Goal: Task Accomplishment & Management: Use online tool/utility

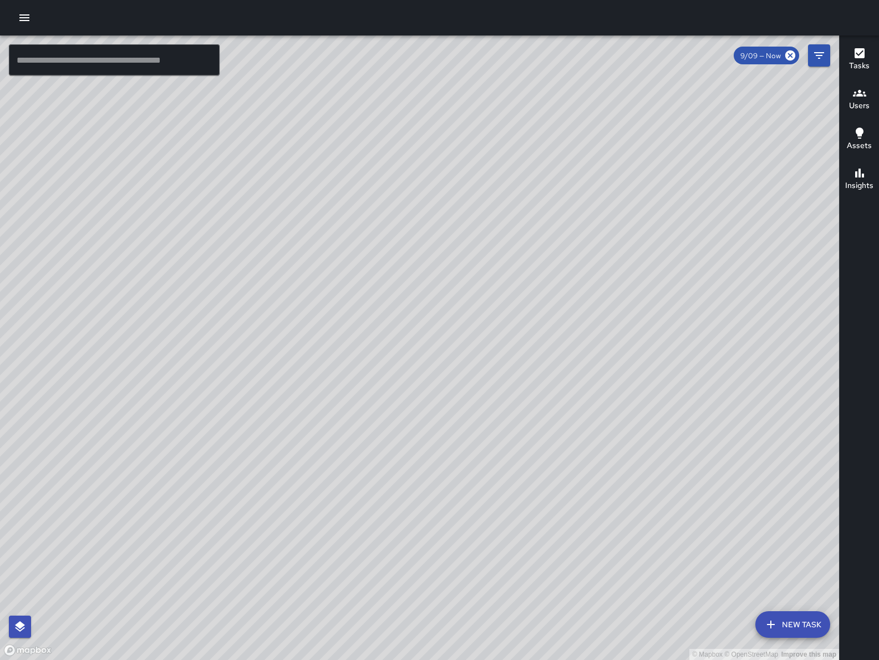
click at [348, 445] on div "© Mapbox © OpenStreetMap Improve this map" at bounding box center [419, 348] width 839 height 625
drag, startPoint x: 495, startPoint y: 381, endPoint x: 457, endPoint y: 398, distance: 42.2
click at [458, 400] on div "© Mapbox © OpenStreetMap Improve this map" at bounding box center [419, 348] width 839 height 625
click at [377, 461] on div "© Mapbox © OpenStreetMap Improve this map" at bounding box center [419, 348] width 839 height 625
drag, startPoint x: 446, startPoint y: 404, endPoint x: 489, endPoint y: 381, distance: 48.9
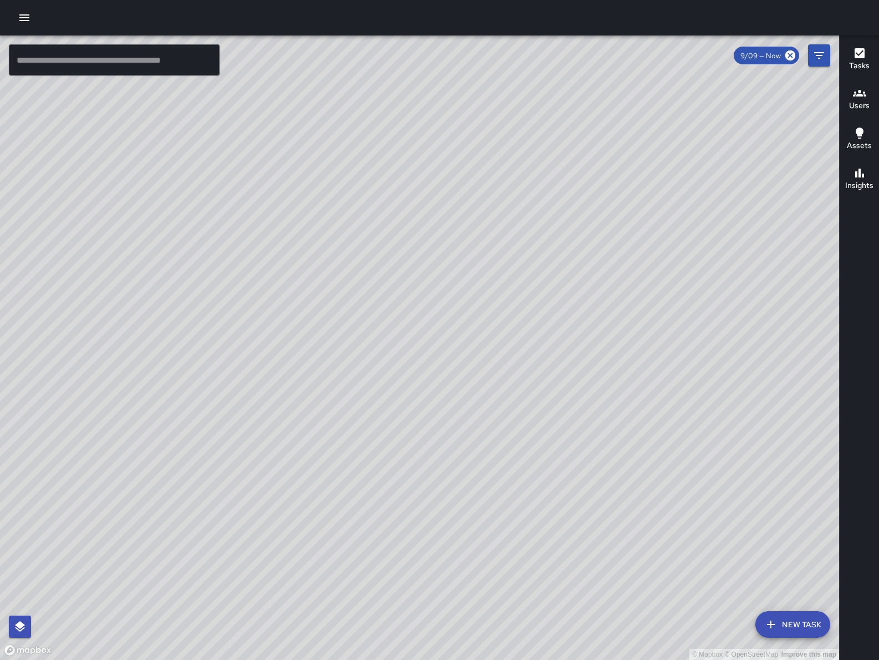
click at [472, 387] on div "© Mapbox © OpenStreetMap Improve this map" at bounding box center [419, 348] width 839 height 625
click at [487, 377] on div "© Mapbox © OpenStreetMap Improve this map" at bounding box center [419, 348] width 839 height 625
click at [489, 376] on div "© Mapbox © OpenStreetMap Improve this map" at bounding box center [419, 348] width 839 height 625
drag, startPoint x: 337, startPoint y: 534, endPoint x: 422, endPoint y: 472, distance: 106.0
click at [519, 366] on div "© Mapbox © OpenStreetMap Improve this map" at bounding box center [419, 348] width 839 height 625
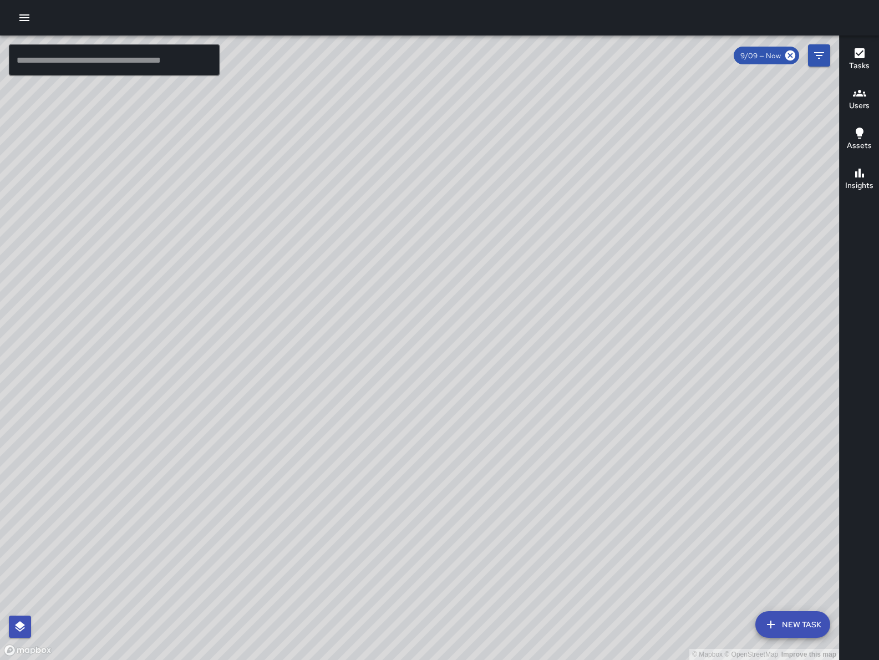
drag, startPoint x: 393, startPoint y: 491, endPoint x: 605, endPoint y: 546, distance: 219.1
click at [614, 550] on div "© Mapbox © OpenStreetMap Improve this map" at bounding box center [419, 348] width 839 height 625
drag, startPoint x: 199, startPoint y: 396, endPoint x: 428, endPoint y: 204, distance: 298.5
click at [428, 204] on div "© Mapbox © OpenStreetMap Improve this map" at bounding box center [419, 348] width 839 height 625
drag, startPoint x: 428, startPoint y: 204, endPoint x: 287, endPoint y: 234, distance: 144.1
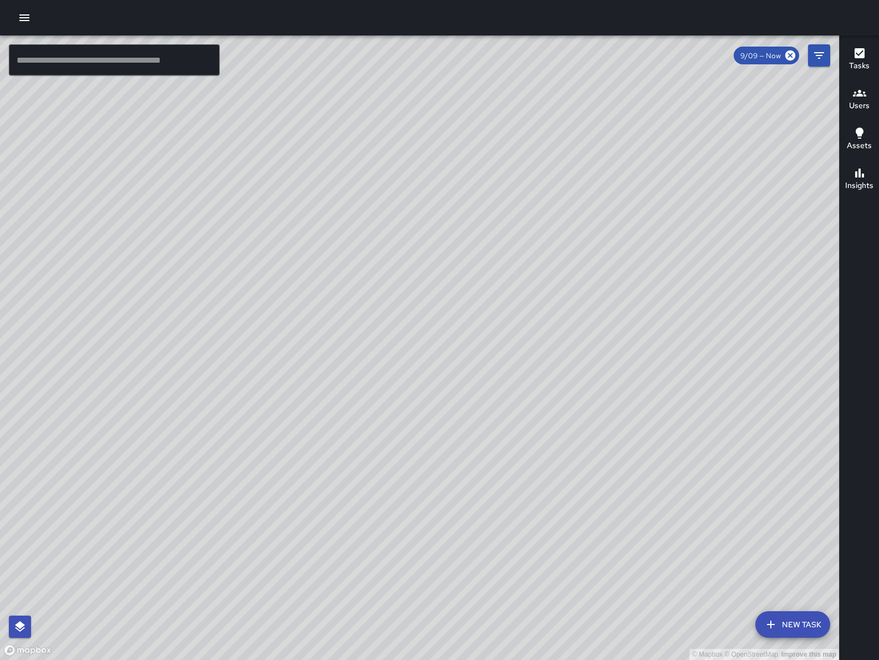
click at [287, 234] on div "© Mapbox © OpenStreetMap Improve this map" at bounding box center [419, 348] width 839 height 625
drag, startPoint x: 519, startPoint y: 258, endPoint x: 558, endPoint y: 285, distance: 47.4
click at [558, 285] on div "© Mapbox © OpenStreetMap Improve this map" at bounding box center [419, 348] width 839 height 625
drag, startPoint x: 543, startPoint y: 403, endPoint x: 339, endPoint y: 438, distance: 206.6
click at [339, 438] on div "© Mapbox © OpenStreetMap Improve this map" at bounding box center [419, 348] width 839 height 625
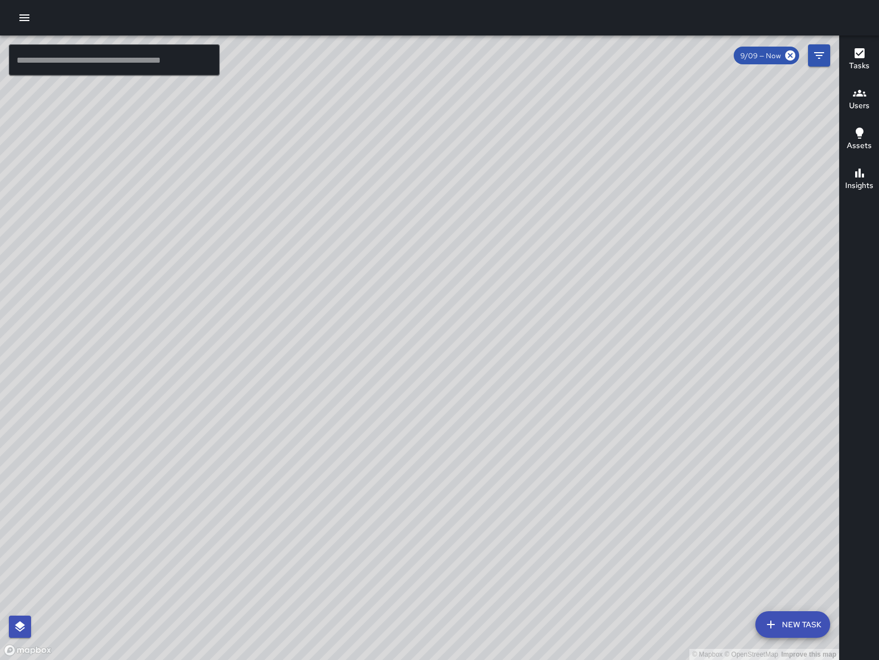
drag, startPoint x: 427, startPoint y: 571, endPoint x: 299, endPoint y: 392, distance: 220.3
click at [293, 388] on div "© Mapbox © OpenStreetMap Improve this map" at bounding box center [419, 348] width 839 height 625
click at [220, 442] on div "© Mapbox © OpenStreetMap Improve this map" at bounding box center [419, 348] width 839 height 625
drag, startPoint x: 406, startPoint y: 271, endPoint x: 371, endPoint y: 347, distance: 83.9
click at [372, 350] on div "© Mapbox © OpenStreetMap Improve this map" at bounding box center [419, 348] width 839 height 625
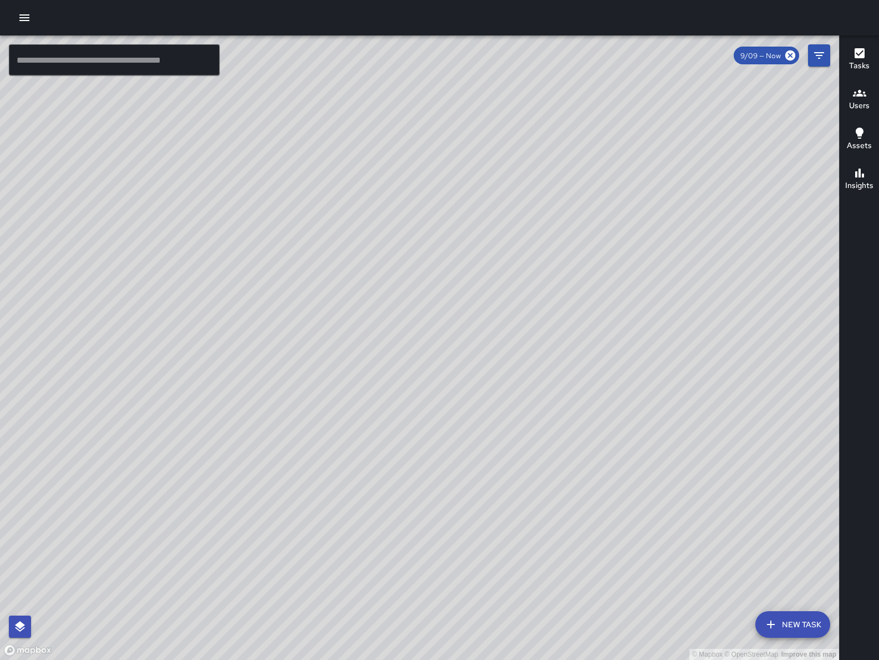
drag, startPoint x: 448, startPoint y: 524, endPoint x: 420, endPoint y: 640, distance: 118.8
click at [423, 638] on div "© Mapbox © OpenStreetMap Improve this map" at bounding box center [419, 348] width 839 height 625
drag, startPoint x: 272, startPoint y: 348, endPoint x: 862, endPoint y: 510, distance: 611.0
click at [879, 506] on html "© Mapbox © OpenStreetMap Improve this map ​ New Task 9/09 — Now Map Layers Task…" at bounding box center [439, 330] width 879 height 660
drag, startPoint x: 454, startPoint y: 433, endPoint x: 461, endPoint y: 421, distance: 13.7
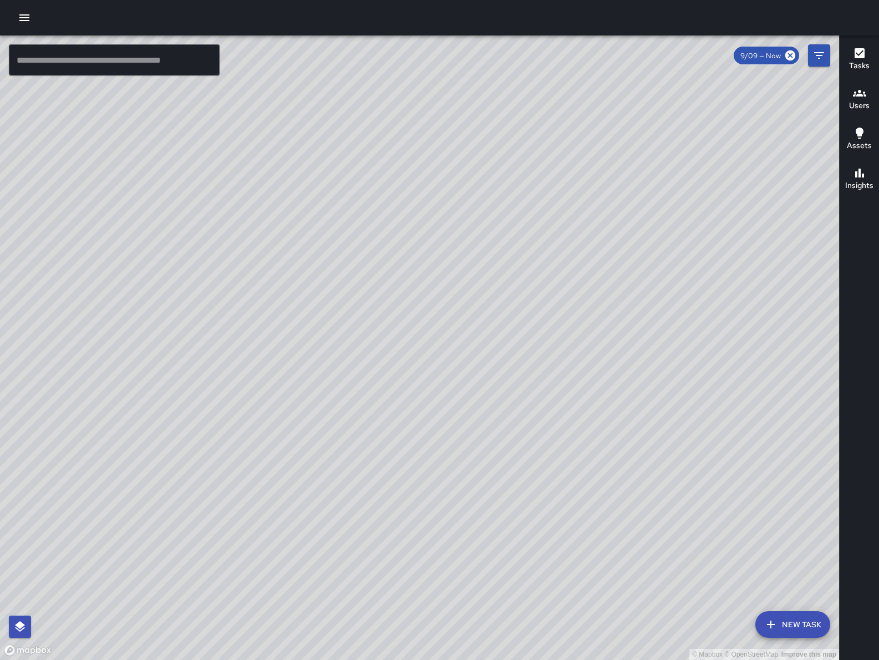
click at [461, 421] on div "© Mapbox © OpenStreetMap Improve this map" at bounding box center [419, 348] width 839 height 625
drag, startPoint x: 412, startPoint y: 610, endPoint x: 485, endPoint y: 497, distance: 134.5
click at [484, 498] on div "© Mapbox © OpenStreetMap Improve this map" at bounding box center [419, 348] width 839 height 625
drag, startPoint x: 486, startPoint y: 495, endPoint x: 636, endPoint y: 377, distance: 190.4
click at [603, 397] on div "© Mapbox © OpenStreetMap Improve this map" at bounding box center [419, 348] width 839 height 625
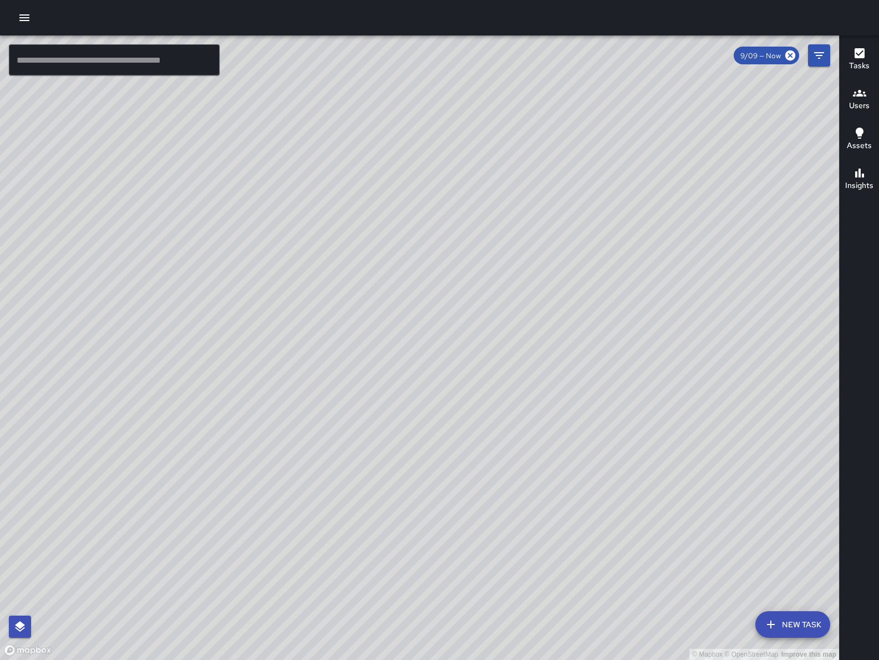
click at [639, 375] on div "© Mapbox © OpenStreetMap Improve this map" at bounding box center [419, 348] width 839 height 625
drag, startPoint x: 635, startPoint y: 374, endPoint x: 655, endPoint y: 321, distance: 56.4
click at [655, 321] on div "© Mapbox © OpenStreetMap Improve this map" at bounding box center [419, 348] width 839 height 625
click at [656, 318] on div "© Mapbox © OpenStreetMap Improve this map" at bounding box center [419, 348] width 839 height 625
drag, startPoint x: 418, startPoint y: 426, endPoint x: 452, endPoint y: 374, distance: 60.9
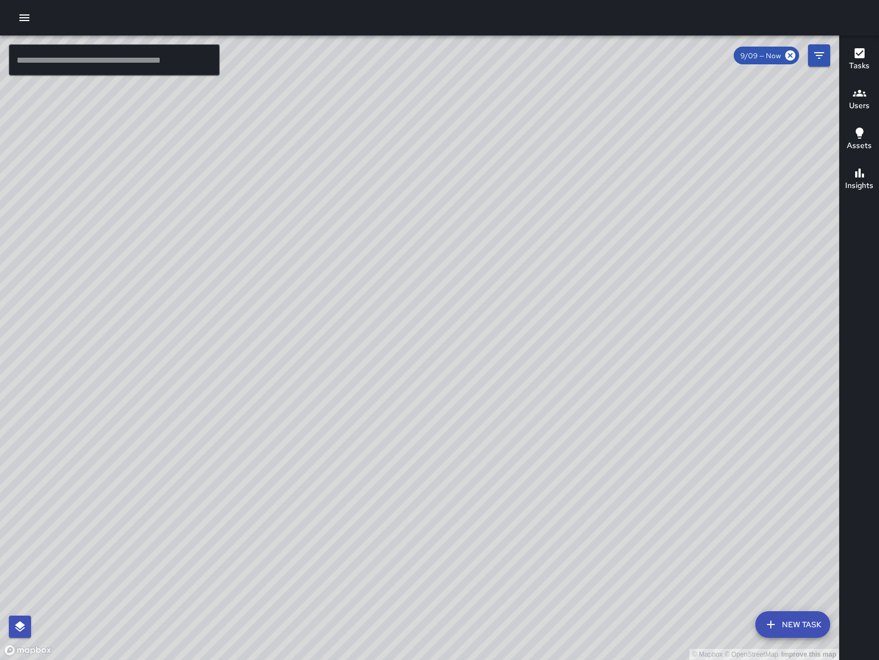
click at [444, 368] on div "© Mapbox © OpenStreetMap Improve this map" at bounding box center [419, 348] width 839 height 625
click at [23, 19] on icon "button" at bounding box center [24, 17] width 13 height 13
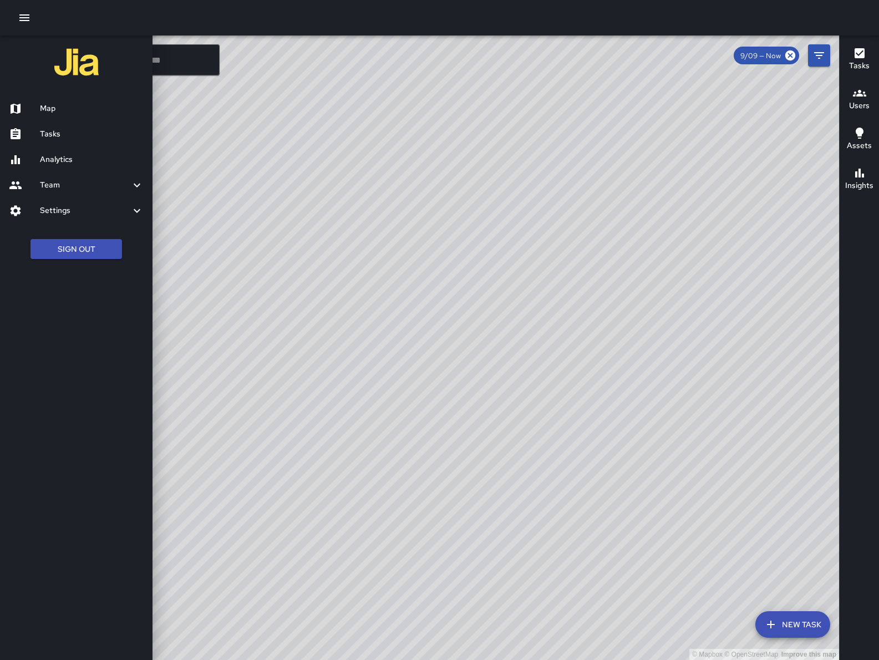
click at [58, 123] on div "Tasks" at bounding box center [76, 134] width 153 height 26
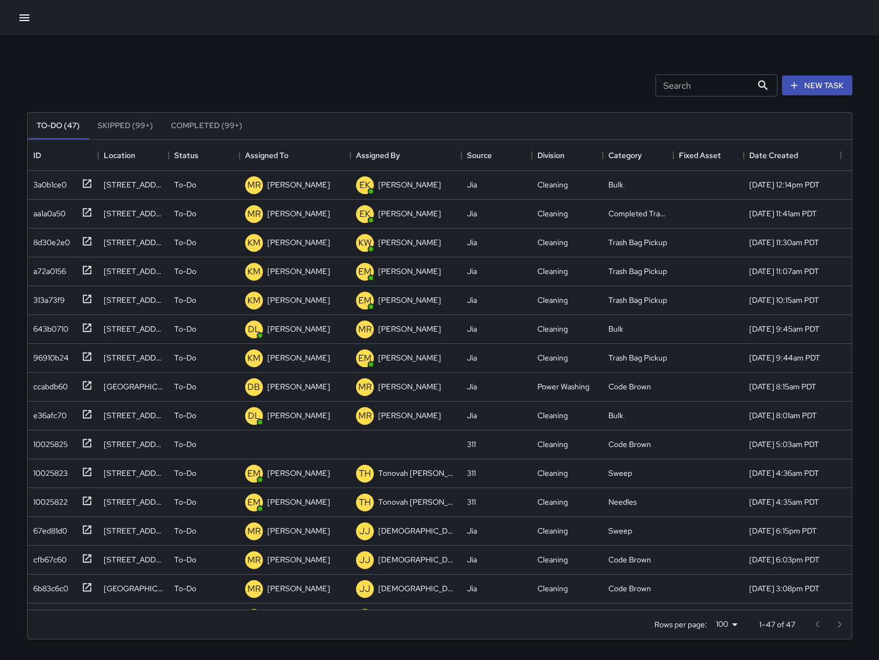
scroll to position [459, 814]
click at [29, 441] on div "10025825" at bounding box center [48, 442] width 39 height 16
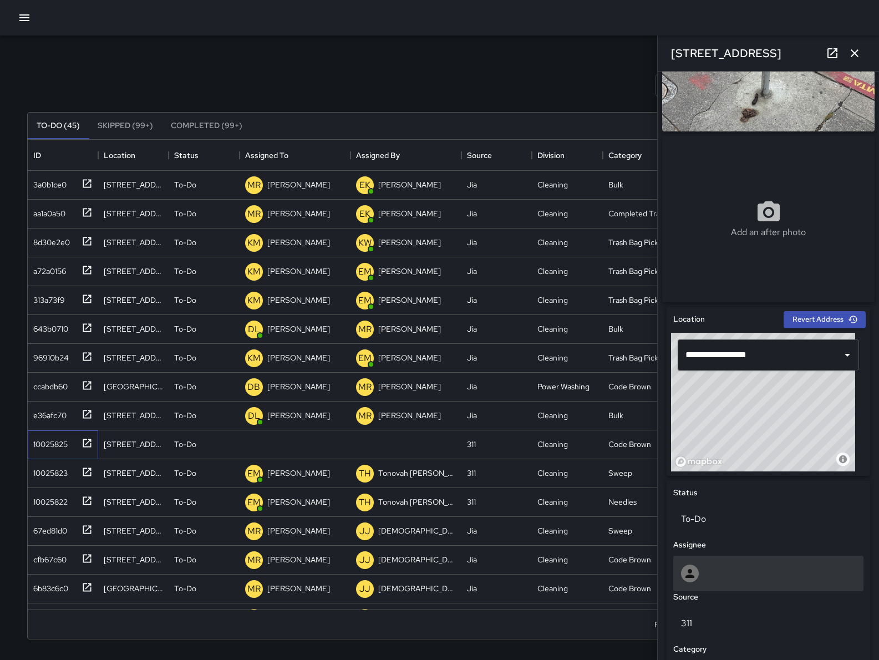
scroll to position [110, 0]
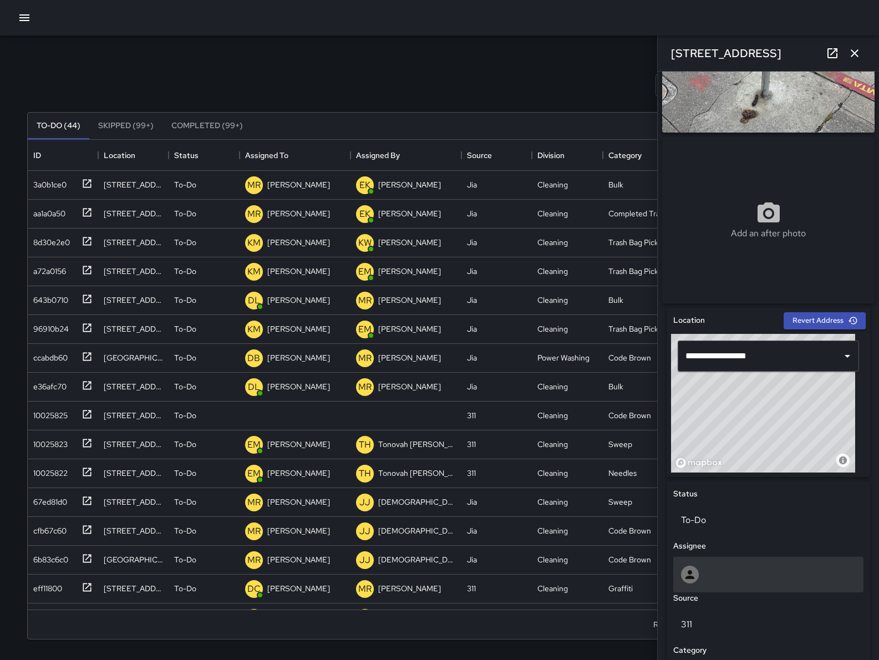
click at [746, 592] on div at bounding box center [768, 575] width 190 height 36
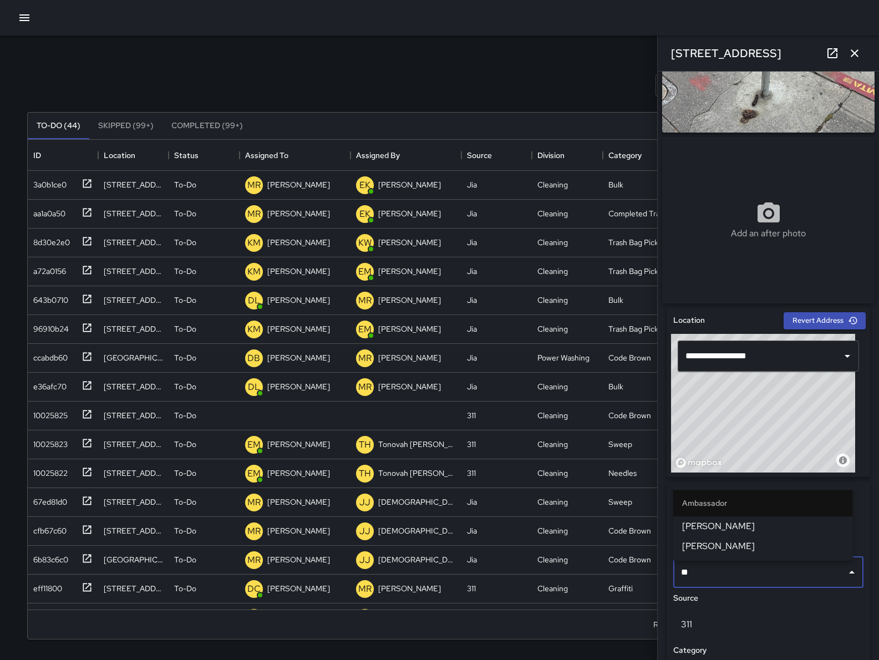
type input "***"
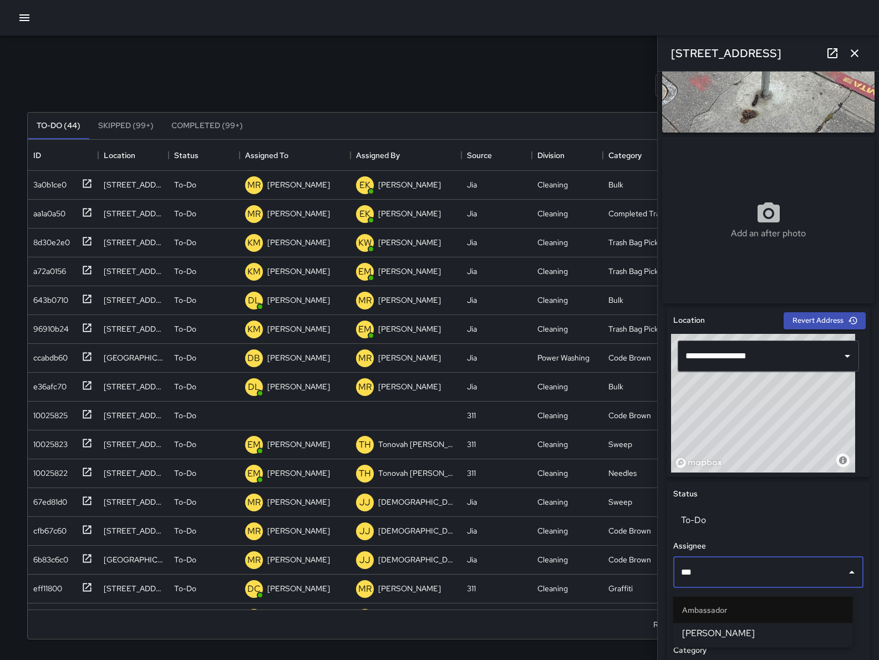
click at [753, 631] on span "Eddie Ballestros" at bounding box center [763, 633] width 162 height 13
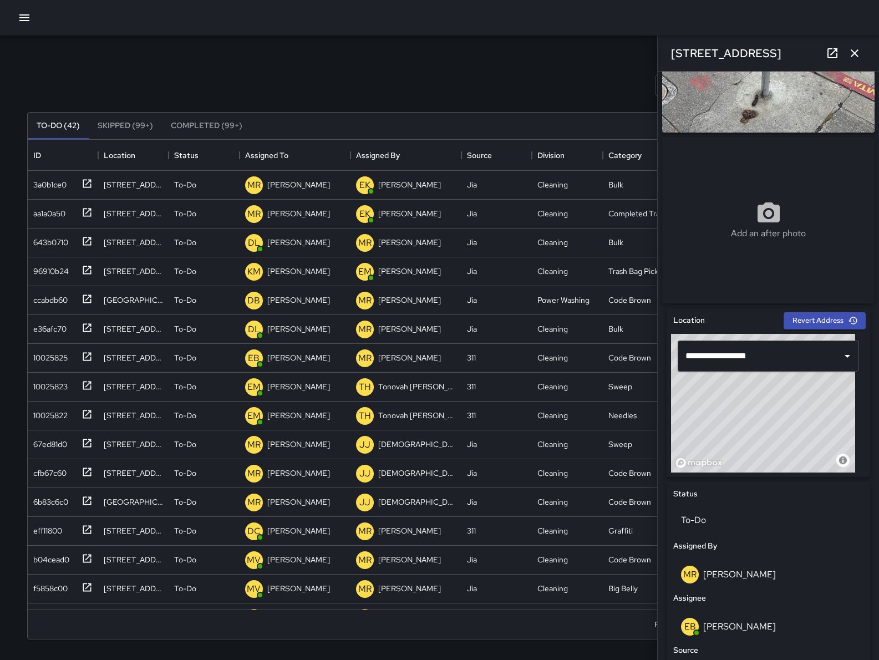
click at [858, 49] on icon "button" at bounding box center [854, 53] width 13 height 13
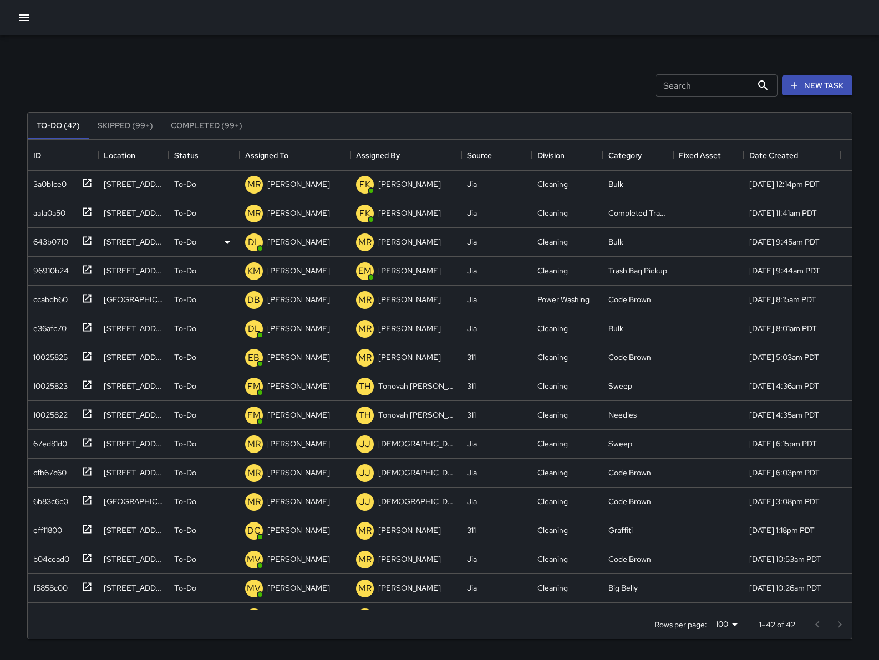
scroll to position [0, 0]
click at [63, 180] on div "3a0b1ce0" at bounding box center [48, 183] width 38 height 16
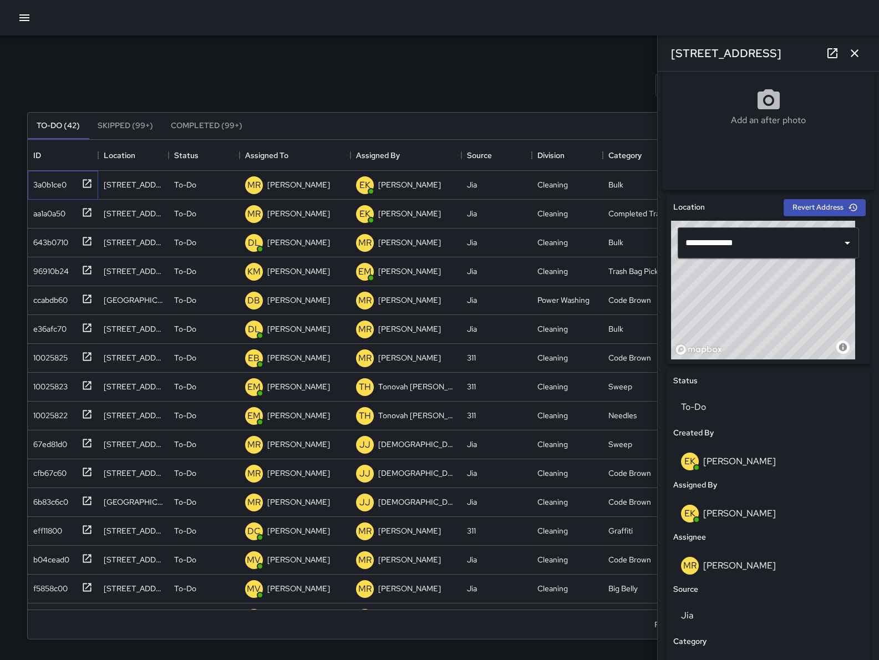
scroll to position [245, 0]
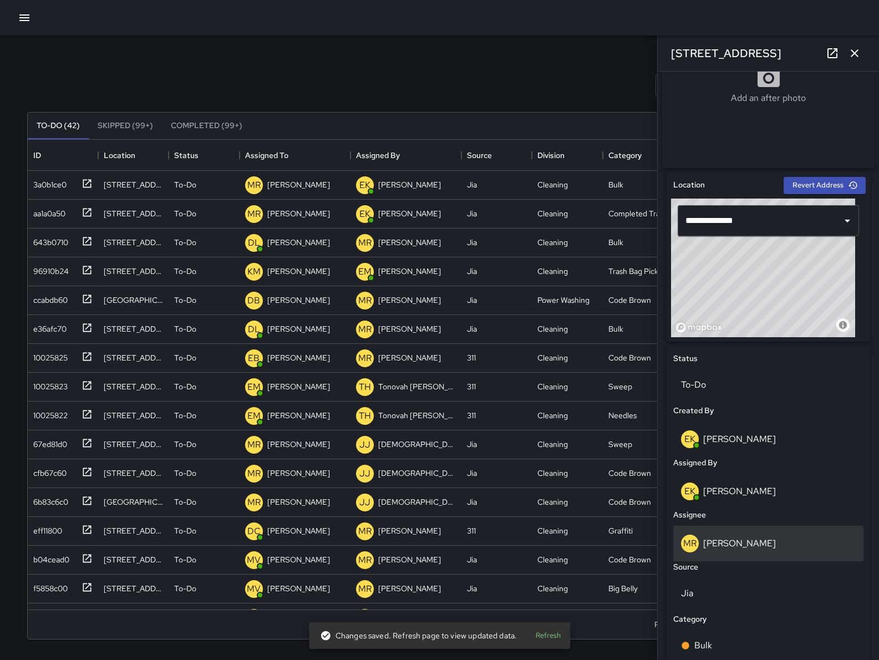
click at [748, 549] on p "[PERSON_NAME]" at bounding box center [739, 544] width 73 height 12
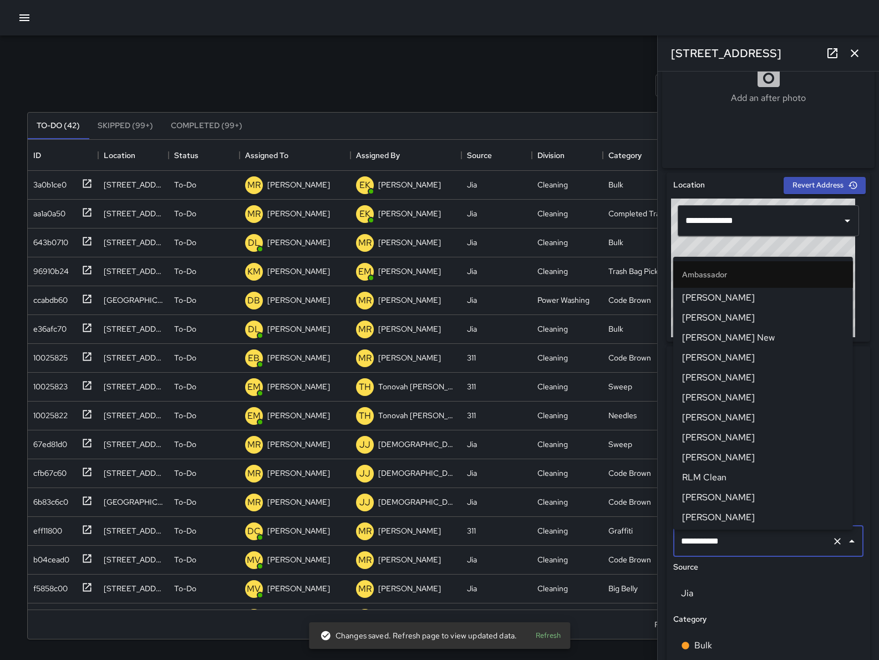
click at [748, 549] on input "**********" at bounding box center [752, 541] width 149 height 21
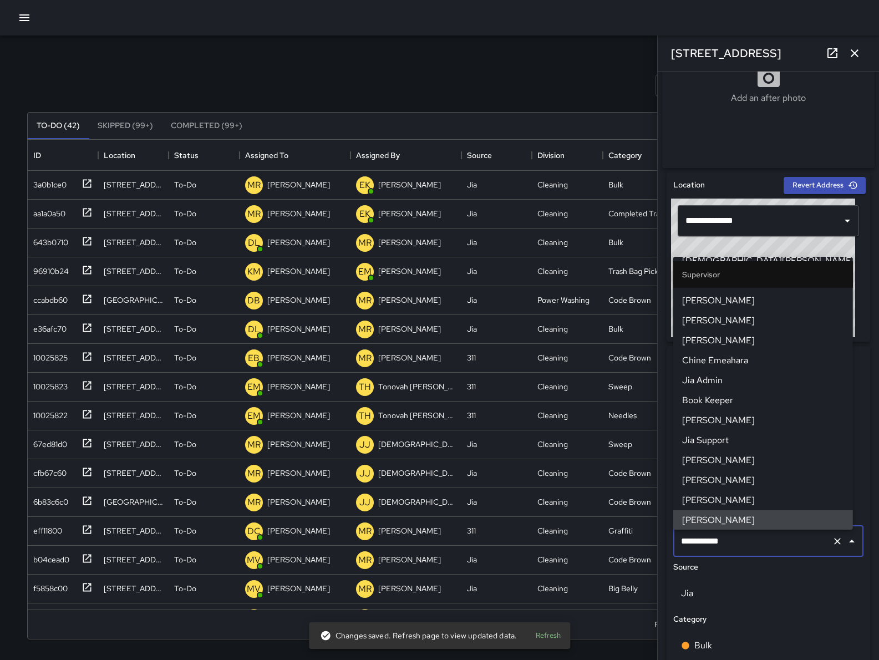
click at [748, 549] on input "**********" at bounding box center [752, 541] width 149 height 21
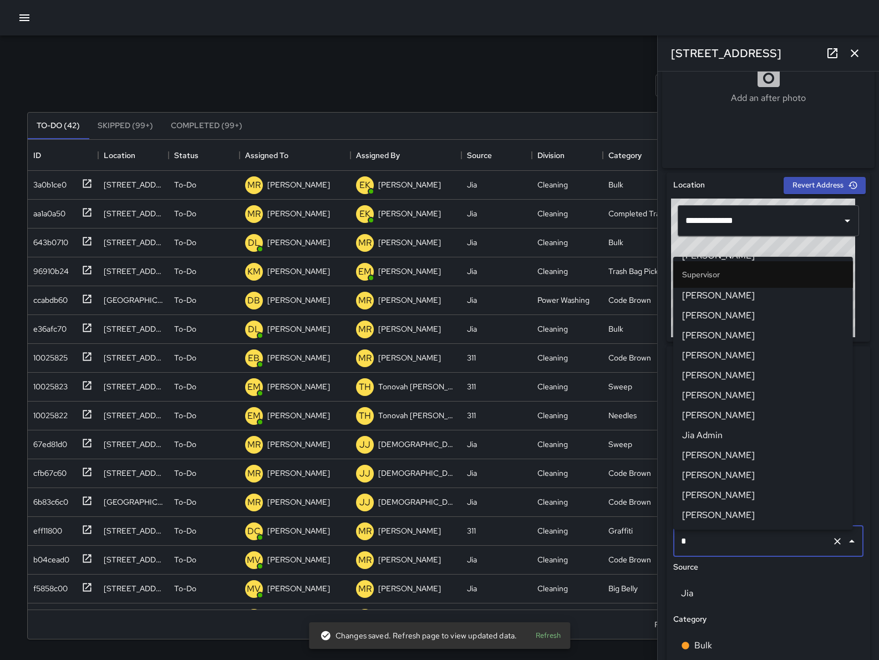
scroll to position [0, 0]
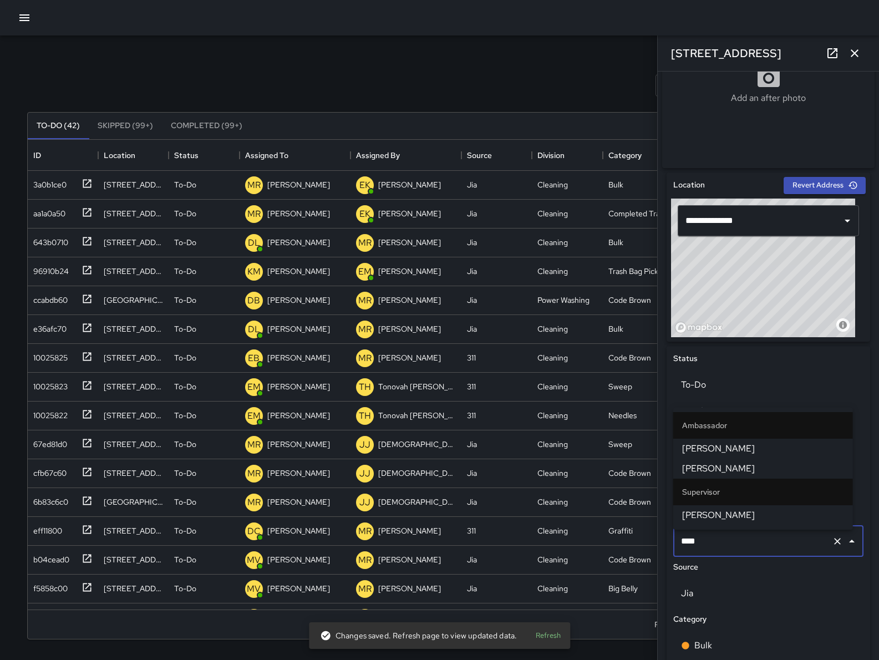
type input "*****"
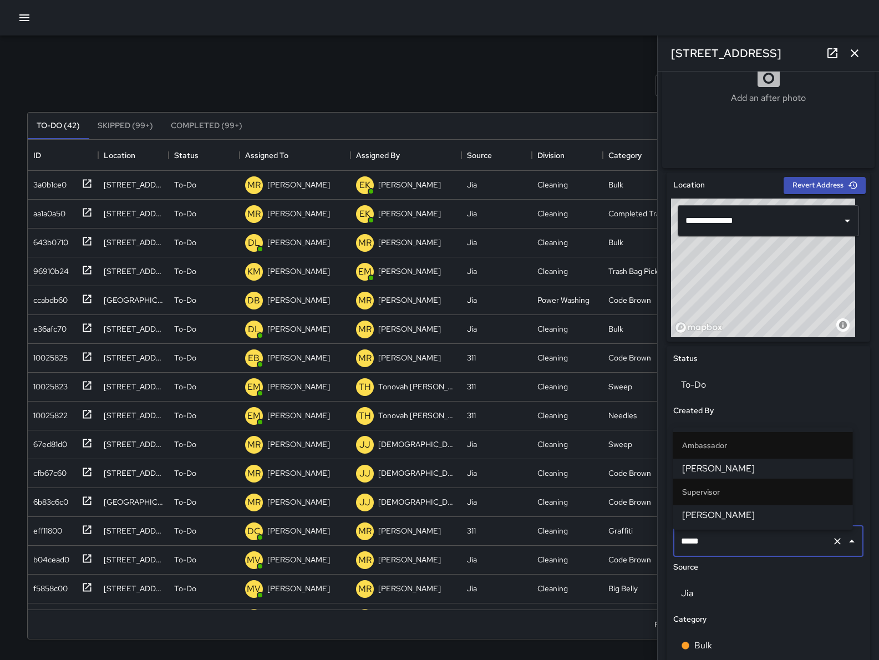
click at [757, 516] on span "David Lewis" at bounding box center [763, 515] width 162 height 13
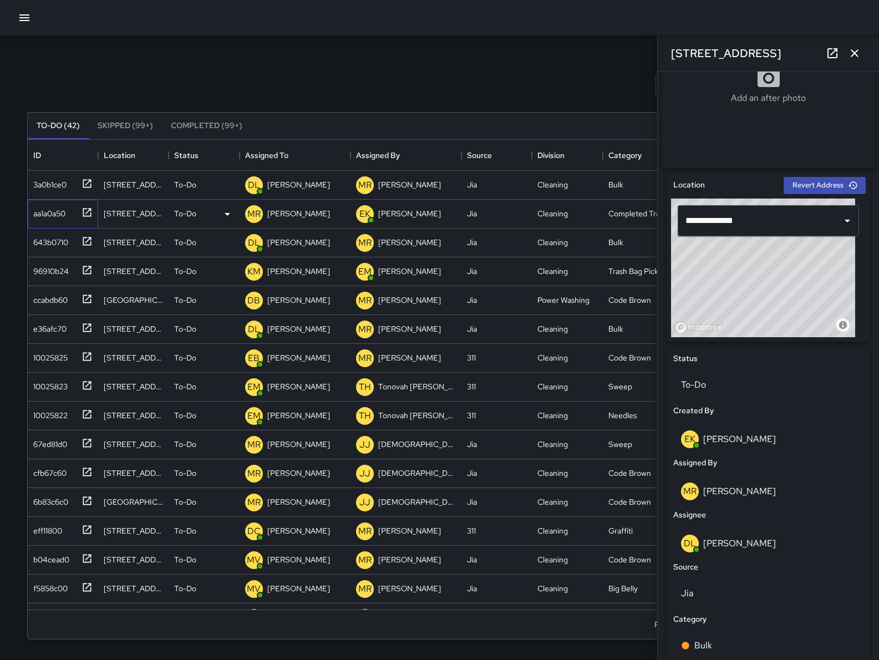
click at [58, 216] on div "aa1a0a50" at bounding box center [47, 212] width 37 height 16
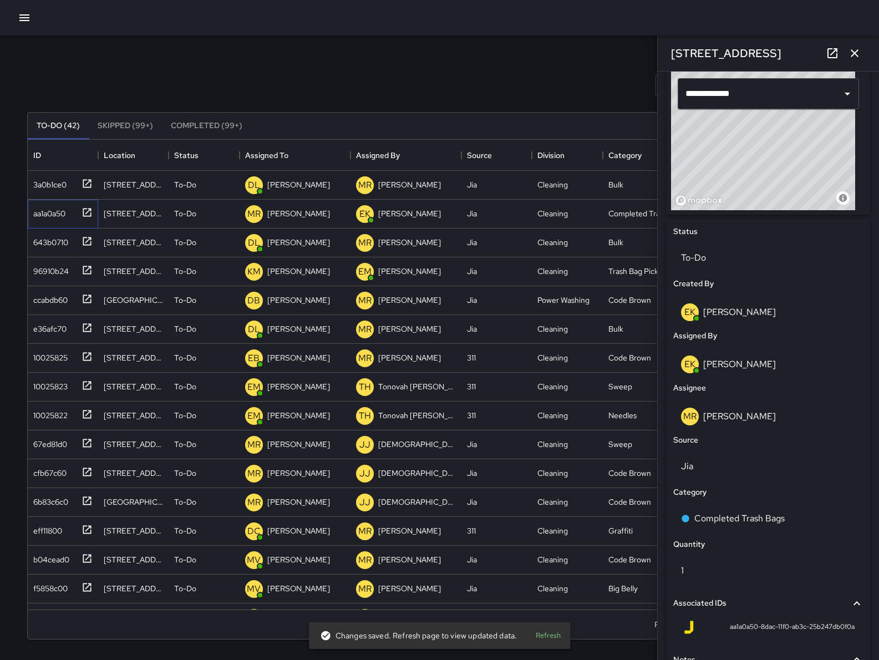
scroll to position [346, 0]
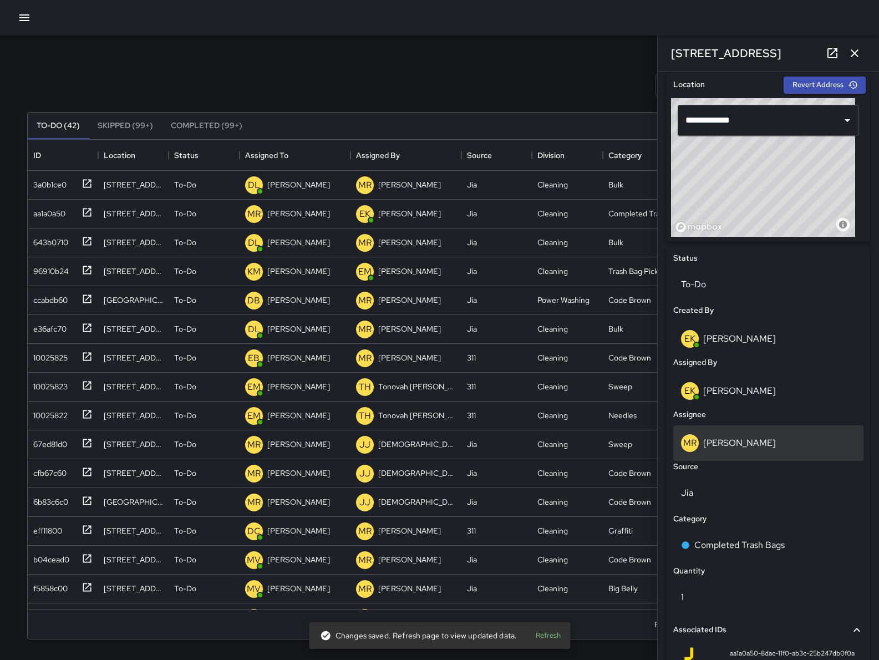
click at [759, 449] on div "MR Maria Rosas" at bounding box center [768, 443] width 175 height 18
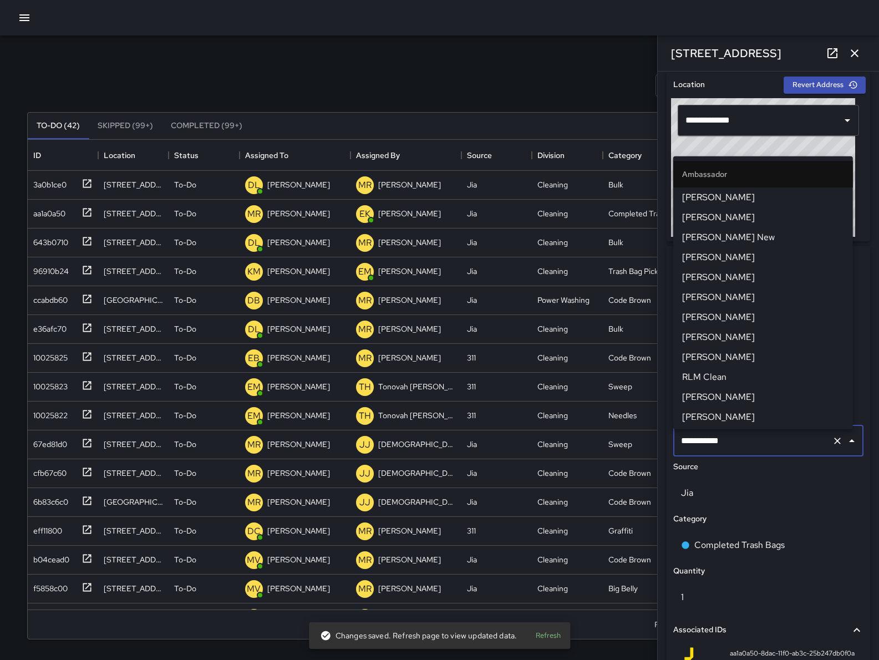
scroll to position [1062, 0]
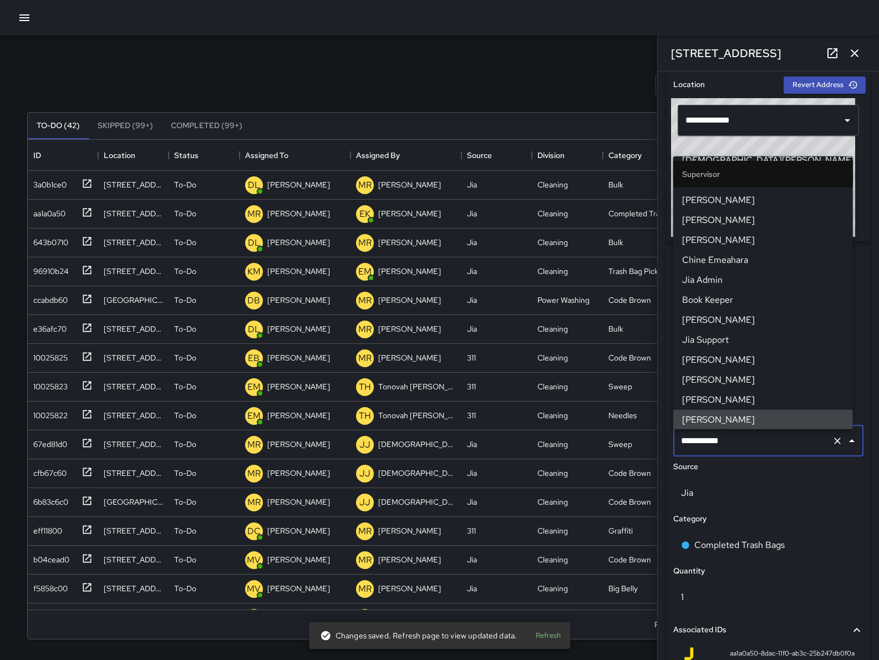
click at [759, 449] on input "**********" at bounding box center [752, 440] width 149 height 21
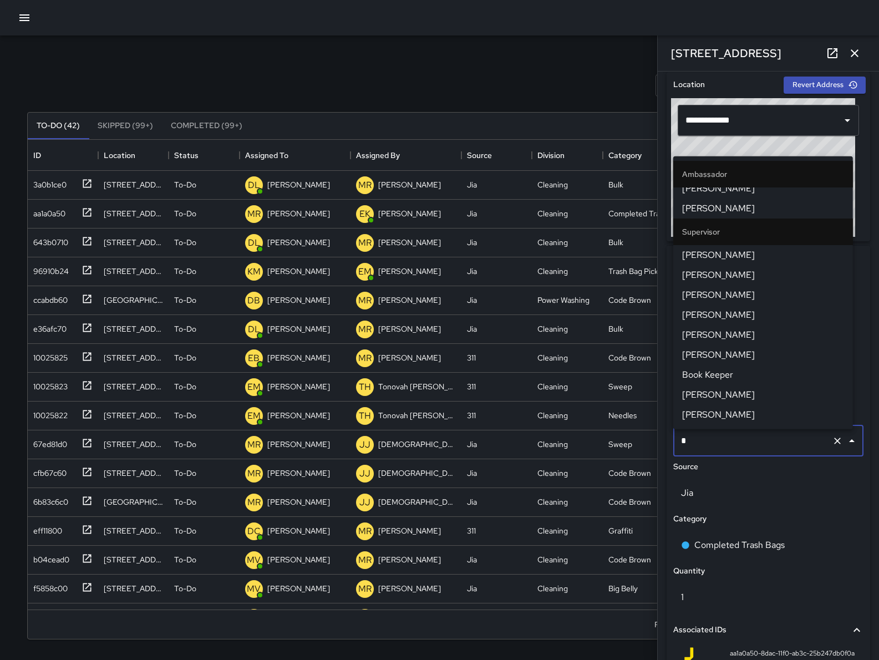
scroll to position [0, 0]
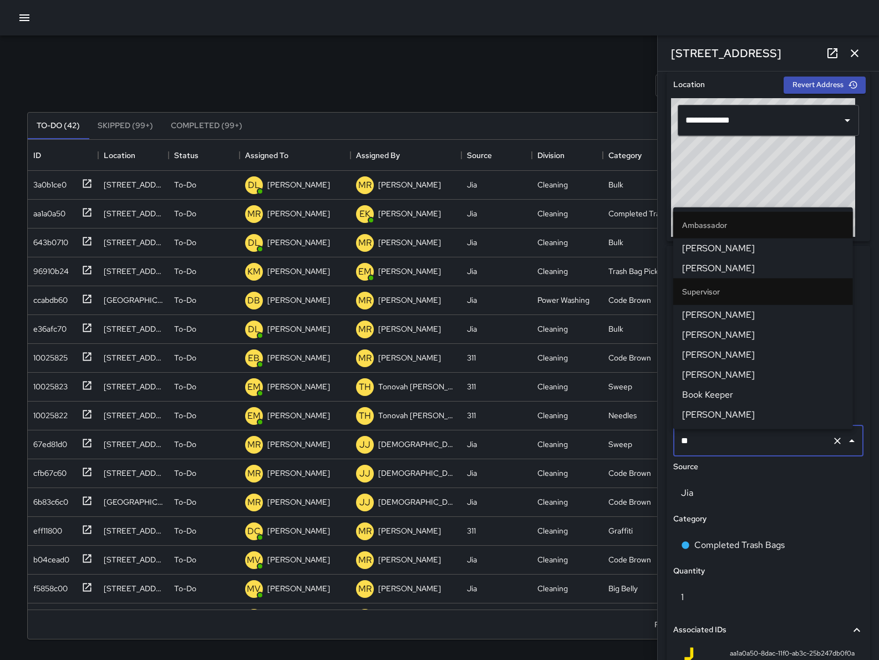
type input "***"
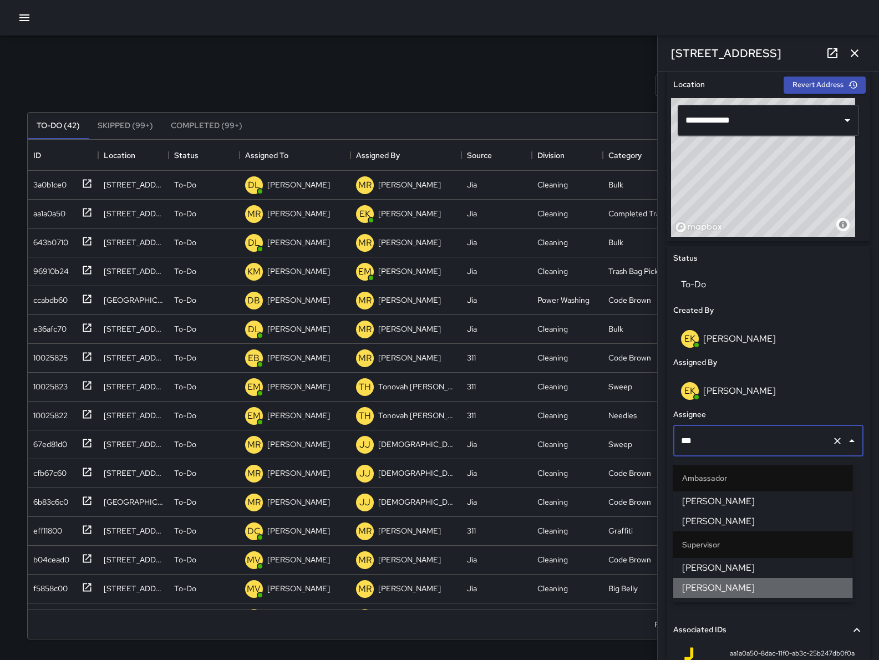
drag, startPoint x: 742, startPoint y: 582, endPoint x: 744, endPoint y: 568, distance: 14.0
click at [742, 581] on span "Ken McCarter" at bounding box center [763, 587] width 162 height 13
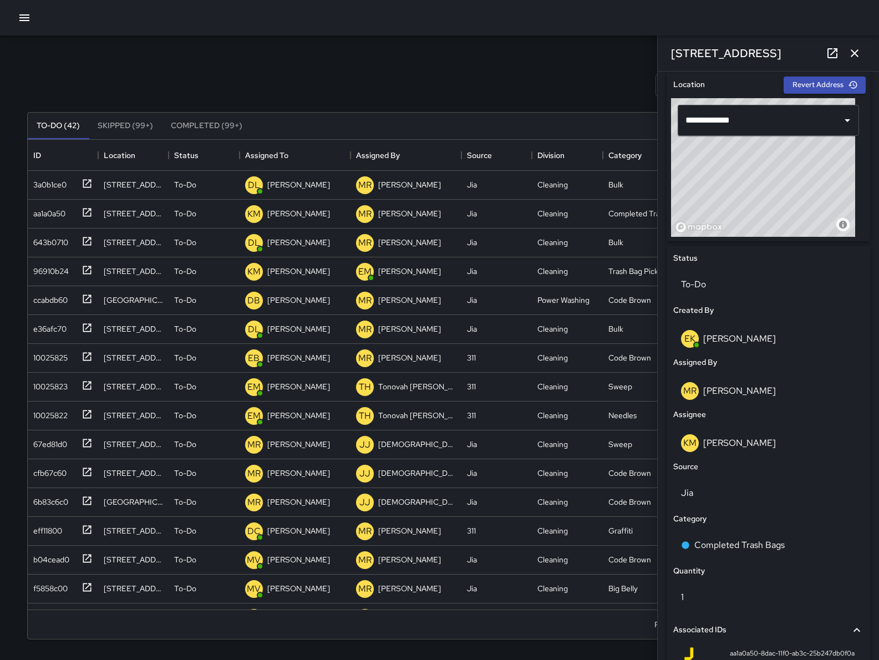
click at [854, 43] on button "button" at bounding box center [855, 53] width 22 height 22
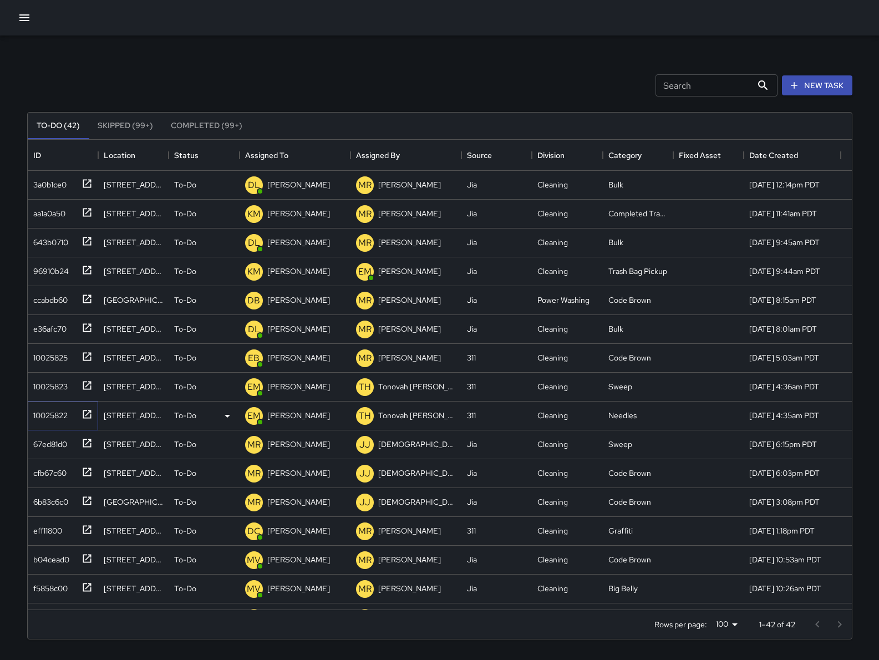
click at [35, 428] on div "10025822" at bounding box center [63, 416] width 70 height 29
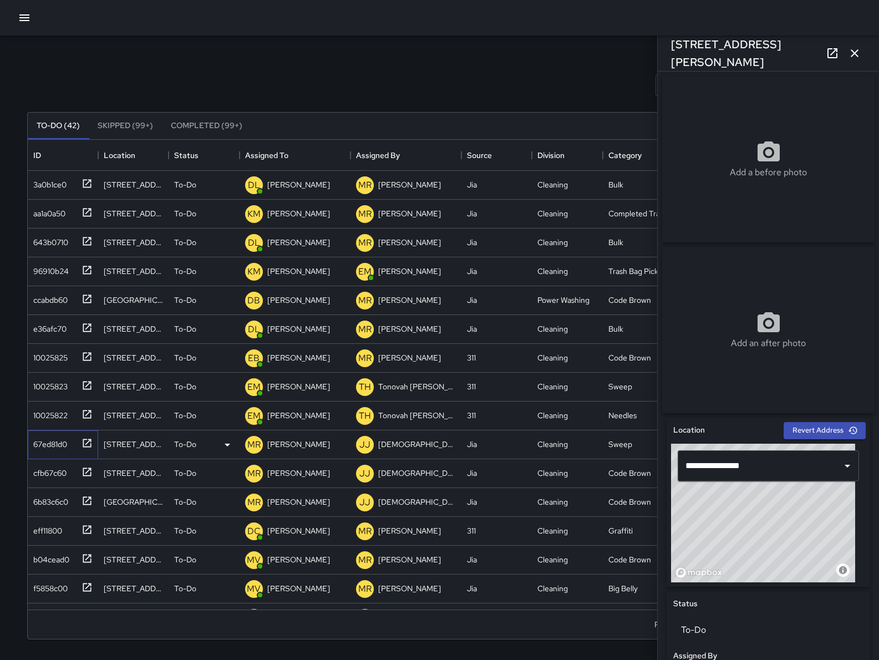
click at [39, 438] on div "67ed81d0" at bounding box center [48, 442] width 38 height 16
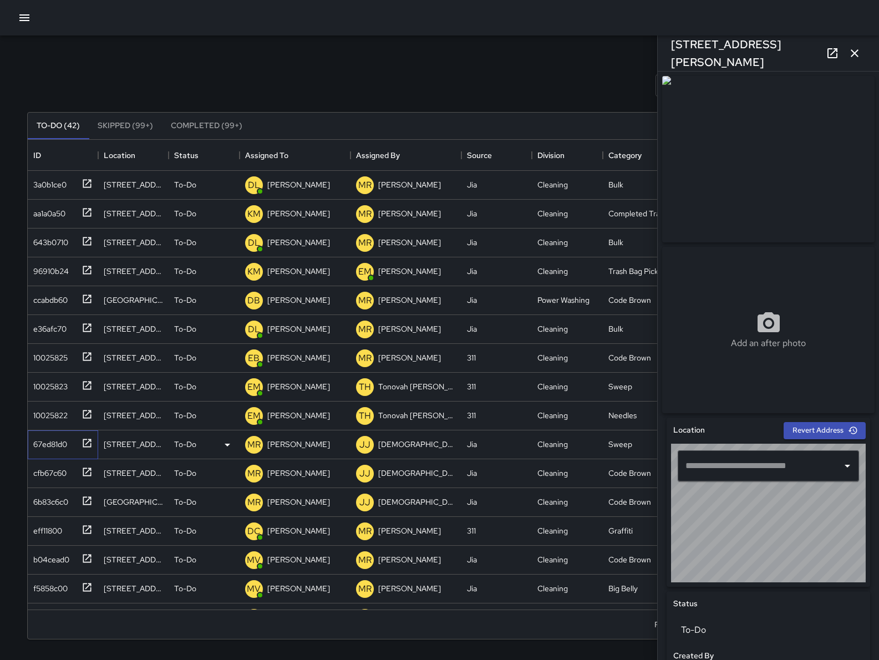
type input "**********"
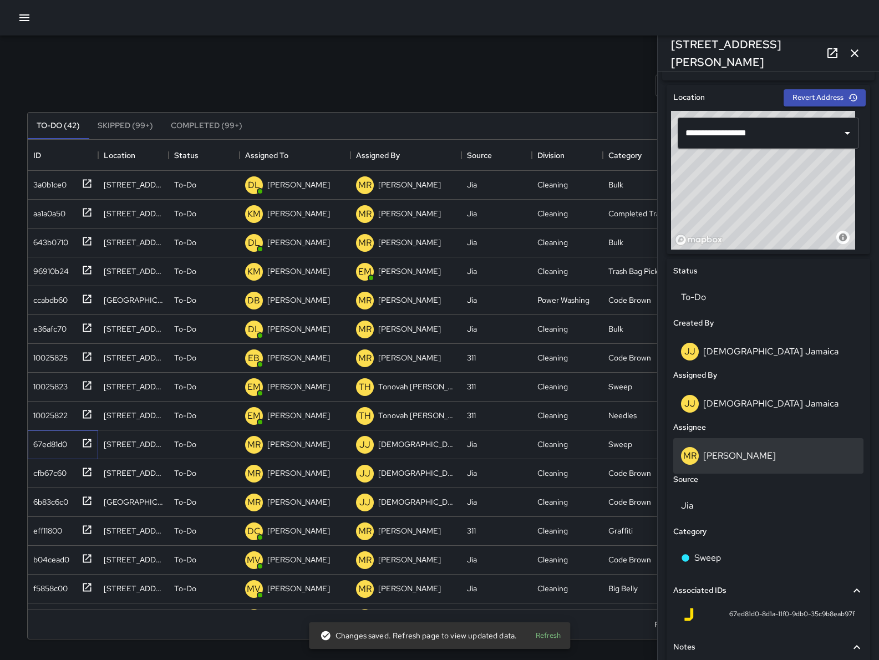
scroll to position [333, 0]
click at [777, 464] on div "MR Maria Rosas" at bounding box center [768, 456] width 175 height 18
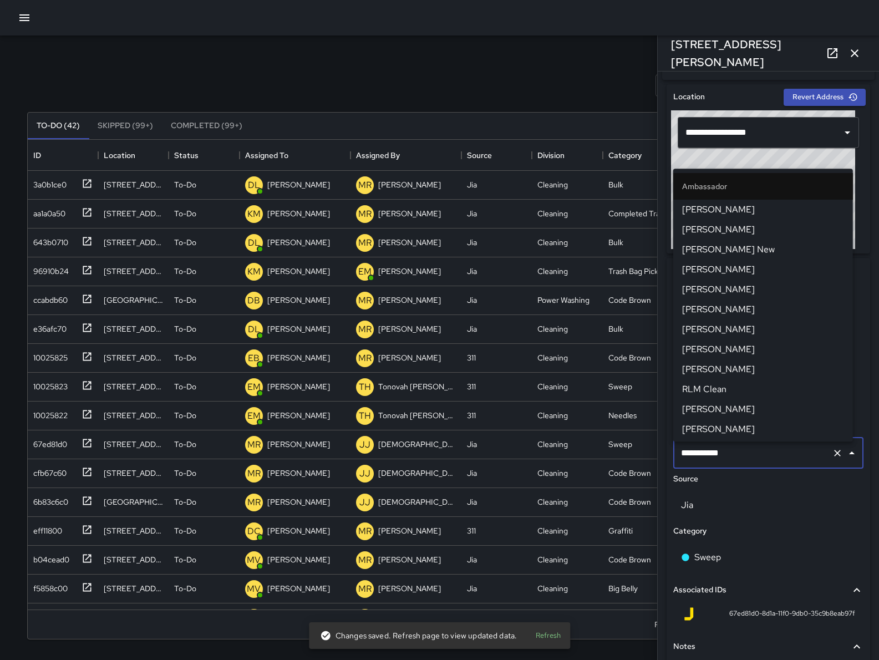
scroll to position [1062, 0]
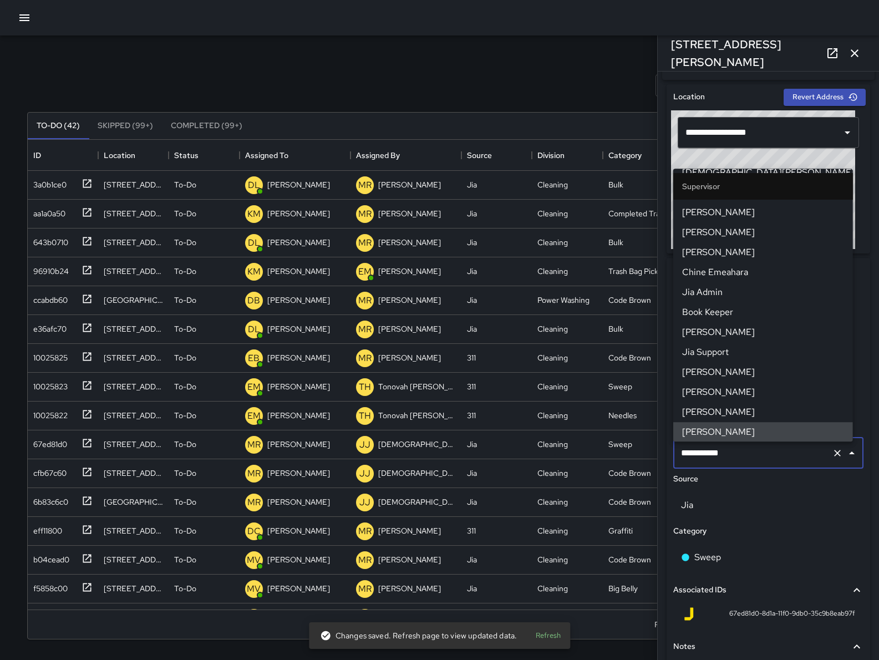
click at [777, 464] on input "**********" at bounding box center [752, 453] width 149 height 21
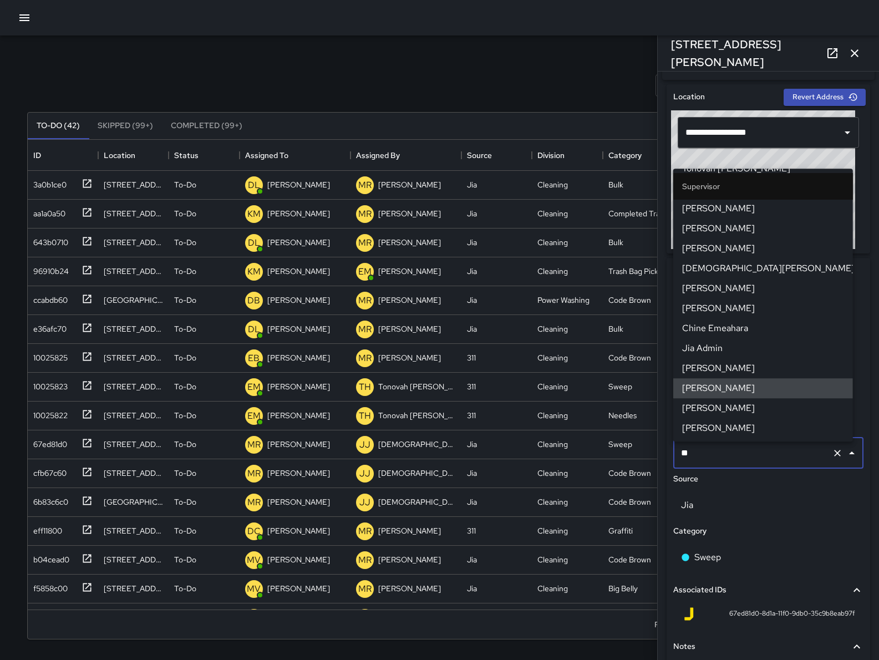
scroll to position [88, 0]
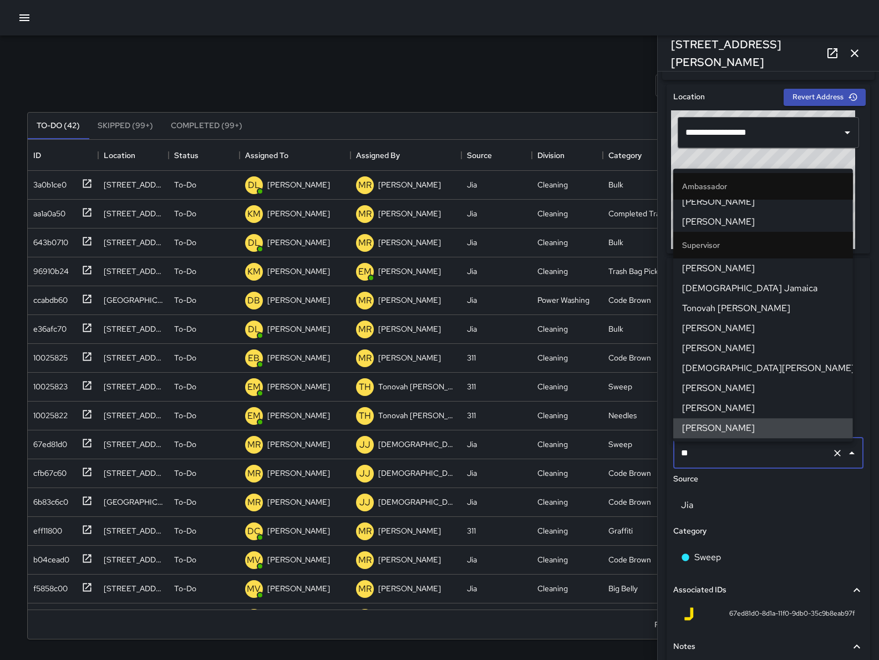
type input "***"
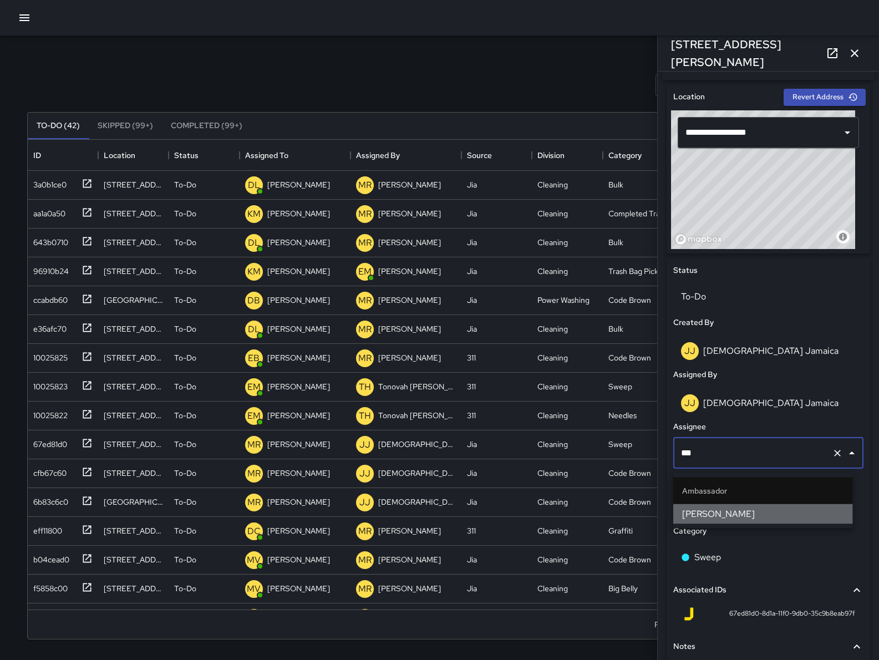
click at [768, 511] on span "Maclis Velasquez" at bounding box center [763, 514] width 162 height 13
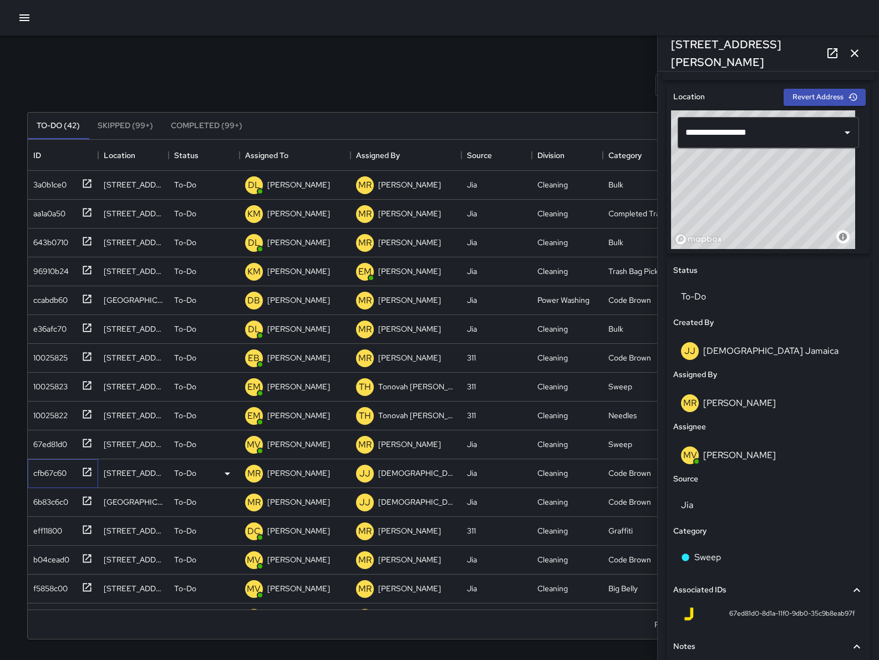
click at [36, 475] on div "cfb67c60" at bounding box center [48, 471] width 38 height 16
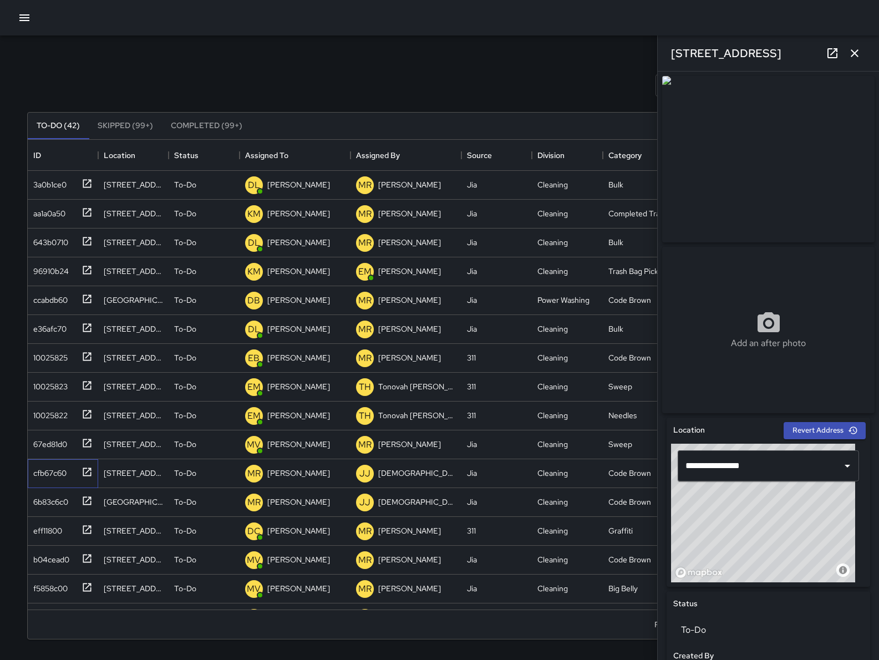
scroll to position [306, 0]
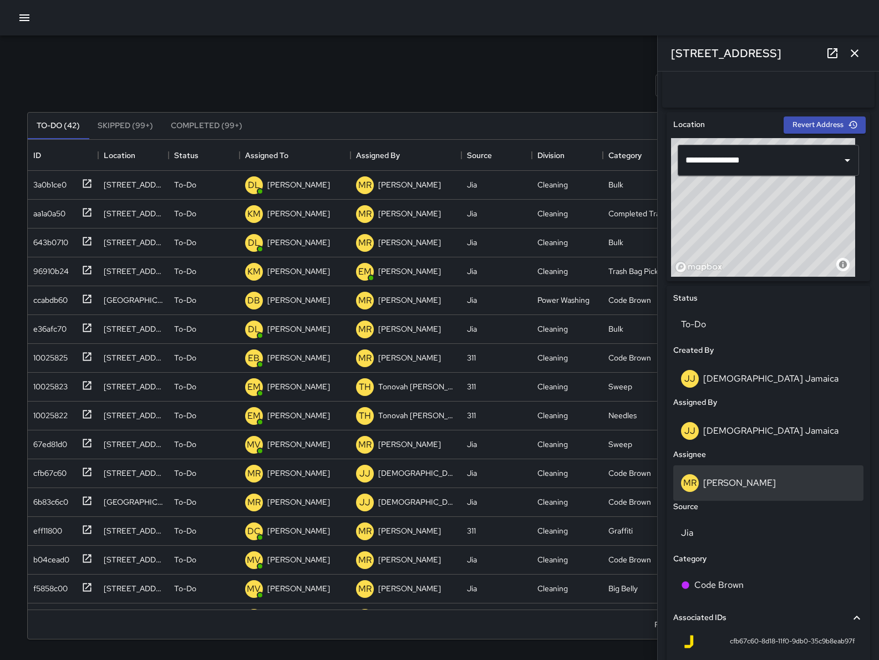
click at [754, 482] on div "MR Maria Rosas" at bounding box center [768, 483] width 175 height 18
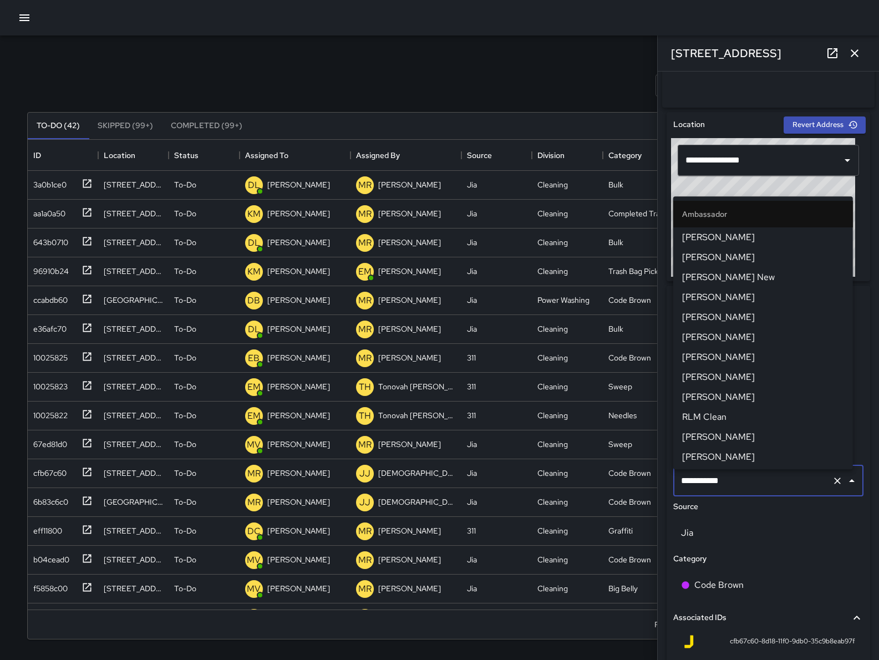
scroll to position [1062, 0]
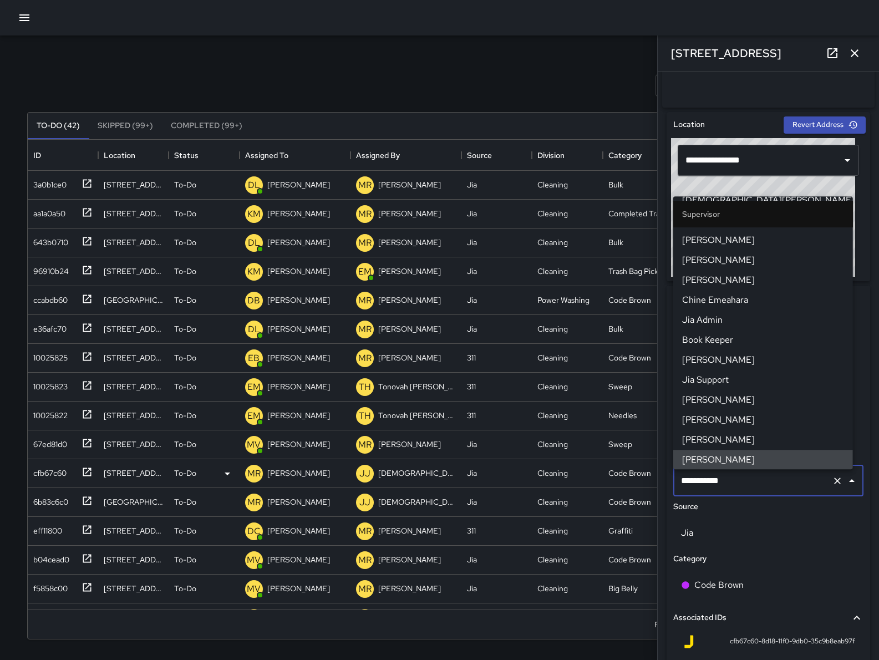
drag, startPoint x: 755, startPoint y: 483, endPoint x: 654, endPoint y: 475, distance: 101.3
click at [654, 475] on div "Search Search New Task To-Do (42) Skipped (99+) Completed (99+) ID Location Sta…" at bounding box center [440, 346] width 852 height 620
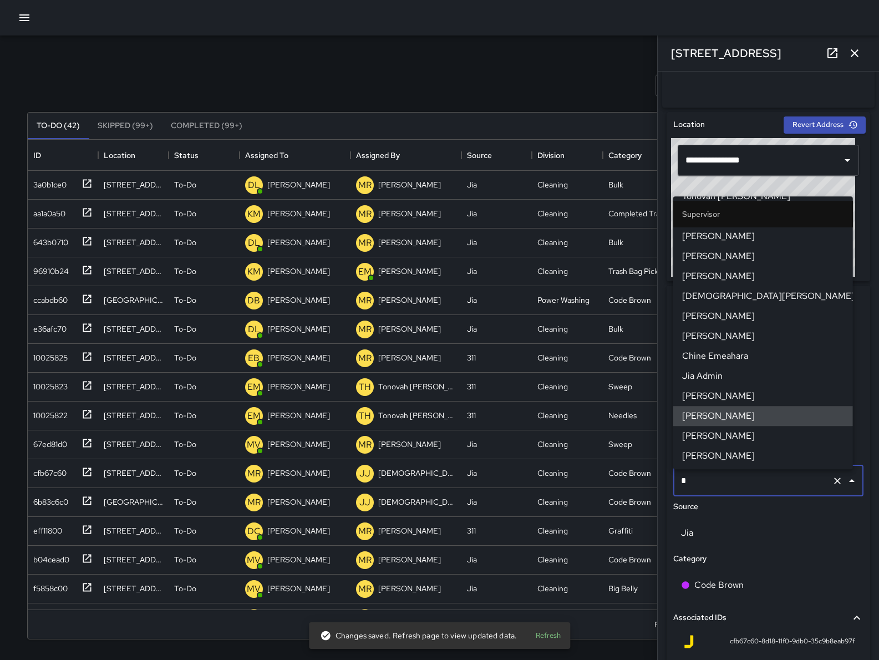
type input "**"
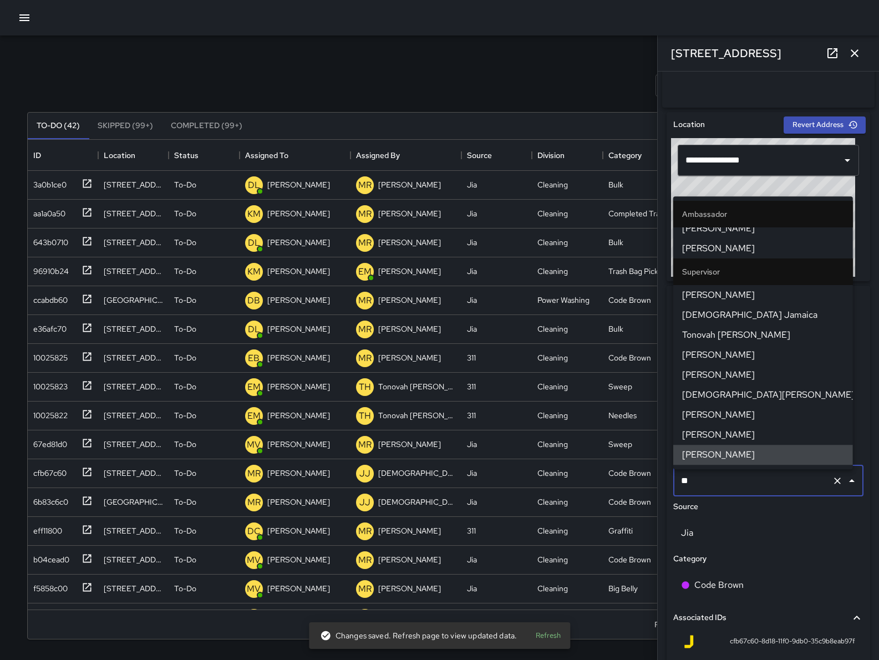
scroll to position [88, 0]
click at [751, 246] on span "Maclis Velasquez" at bounding box center [763, 249] width 162 height 13
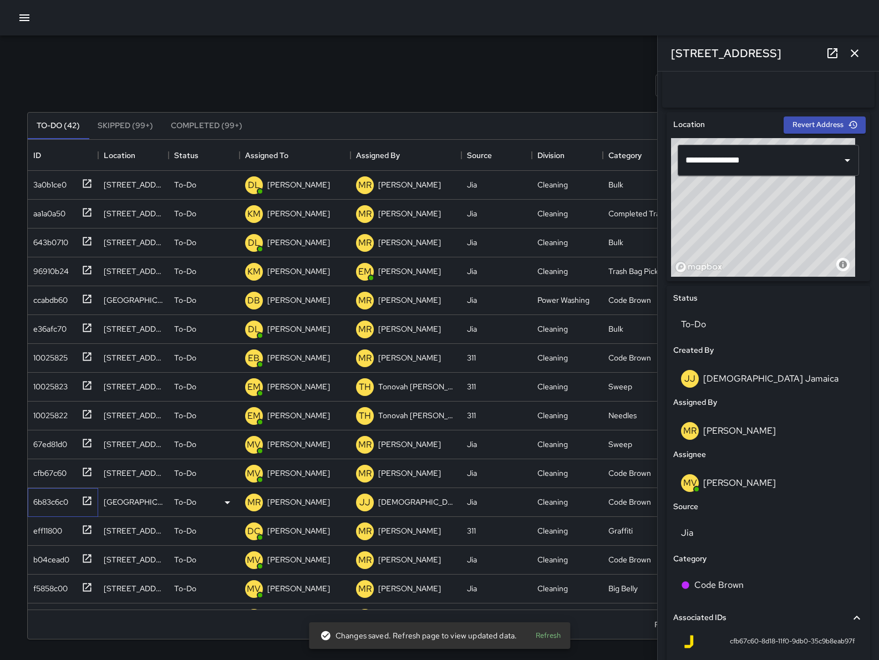
click at [56, 494] on div "6b83c6c0" at bounding box center [48, 500] width 39 height 16
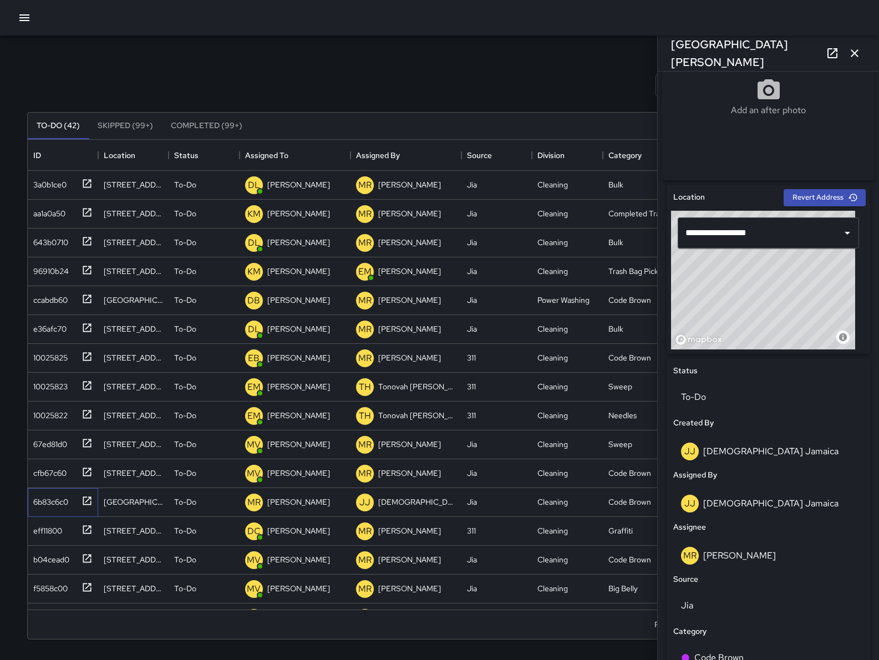
scroll to position [419, 0]
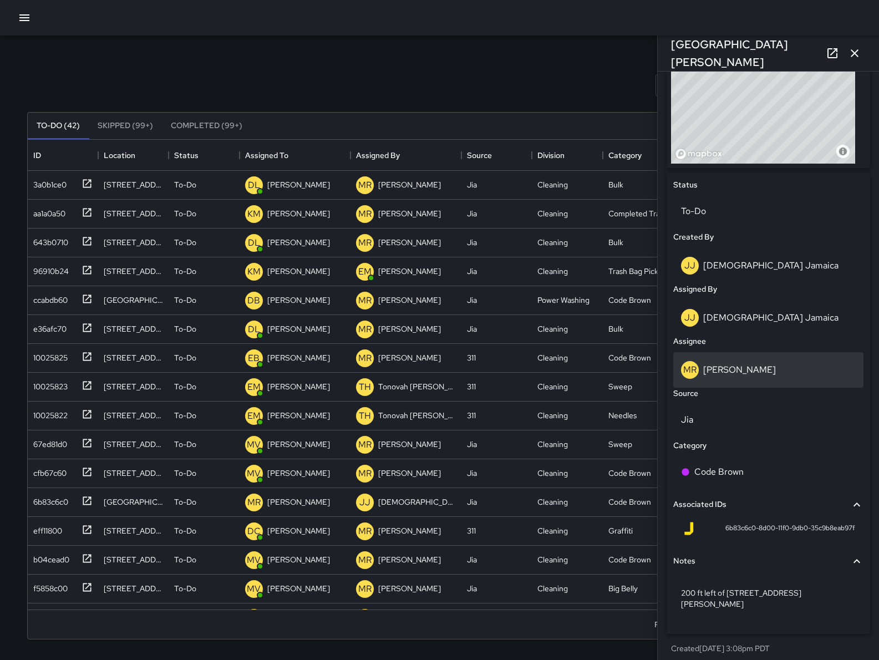
click at [772, 368] on div "MR Maria Rosas" at bounding box center [768, 370] width 175 height 18
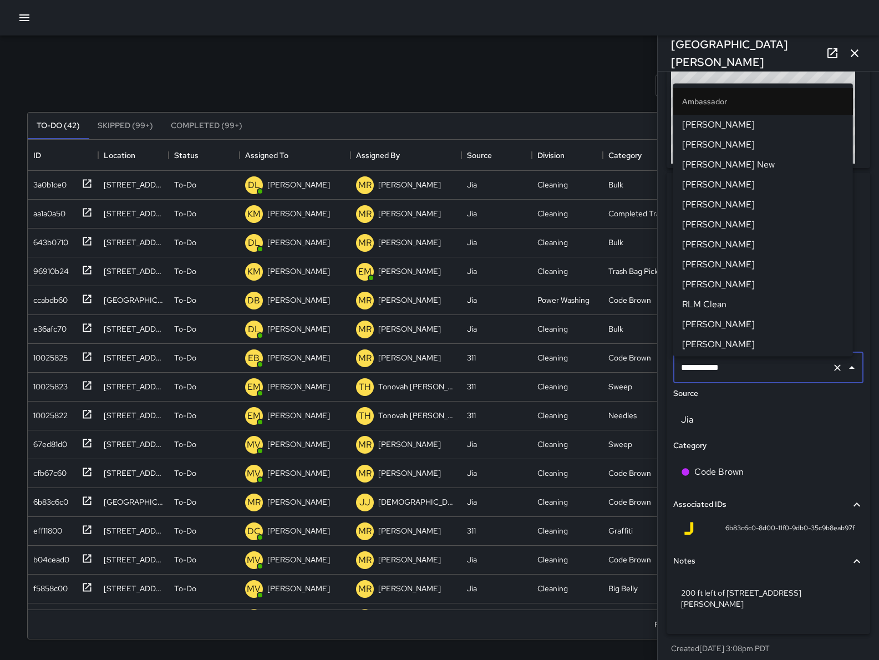
scroll to position [1062, 0]
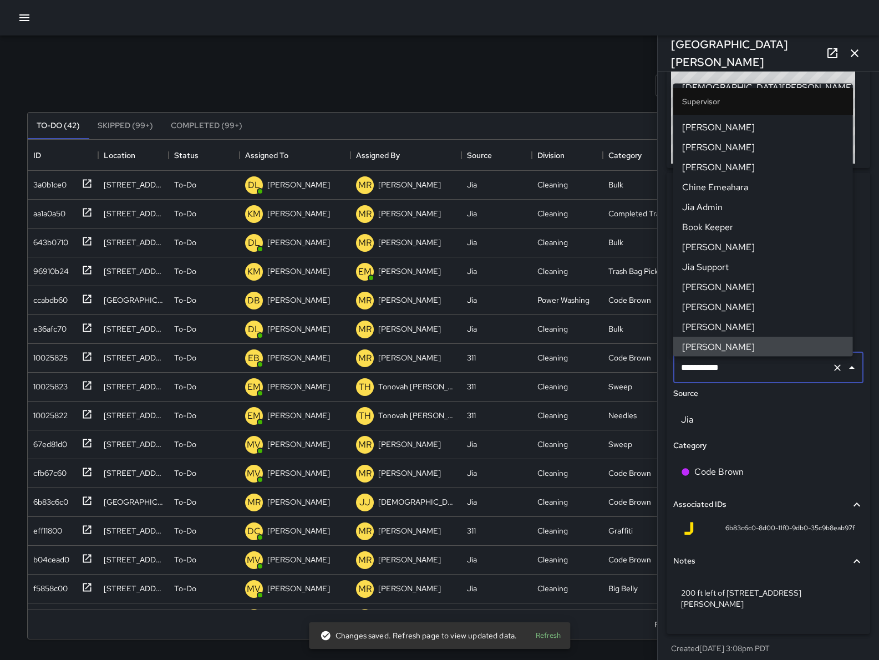
drag, startPoint x: 787, startPoint y: 375, endPoint x: 677, endPoint y: 364, distance: 109.8
click at [678, 366] on input "**********" at bounding box center [752, 367] width 149 height 21
click at [766, 362] on input "**********" at bounding box center [752, 367] width 149 height 21
click at [767, 362] on input "**********" at bounding box center [752, 367] width 149 height 21
click at [778, 370] on input "**********" at bounding box center [752, 367] width 149 height 21
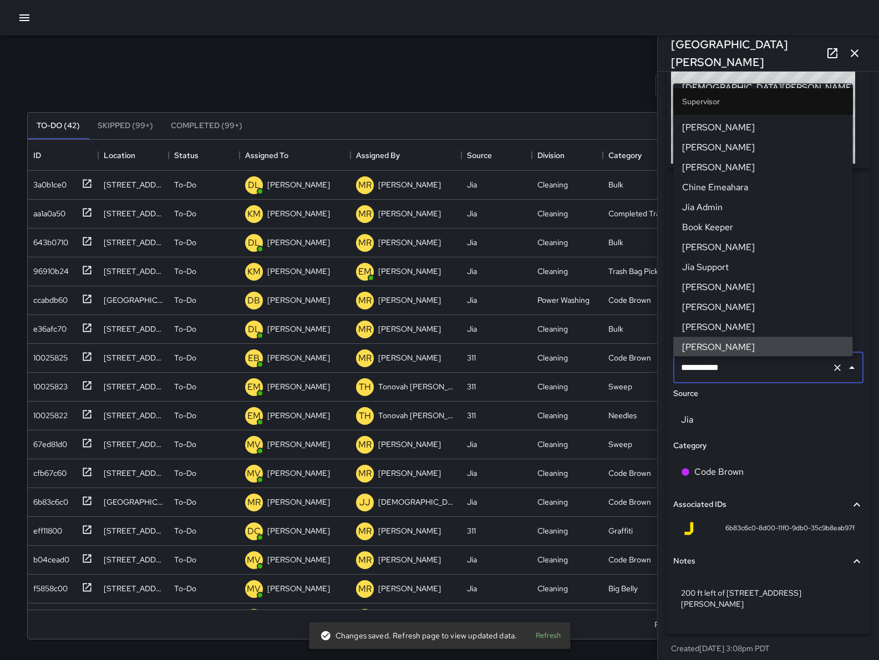
drag, startPoint x: 763, startPoint y: 372, endPoint x: 676, endPoint y: 373, distance: 86.6
click at [676, 373] on div "**********" at bounding box center [768, 367] width 190 height 31
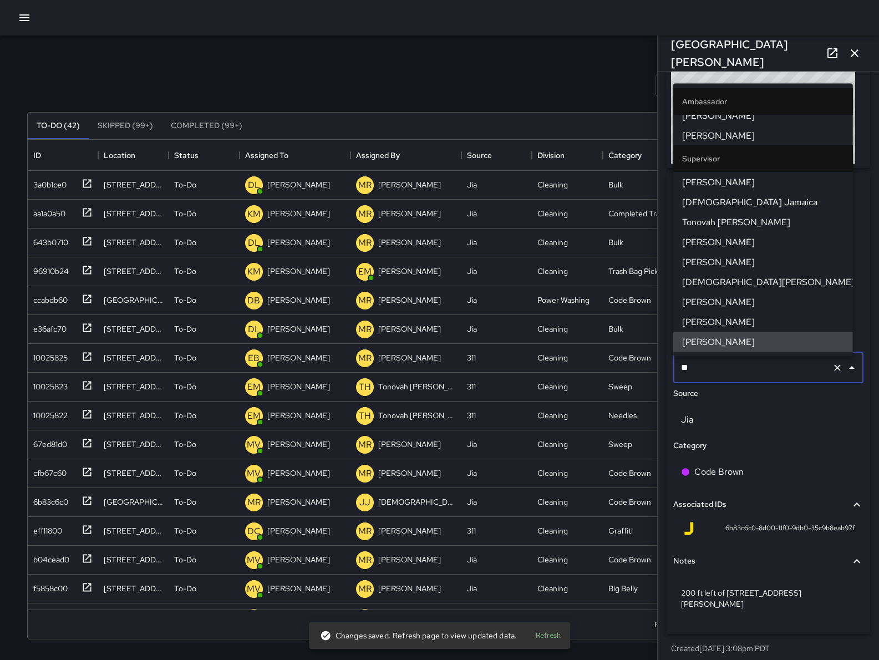
scroll to position [88, 0]
type input "***"
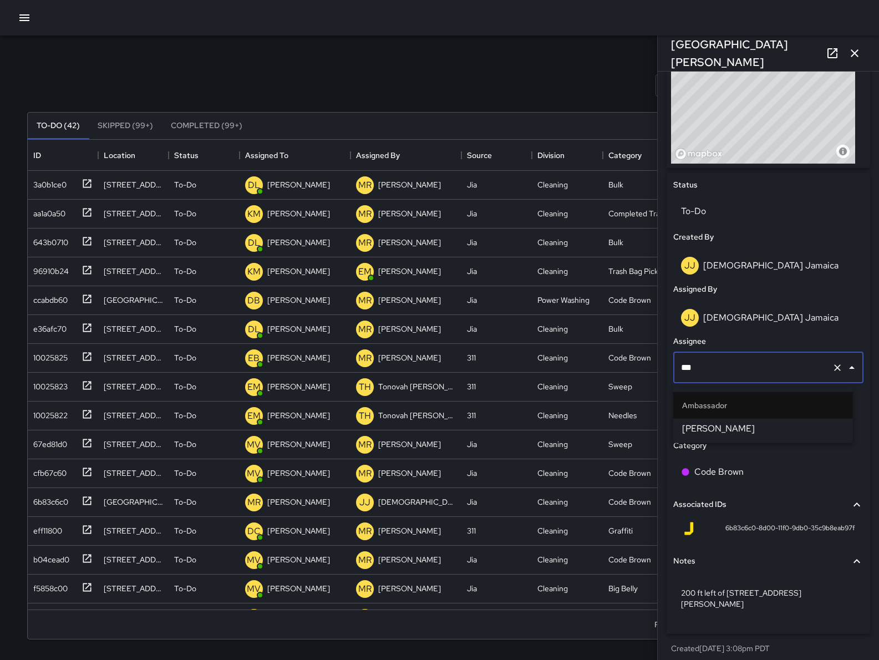
click at [768, 429] on span "Maclis Velasquez" at bounding box center [763, 428] width 162 height 13
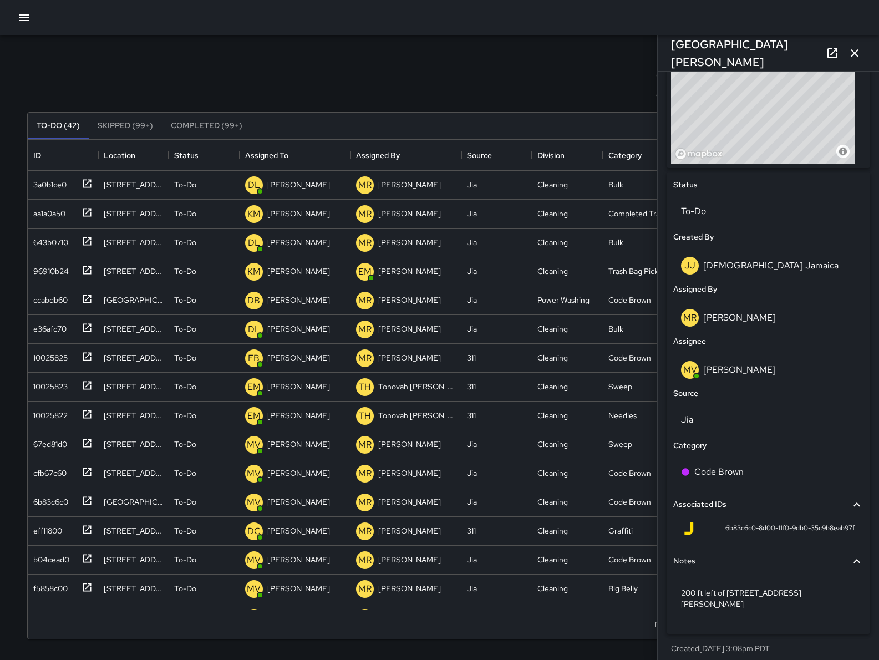
click at [854, 53] on icon "button" at bounding box center [855, 53] width 8 height 8
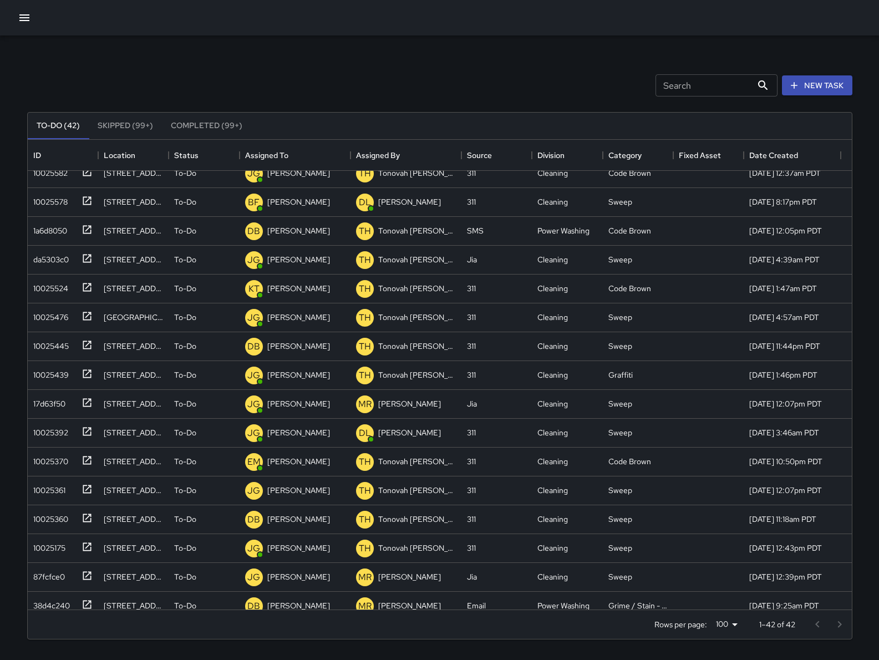
scroll to position [772, 0]
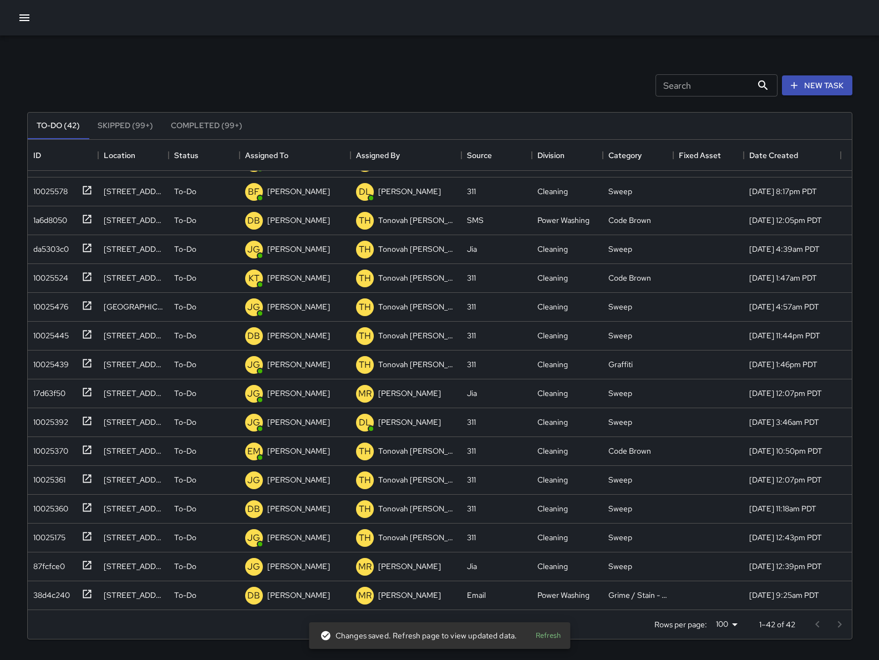
click at [32, 20] on button "button" at bounding box center [24, 18] width 22 height 22
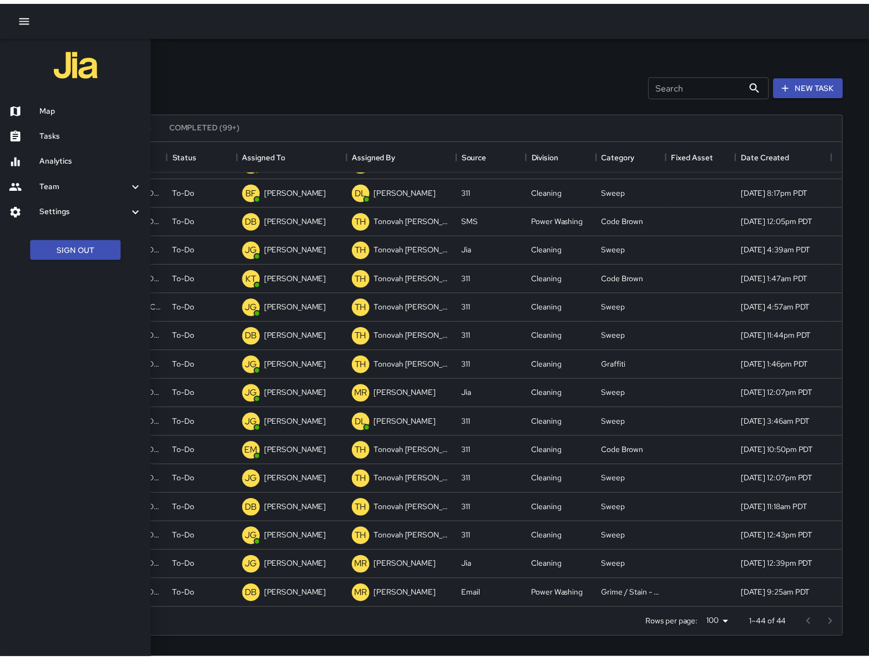
scroll to position [858, 0]
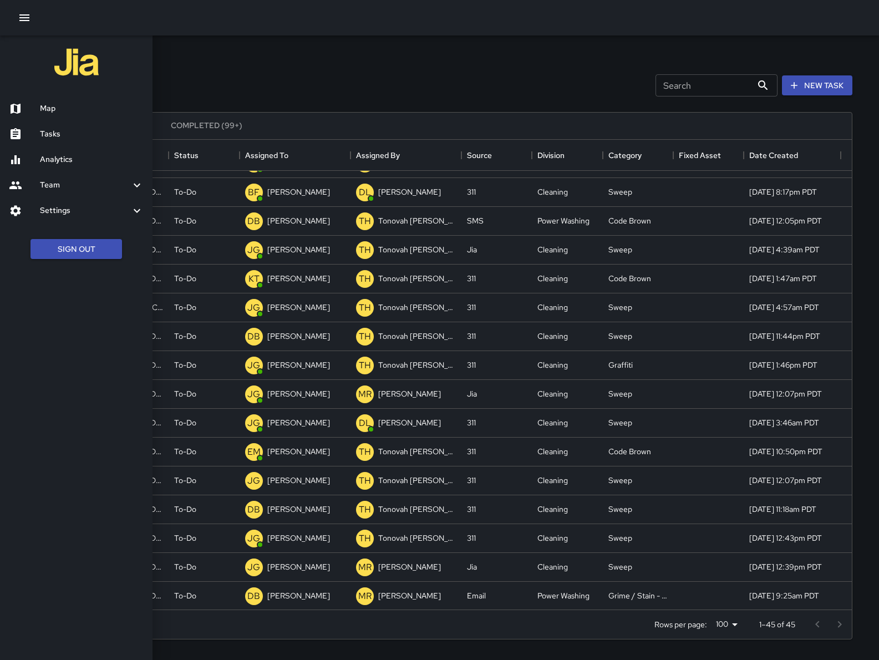
click at [28, 16] on icon "button" at bounding box center [24, 17] width 13 height 13
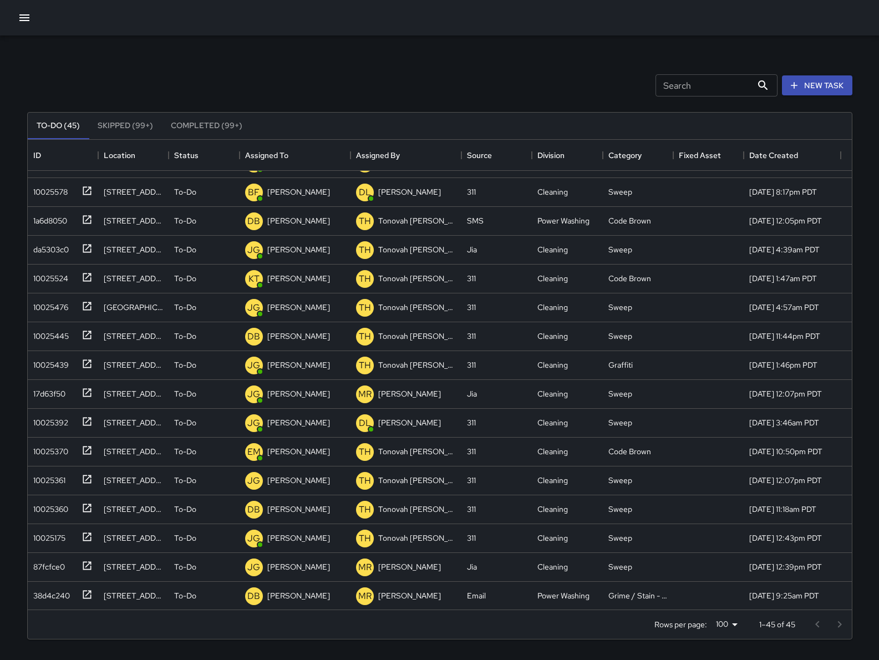
click at [31, 12] on button "button" at bounding box center [24, 18] width 22 height 22
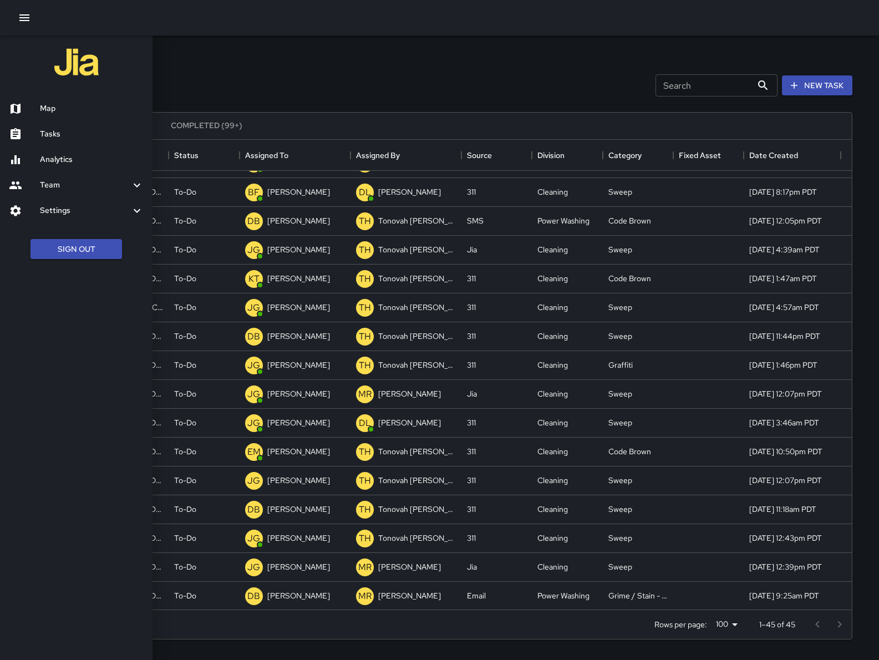
click at [69, 110] on h6 "Map" at bounding box center [92, 109] width 104 height 12
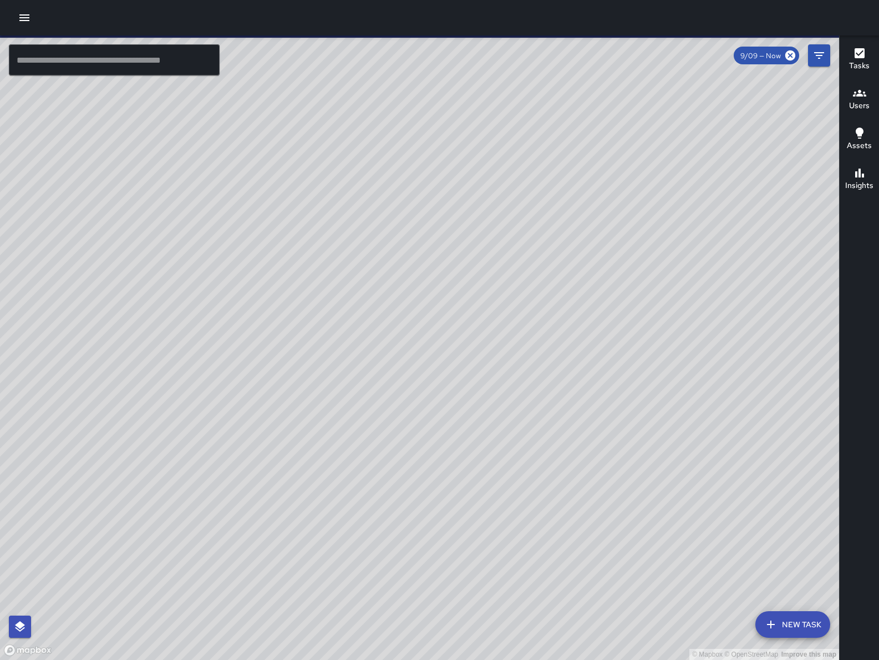
drag, startPoint x: 234, startPoint y: 477, endPoint x: 274, endPoint y: 462, distance: 43.0
click at [283, 475] on div "© Mapbox © OpenStreetMap Improve this map" at bounding box center [419, 348] width 839 height 625
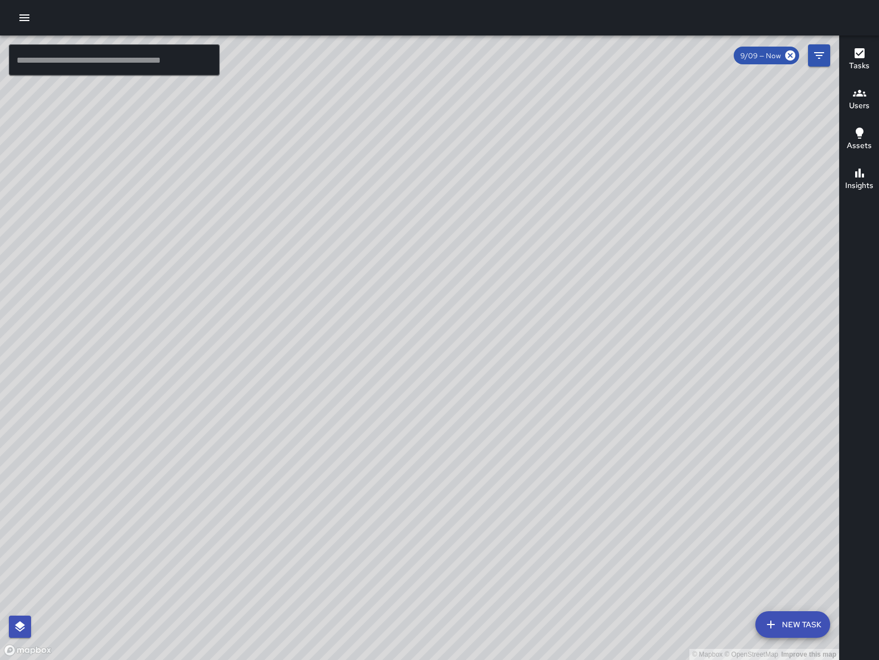
drag, startPoint x: 207, startPoint y: 396, endPoint x: 291, endPoint y: 386, distance: 84.4
click at [291, 386] on div "© Mapbox © OpenStreetMap Improve this map" at bounding box center [419, 348] width 839 height 625
drag, startPoint x: 253, startPoint y: 497, endPoint x: 275, endPoint y: 501, distance: 22.0
click at [275, 501] on div "© Mapbox © OpenStreetMap Improve this map" at bounding box center [419, 348] width 839 height 625
click at [246, 432] on div "© Mapbox © OpenStreetMap Improve this map EB Edwin Barillas 1025 Natoma Street …" at bounding box center [419, 348] width 839 height 625
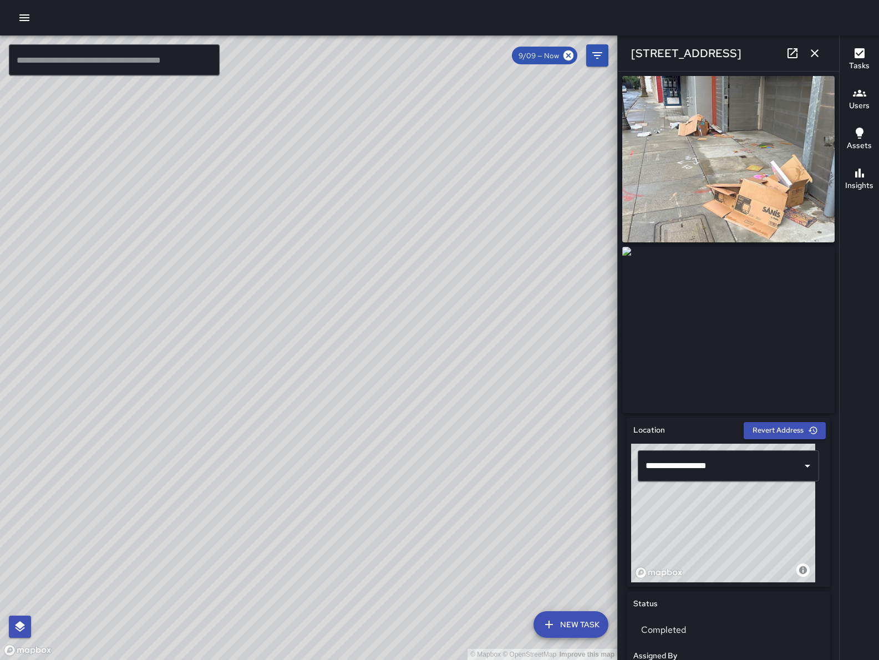
click at [793, 53] on icon at bounding box center [792, 53] width 13 height 13
drag, startPoint x: 373, startPoint y: 493, endPoint x: 368, endPoint y: 498, distance: 7.1
click at [368, 498] on div "© Mapbox © OpenStreetMap Improve this map" at bounding box center [308, 348] width 617 height 625
click at [348, 511] on div "© Mapbox © OpenStreetMap Improve this map" at bounding box center [308, 348] width 617 height 625
drag, startPoint x: 391, startPoint y: 482, endPoint x: 332, endPoint y: 503, distance: 63.0
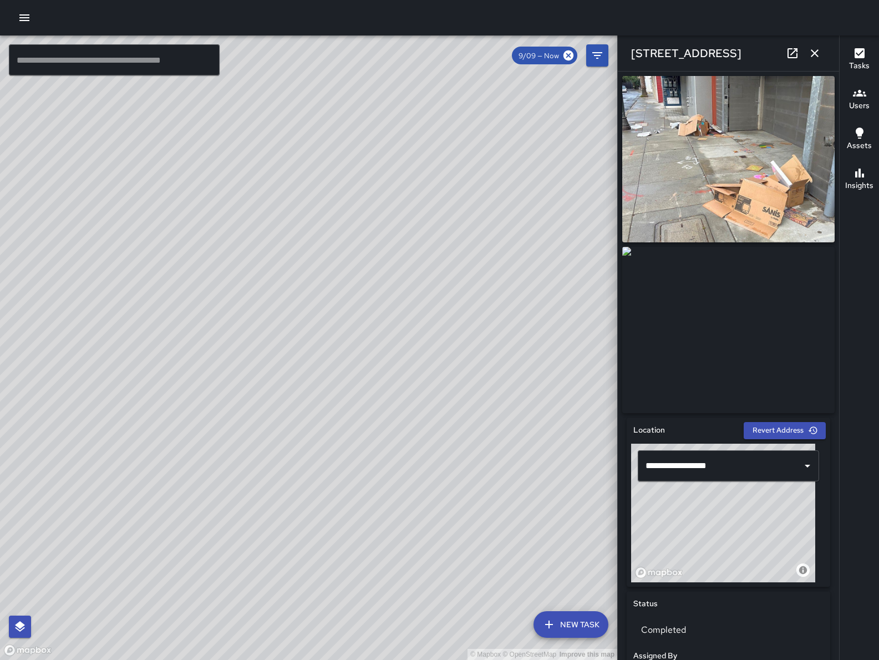
click at [332, 503] on div "© Mapbox © OpenStreetMap Improve this map" at bounding box center [308, 348] width 617 height 625
drag, startPoint x: 366, startPoint y: 328, endPoint x: 312, endPoint y: 412, distance: 99.6
click at [312, 412] on div "© Mapbox © OpenStreetMap Improve this map" at bounding box center [308, 348] width 617 height 625
click at [794, 64] on div "[STREET_ADDRESS]" at bounding box center [728, 54] width 221 height 36
click at [793, 57] on icon at bounding box center [792, 53] width 13 height 13
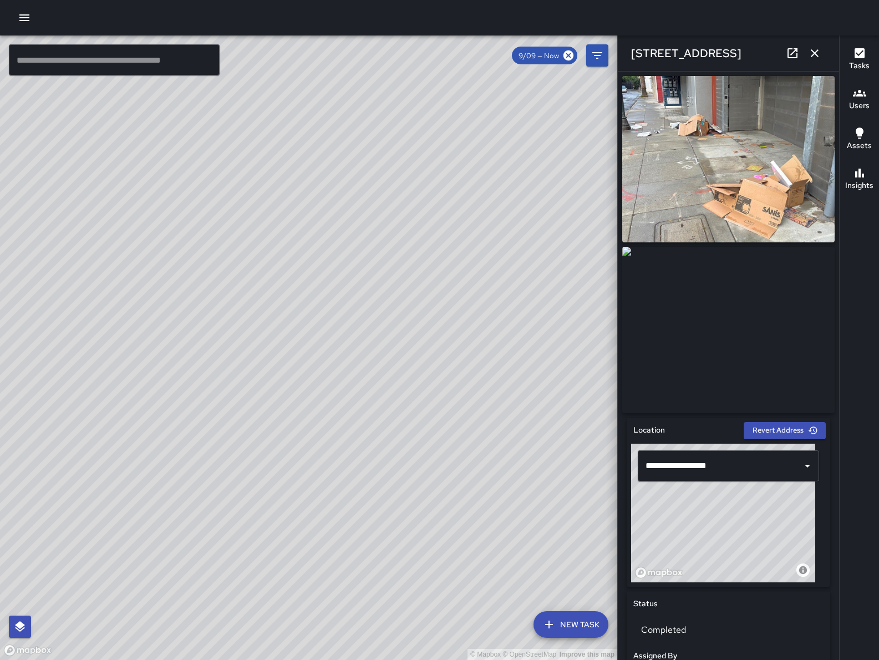
drag, startPoint x: 369, startPoint y: 352, endPoint x: 336, endPoint y: 371, distance: 38.7
click at [336, 371] on div "© Mapbox © OpenStreetMap Improve this map" at bounding box center [308, 348] width 617 height 625
click at [816, 50] on icon "button" at bounding box center [814, 53] width 13 height 13
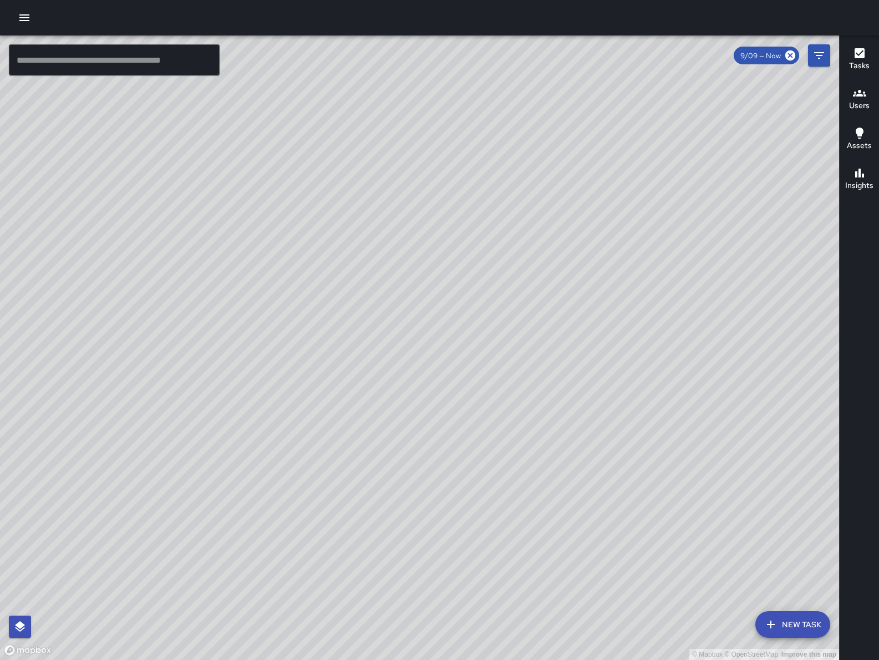
click at [821, 57] on icon "Filters" at bounding box center [819, 55] width 13 height 13
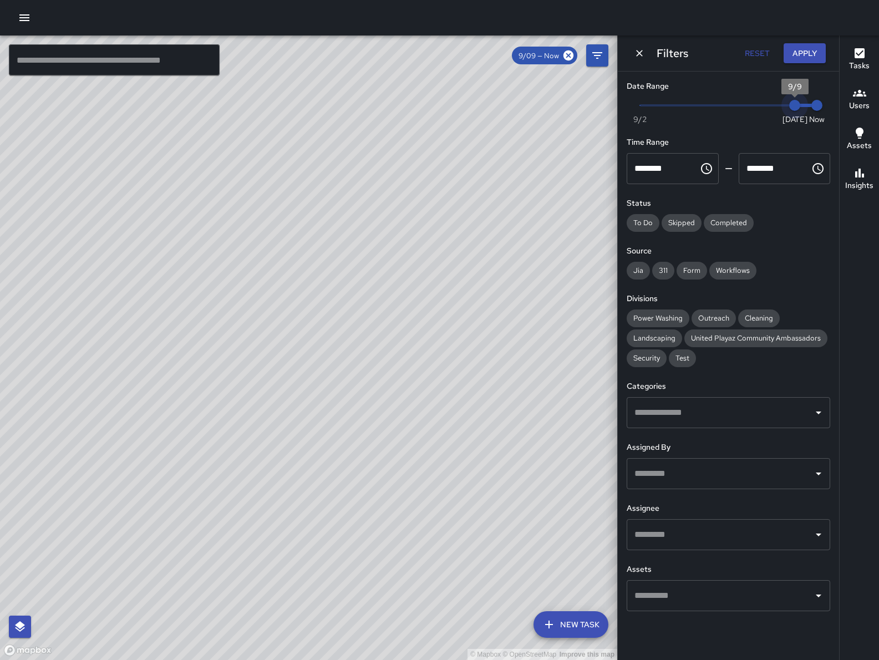
drag, startPoint x: 797, startPoint y: 105, endPoint x: 765, endPoint y: 98, distance: 32.9
click at [789, 100] on span "9/9" at bounding box center [794, 105] width 11 height 11
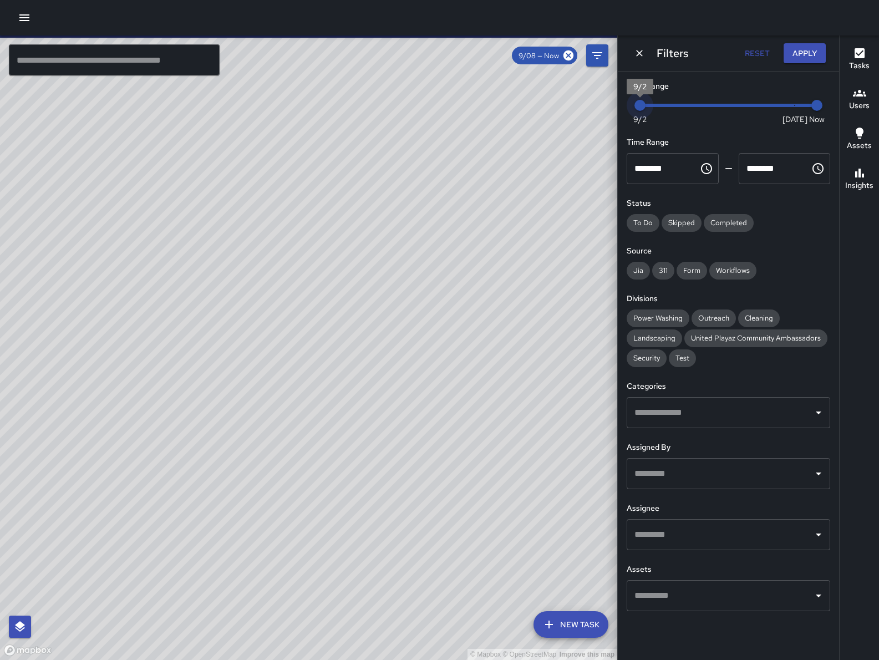
drag, startPoint x: 770, startPoint y: 104, endPoint x: 646, endPoint y: 95, distance: 124.5
click at [646, 100] on span "9/2" at bounding box center [640, 105] width 11 height 11
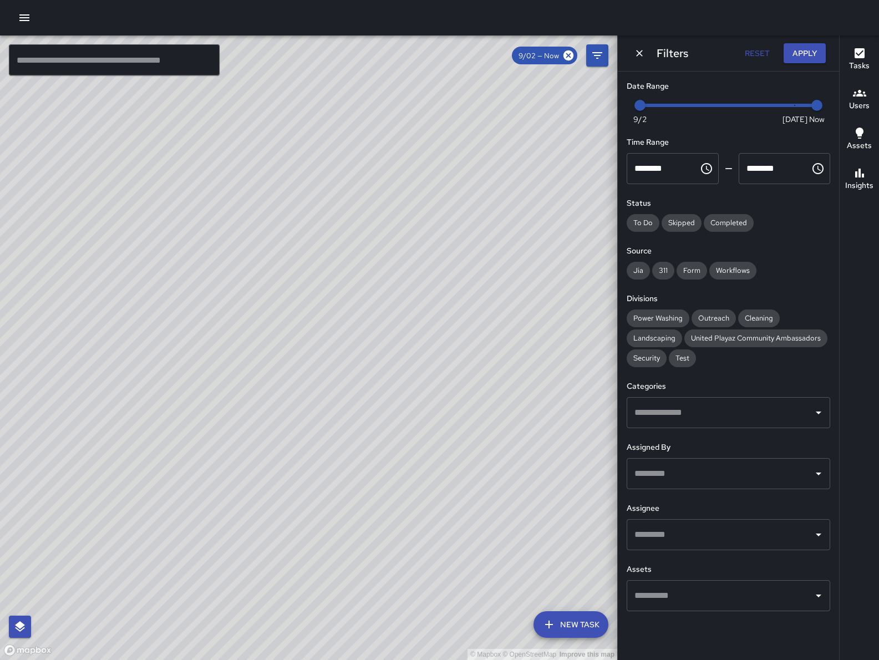
drag, startPoint x: 246, startPoint y: 534, endPoint x: 340, endPoint y: 426, distance: 143.2
click at [340, 426] on div "© Mapbox © OpenStreetMap Improve this map" at bounding box center [308, 348] width 617 height 625
drag, startPoint x: 277, startPoint y: 493, endPoint x: 265, endPoint y: 503, distance: 16.2
click at [265, 503] on div "© Mapbox © OpenStreetMap Improve this map" at bounding box center [308, 348] width 617 height 625
drag, startPoint x: 310, startPoint y: 524, endPoint x: 352, endPoint y: 295, distance: 232.3
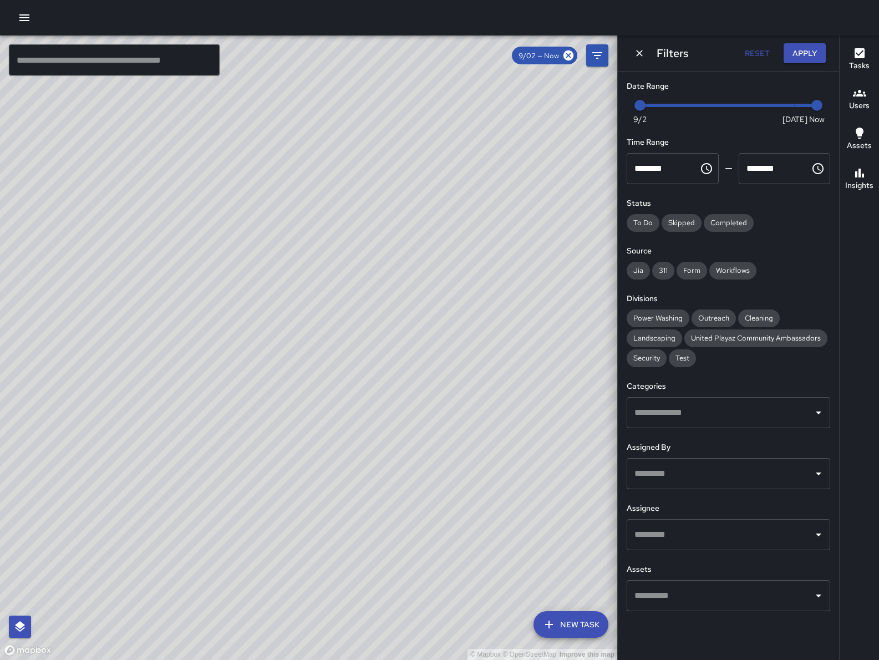
click at [351, 295] on div "© Mapbox © OpenStreetMap Improve this map" at bounding box center [308, 348] width 617 height 625
drag, startPoint x: 346, startPoint y: 472, endPoint x: 383, endPoint y: 527, distance: 66.5
click at [383, 527] on div "© Mapbox © OpenStreetMap Improve this map" at bounding box center [308, 348] width 617 height 625
drag, startPoint x: 372, startPoint y: 531, endPoint x: 376, endPoint y: 536, distance: 6.3
click at [376, 536] on div "© Mapbox © OpenStreetMap Improve this map" at bounding box center [308, 348] width 617 height 625
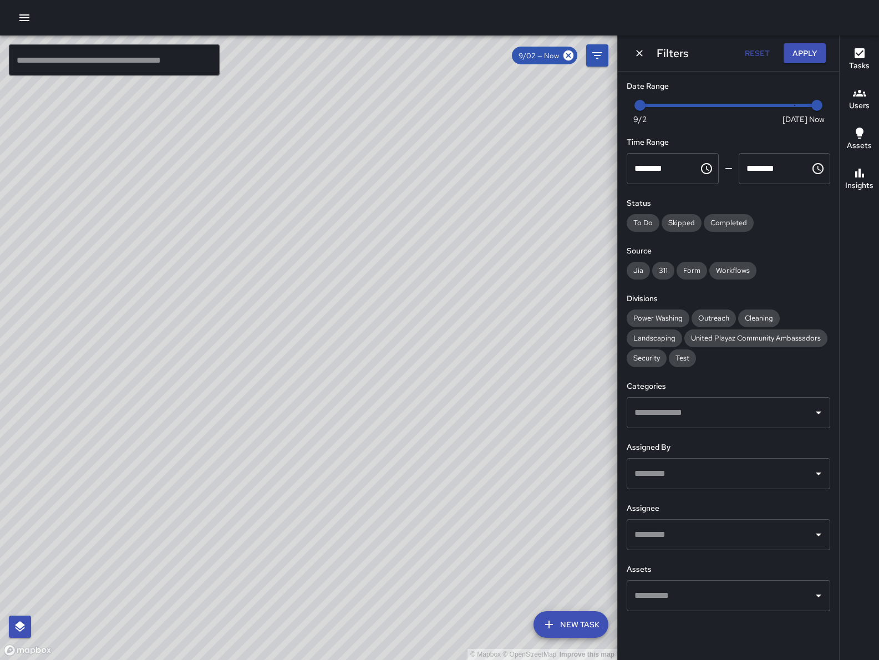
drag, startPoint x: 330, startPoint y: 489, endPoint x: 346, endPoint y: 513, distance: 28.9
click at [346, 513] on div "© Mapbox © OpenStreetMap Improve this map" at bounding box center [308, 348] width 617 height 625
drag, startPoint x: 371, startPoint y: 409, endPoint x: 362, endPoint y: 426, distance: 18.6
click at [362, 426] on div "© Mapbox © OpenStreetMap Improve this map" at bounding box center [308, 348] width 617 height 625
drag, startPoint x: 411, startPoint y: 406, endPoint x: 206, endPoint y: 414, distance: 204.9
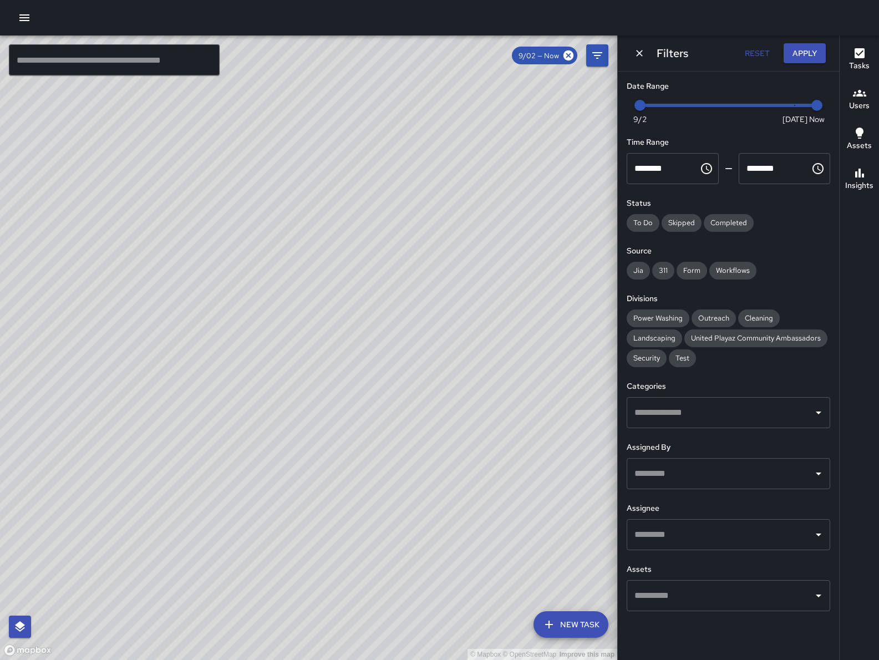
click at [206, 415] on div "© Mapbox © OpenStreetMap Improve this map" at bounding box center [308, 348] width 617 height 625
drag, startPoint x: 250, startPoint y: 444, endPoint x: 575, endPoint y: 351, distance: 338.3
click at [586, 341] on div "© Mapbox © OpenStreetMap Improve this map" at bounding box center [308, 348] width 617 height 625
drag, startPoint x: 338, startPoint y: 448, endPoint x: 168, endPoint y: 500, distance: 178.1
click at [171, 517] on div "© Mapbox © OpenStreetMap Improve this map" at bounding box center [308, 348] width 617 height 625
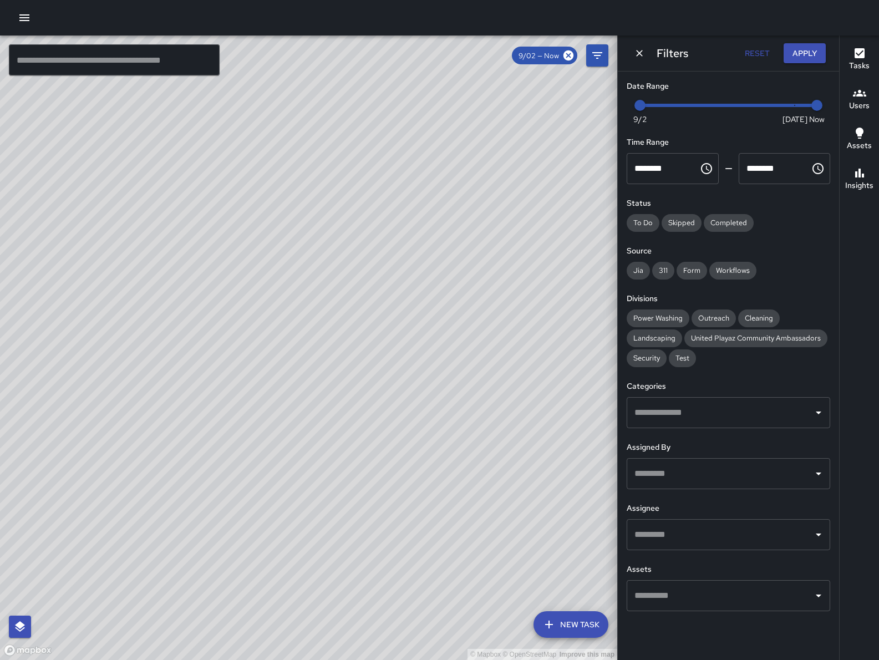
click at [645, 53] on icon "Dismiss" at bounding box center [639, 53] width 11 height 11
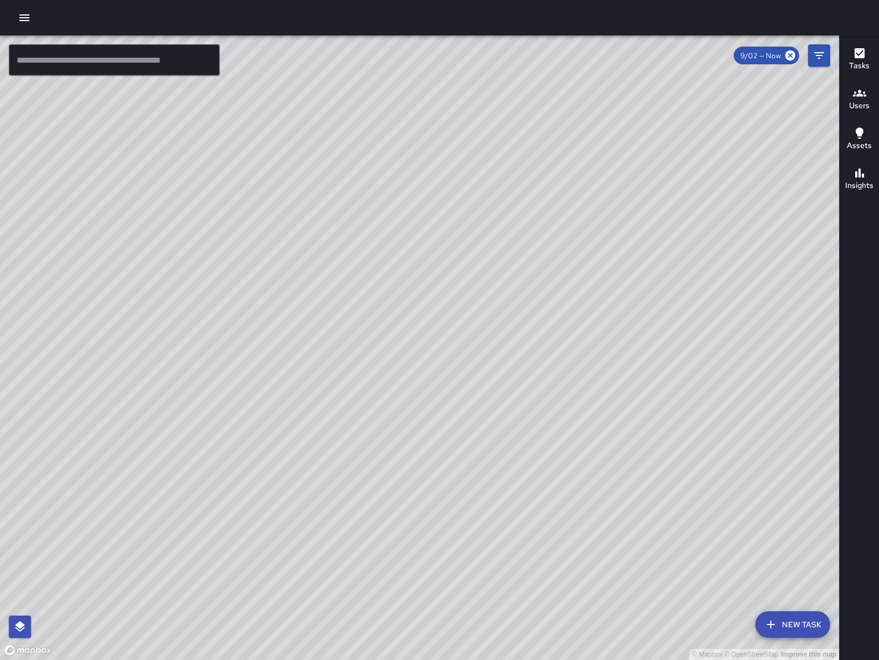
drag, startPoint x: 663, startPoint y: 447, endPoint x: 200, endPoint y: 477, distance: 464.2
click at [197, 479] on div "© Mapbox © OpenStreetMap Improve this map" at bounding box center [419, 348] width 839 height 625
click at [822, 55] on icon "Filters" at bounding box center [819, 55] width 13 height 13
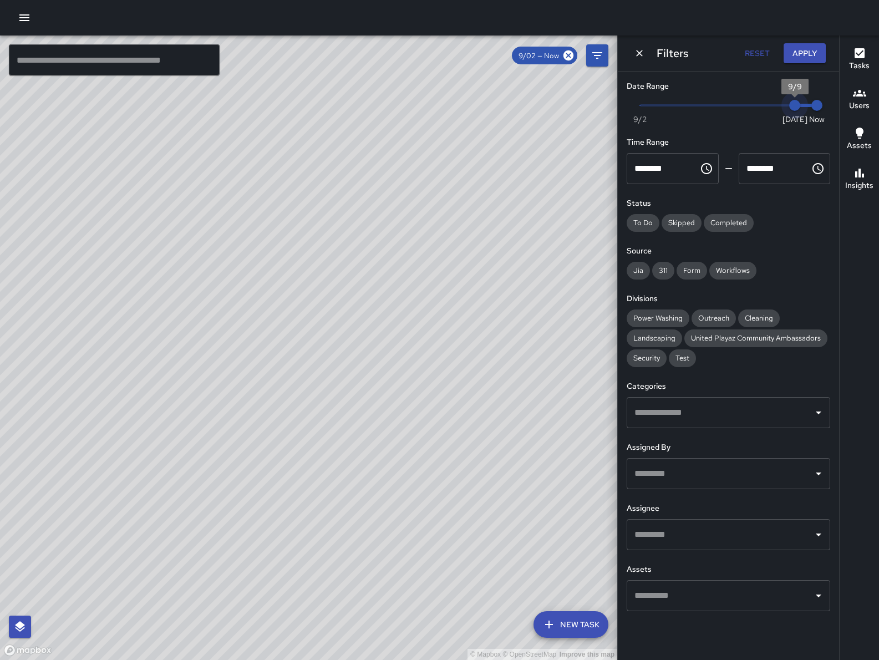
drag, startPoint x: 662, startPoint y: 107, endPoint x: 884, endPoint y: 114, distance: 222.6
click at [879, 114] on html "© Mapbox © OpenStreetMap Improve this map ​ New Task 9/02 — Now Map Layers Task…" at bounding box center [439, 330] width 879 height 660
click at [637, 55] on icon "Dismiss" at bounding box center [639, 53] width 11 height 11
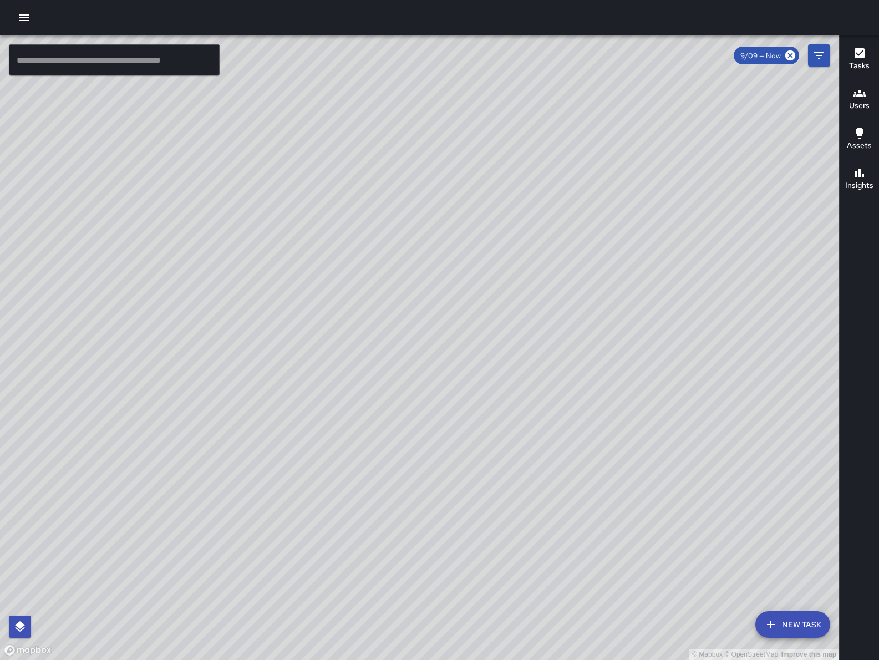
drag, startPoint x: 500, startPoint y: 326, endPoint x: 543, endPoint y: 330, distance: 42.8
click at [543, 329] on div "© Mapbox © OpenStreetMap Improve this map" at bounding box center [419, 348] width 839 height 625
drag, startPoint x: 566, startPoint y: 355, endPoint x: 613, endPoint y: 421, distance: 80.4
click at [613, 421] on div "© Mapbox © OpenStreetMap Improve this map" at bounding box center [419, 348] width 839 height 625
drag, startPoint x: 665, startPoint y: 386, endPoint x: 497, endPoint y: 423, distance: 172.6
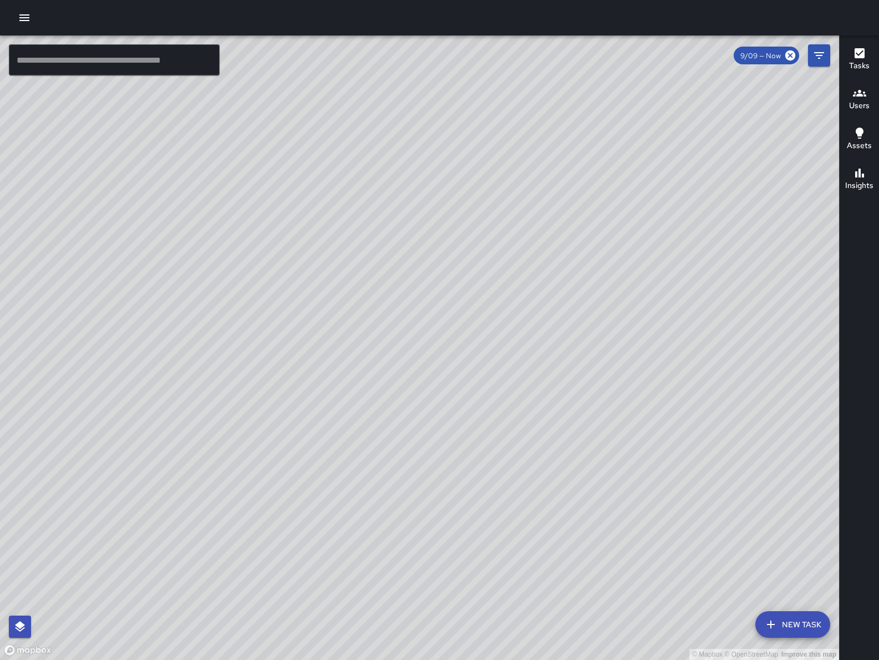
click at [743, 382] on div "© Mapbox © OpenStreetMap Improve this map" at bounding box center [419, 348] width 839 height 625
click at [453, 447] on div "© Mapbox © OpenStreetMap Improve this map" at bounding box center [419, 348] width 839 height 625
drag, startPoint x: 65, startPoint y: 335, endPoint x: 82, endPoint y: 319, distance: 23.5
click at [90, 336] on div "© Mapbox © OpenStreetMap Improve this map" at bounding box center [419, 348] width 839 height 625
click at [97, 283] on div "© Mapbox © OpenStreetMap Improve this map EC Enrique Cervantes 1331 Howard Stre…" at bounding box center [419, 348] width 839 height 625
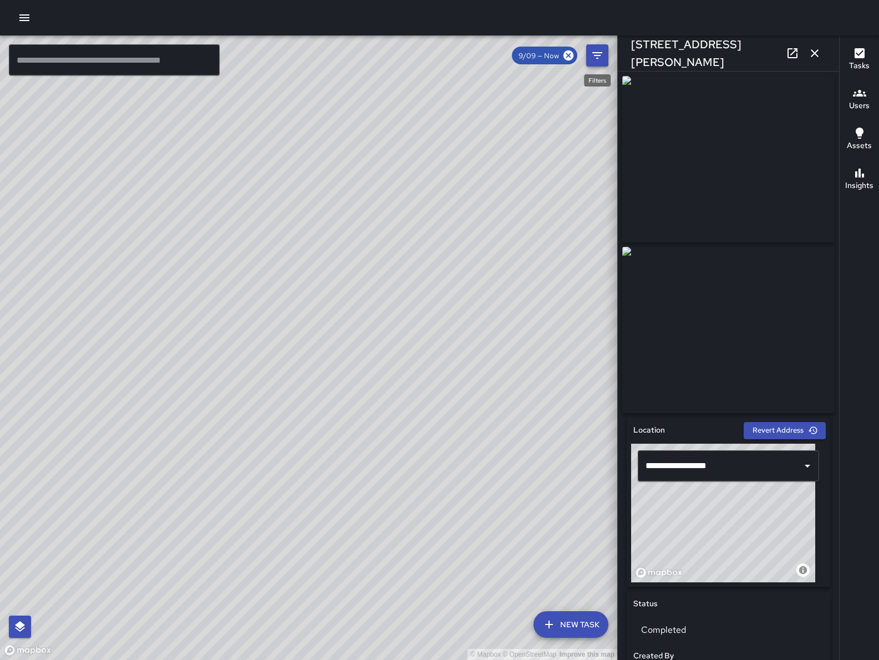
click at [605, 58] on button "Filters" at bounding box center [597, 55] width 22 height 22
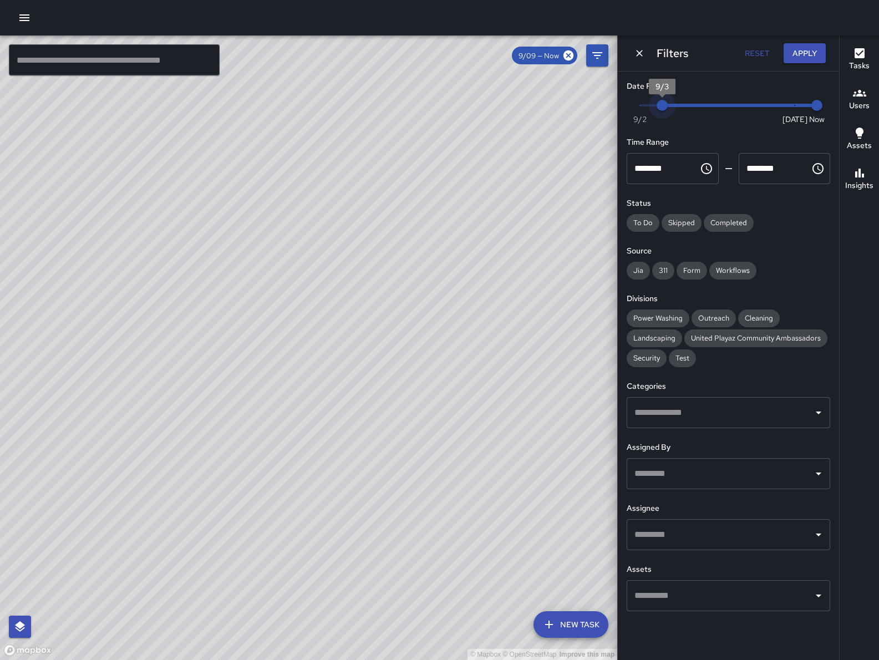
drag, startPoint x: 772, startPoint y: 107, endPoint x: 655, endPoint y: 110, distance: 117.7
click at [655, 110] on span "Now Today 9/2 9/3 12:45 pm" at bounding box center [728, 105] width 177 height 17
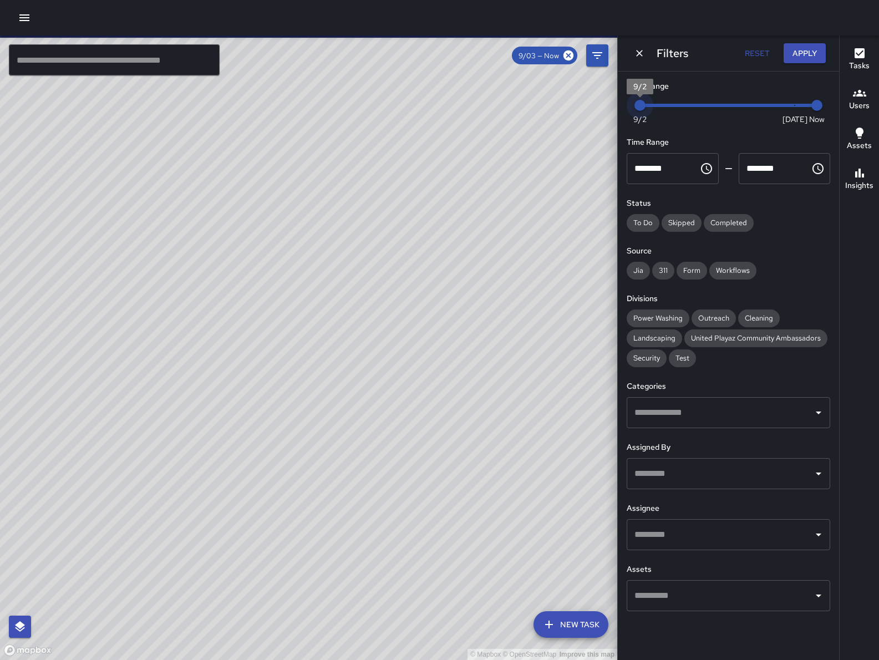
drag, startPoint x: 659, startPoint y: 104, endPoint x: 627, endPoint y: 99, distance: 32.0
click at [627, 99] on div "Now Today 9/2 9/2 12:45 pm" at bounding box center [729, 112] width 204 height 31
click at [344, 372] on div "© Mapbox © OpenStreetMap Improve this map" at bounding box center [308, 348] width 617 height 625
type input "*"
drag, startPoint x: 682, startPoint y: 97, endPoint x: 812, endPoint y: 95, distance: 129.3
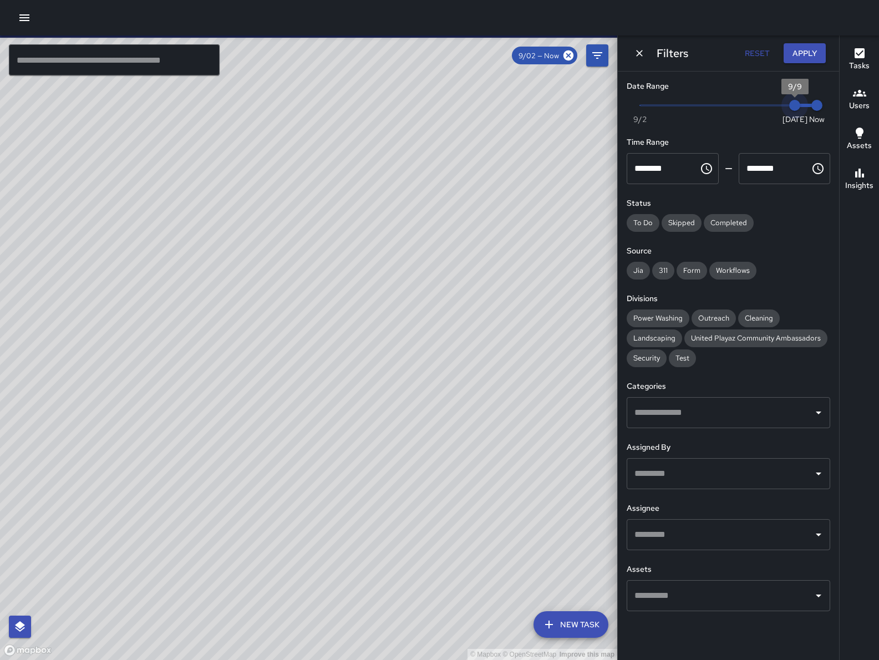
click at [801, 100] on span "9/9" at bounding box center [794, 105] width 11 height 11
click at [640, 47] on button "Dismiss" at bounding box center [639, 53] width 17 height 17
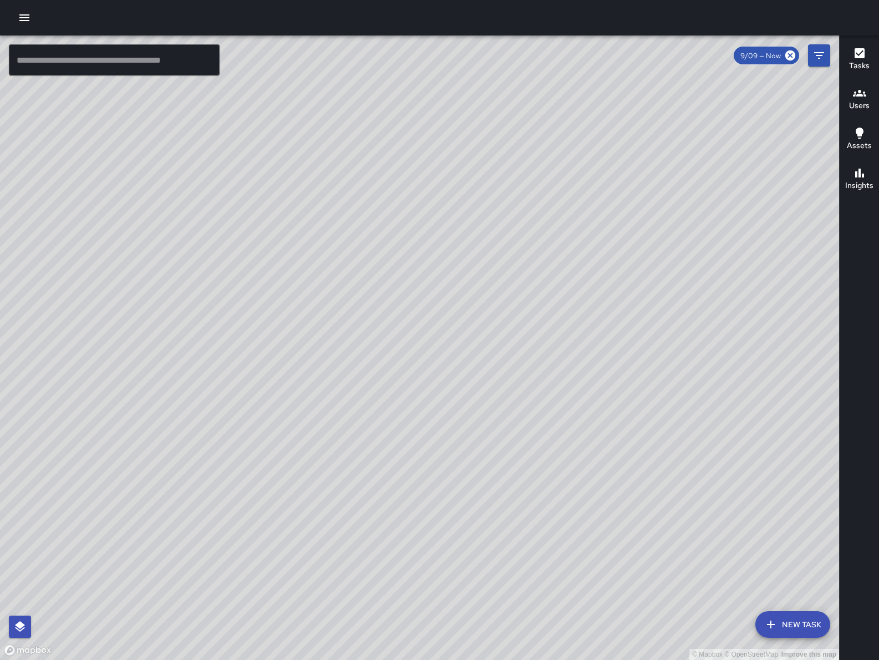
drag, startPoint x: 561, startPoint y: 337, endPoint x: 513, endPoint y: 378, distance: 62.6
click at [513, 378] on div "© Mapbox © OpenStreetMap Improve this map" at bounding box center [419, 348] width 839 height 625
drag, startPoint x: 551, startPoint y: 396, endPoint x: 332, endPoint y: 381, distance: 219.6
click at [331, 382] on div "© Mapbox © OpenStreetMap Improve this map" at bounding box center [419, 348] width 839 height 625
drag, startPoint x: 480, startPoint y: 435, endPoint x: 489, endPoint y: 433, distance: 9.7
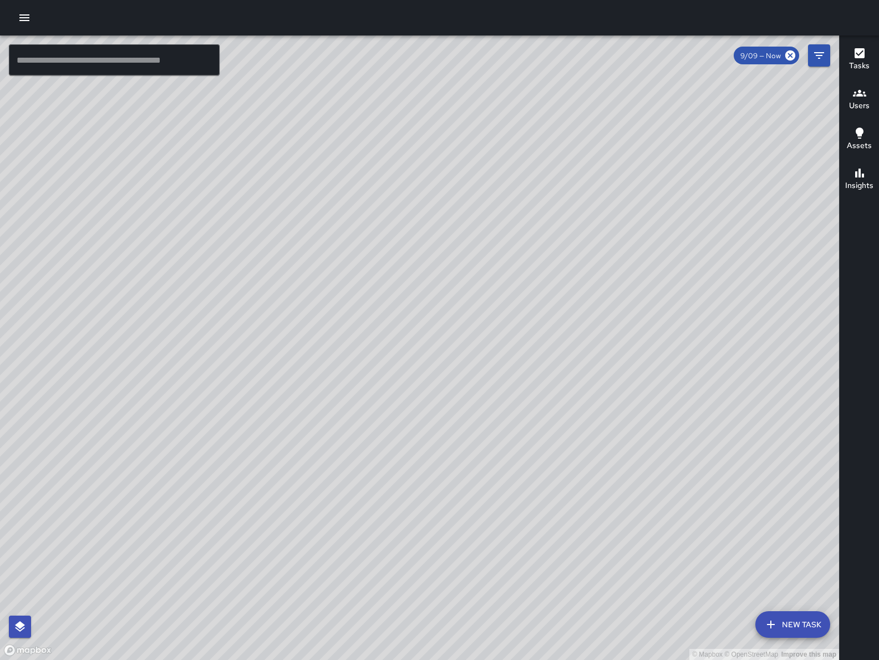
click at [489, 433] on div "© Mapbox © OpenStreetMap Improve this map" at bounding box center [419, 348] width 839 height 625
drag, startPoint x: 519, startPoint y: 442, endPoint x: 429, endPoint y: 418, distance: 92.4
click at [429, 418] on div "© Mapbox © OpenStreetMap Improve this map" at bounding box center [419, 348] width 839 height 625
drag, startPoint x: 738, startPoint y: 487, endPoint x: 617, endPoint y: 470, distance: 122.1
click at [595, 485] on div "© Mapbox © OpenStreetMap Improve this map" at bounding box center [419, 348] width 839 height 625
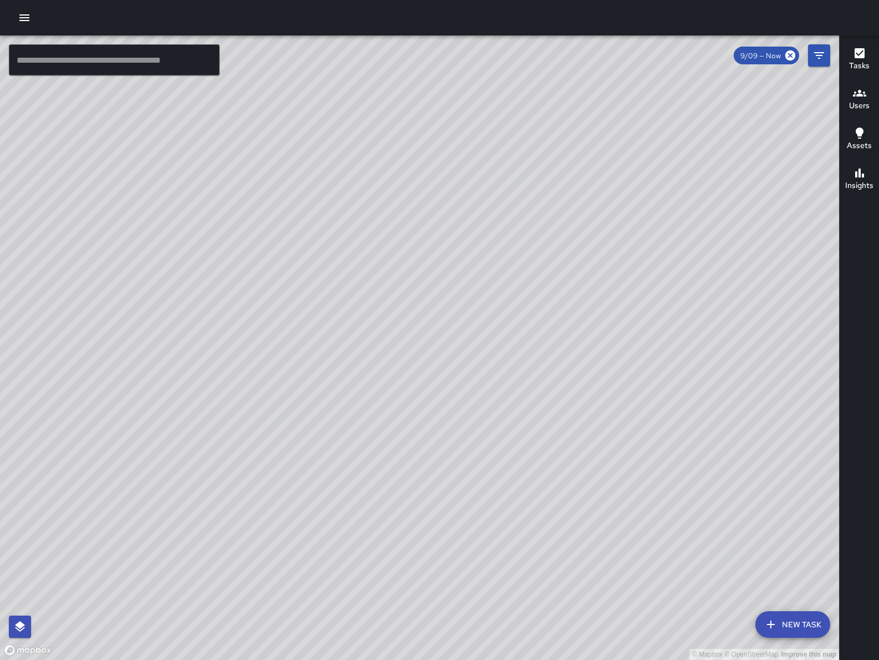
drag, startPoint x: 611, startPoint y: 470, endPoint x: 481, endPoint y: 437, distance: 134.2
click at [483, 440] on div "© Mapbox © OpenStreetMap Improve this map" at bounding box center [419, 348] width 839 height 625
drag, startPoint x: 421, startPoint y: 443, endPoint x: 538, endPoint y: 346, distance: 151.3
click at [538, 346] on div "© Mapbox © OpenStreetMap Improve this map" at bounding box center [419, 348] width 839 height 625
drag, startPoint x: 569, startPoint y: 227, endPoint x: 436, endPoint y: 382, distance: 204.6
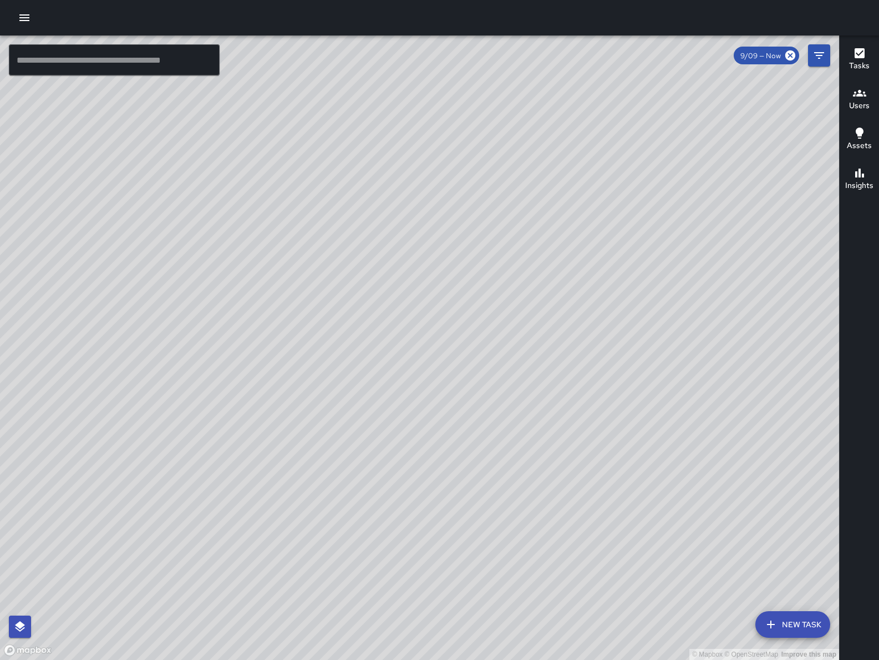
click at [436, 382] on div "© Mapbox © OpenStreetMap Improve this map" at bounding box center [419, 348] width 839 height 625
drag, startPoint x: 480, startPoint y: 357, endPoint x: 503, endPoint y: 327, distance: 37.3
click at [503, 327] on div "© Mapbox © OpenStreetMap Improve this map" at bounding box center [419, 348] width 839 height 625
drag, startPoint x: 219, startPoint y: 546, endPoint x: 229, endPoint y: 474, distance: 72.3
click at [226, 468] on div "© Mapbox © OpenStreetMap Improve this map" at bounding box center [419, 348] width 839 height 625
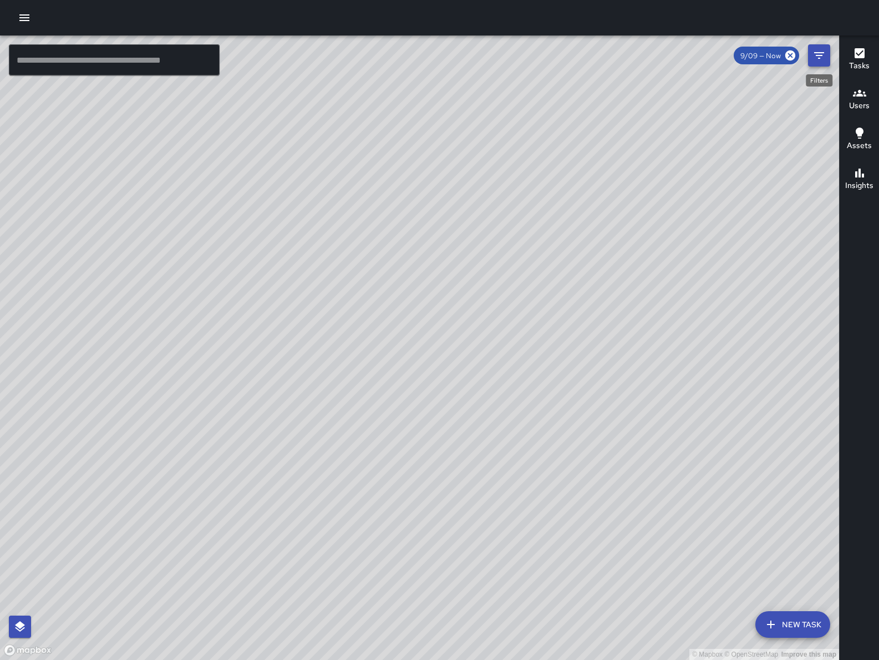
click at [817, 63] on button "Filters" at bounding box center [819, 55] width 22 height 22
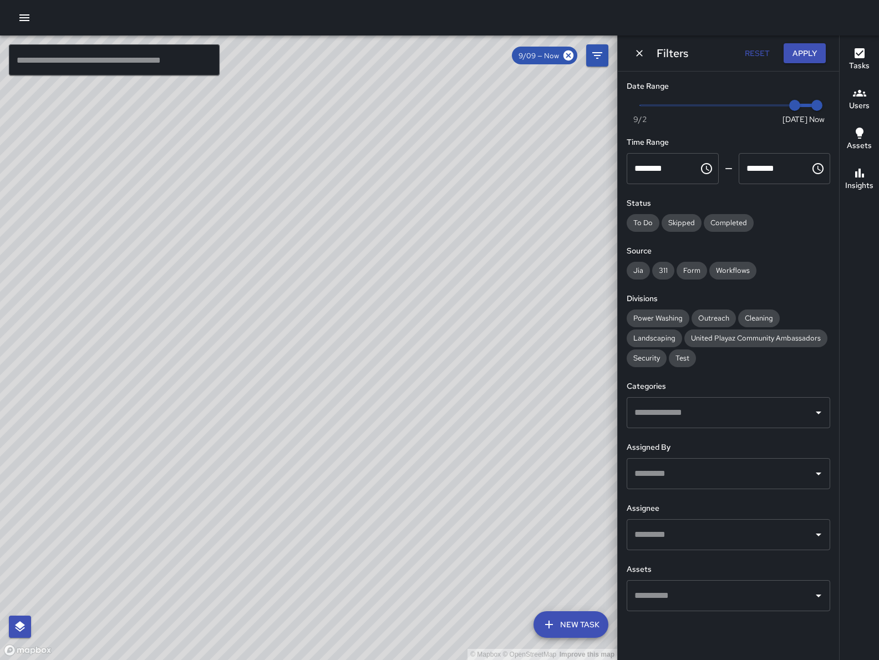
click at [31, 17] on button "button" at bounding box center [24, 18] width 22 height 22
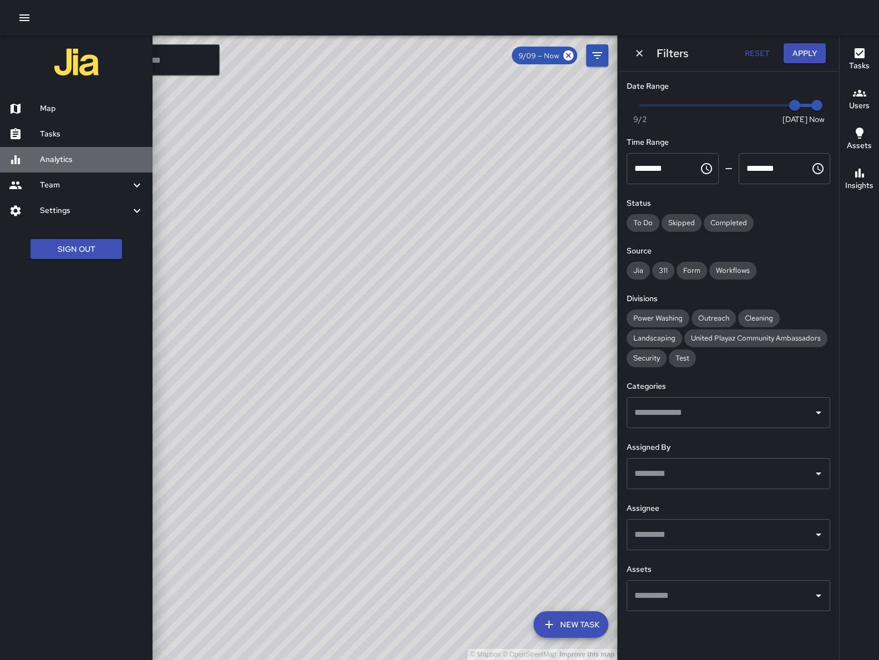
click at [79, 156] on h6 "Analytics" at bounding box center [92, 160] width 104 height 12
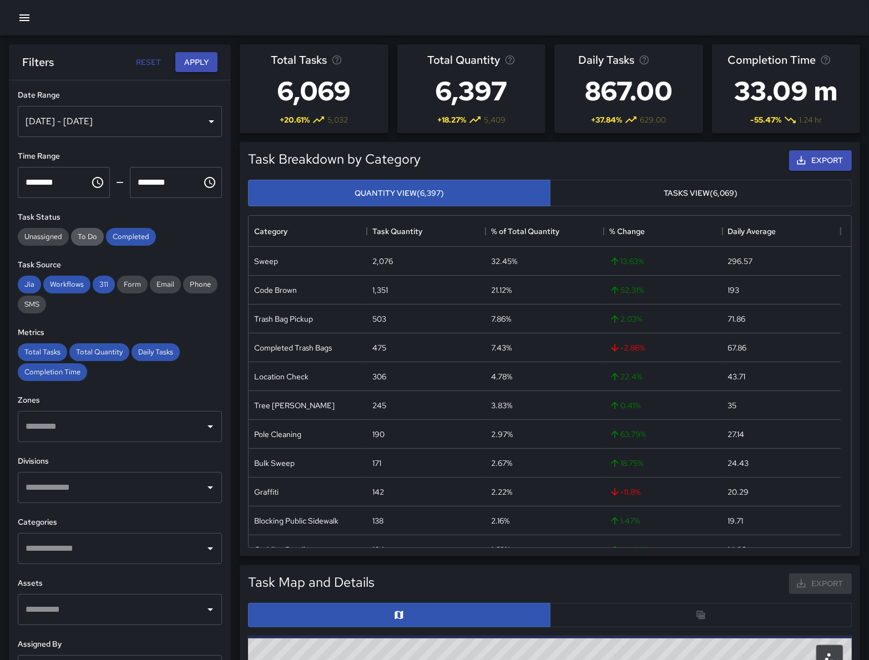
scroll to position [321, 591]
click at [123, 237] on span "Completed" at bounding box center [131, 236] width 50 height 9
click at [71, 286] on span "Workflows" at bounding box center [66, 284] width 47 height 9
click at [97, 285] on span "311" at bounding box center [104, 284] width 22 height 9
click at [27, 278] on div "Jia" at bounding box center [29, 285] width 23 height 18
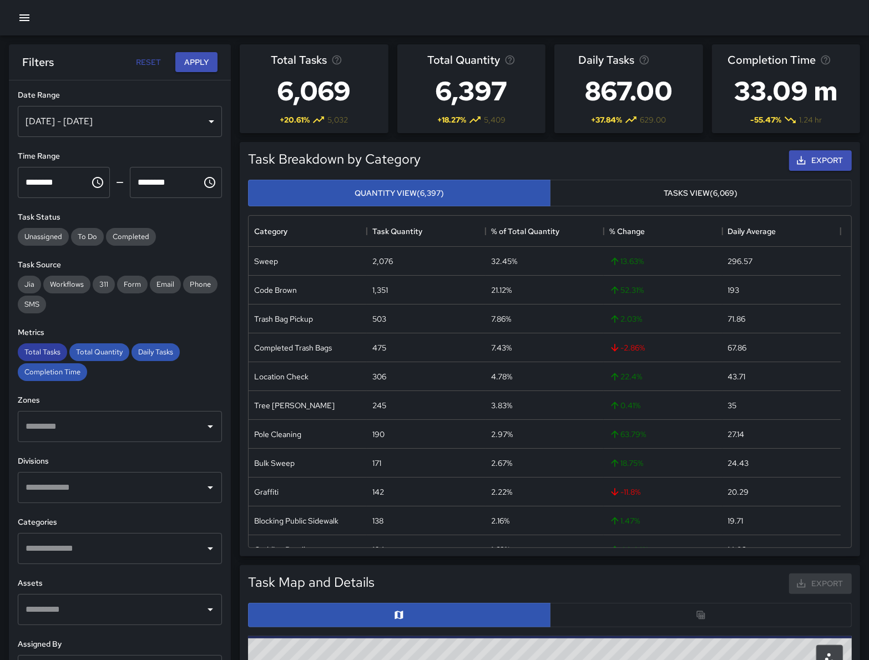
click at [41, 348] on span "Total Tasks" at bounding box center [42, 351] width 49 height 9
click at [53, 368] on span "Completion Time" at bounding box center [52, 371] width 69 height 9
click at [91, 354] on span "Total Quantity" at bounding box center [99, 351] width 60 height 9
click at [148, 358] on div "Daily Tasks" at bounding box center [155, 352] width 48 height 18
click at [154, 132] on div "Sep 03, 2025 - Sep 09, 2025" at bounding box center [120, 121] width 204 height 31
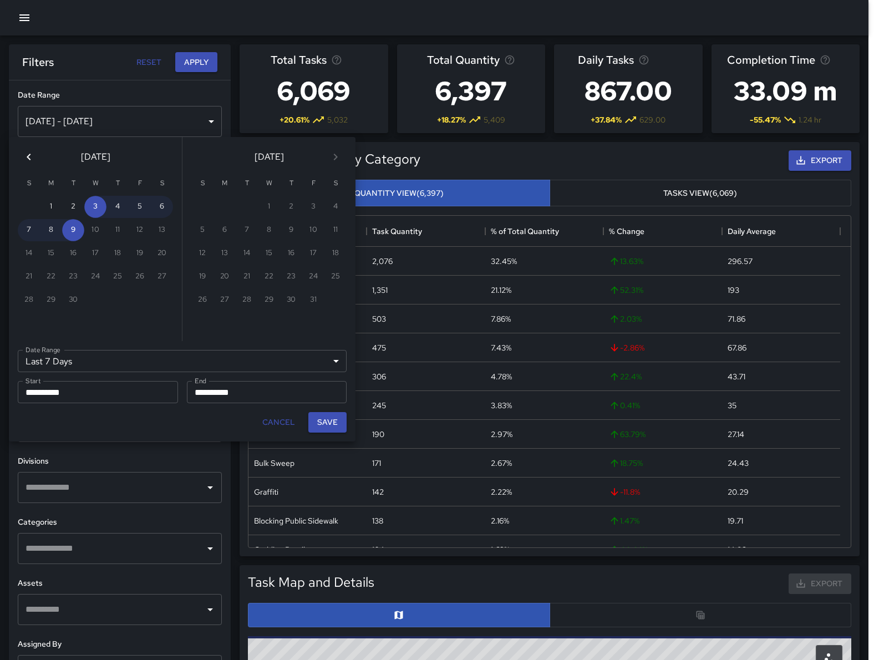
click at [24, 155] on icon "Previous month" at bounding box center [28, 156] width 13 height 13
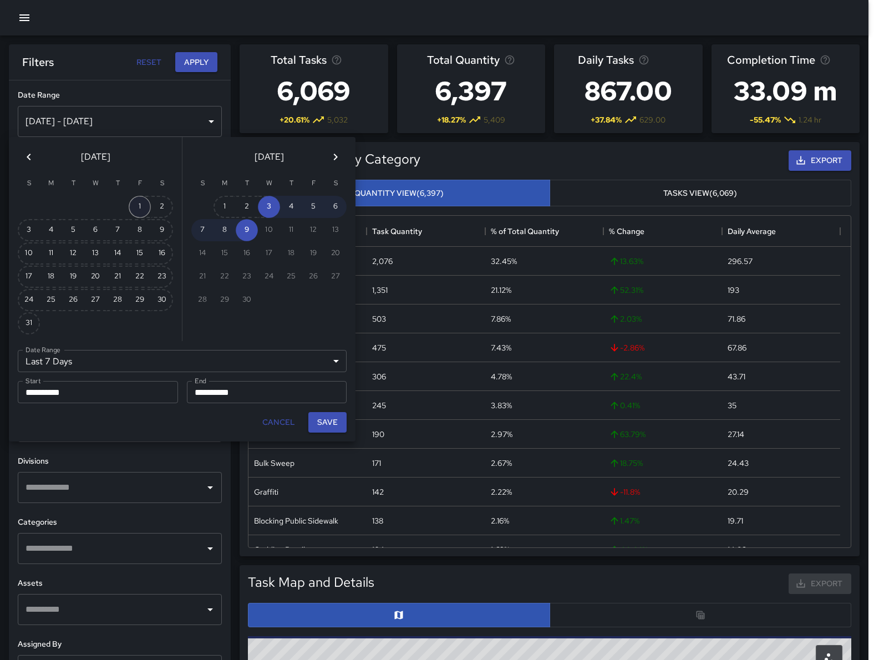
click at [136, 209] on button "1" at bounding box center [140, 207] width 22 height 22
type input "******"
type input "**********"
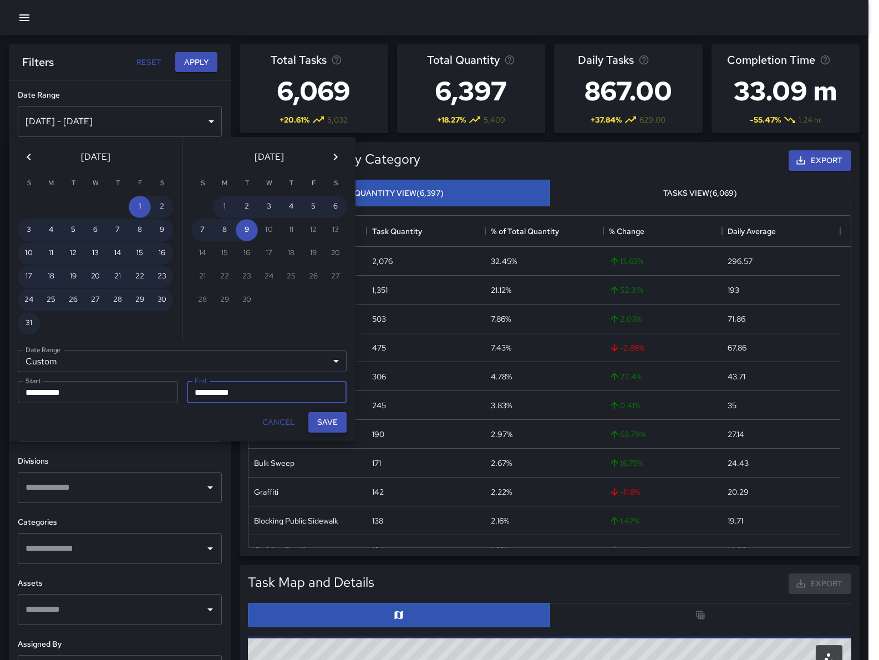
click at [321, 426] on button "Save" at bounding box center [327, 422] width 38 height 21
type input "**********"
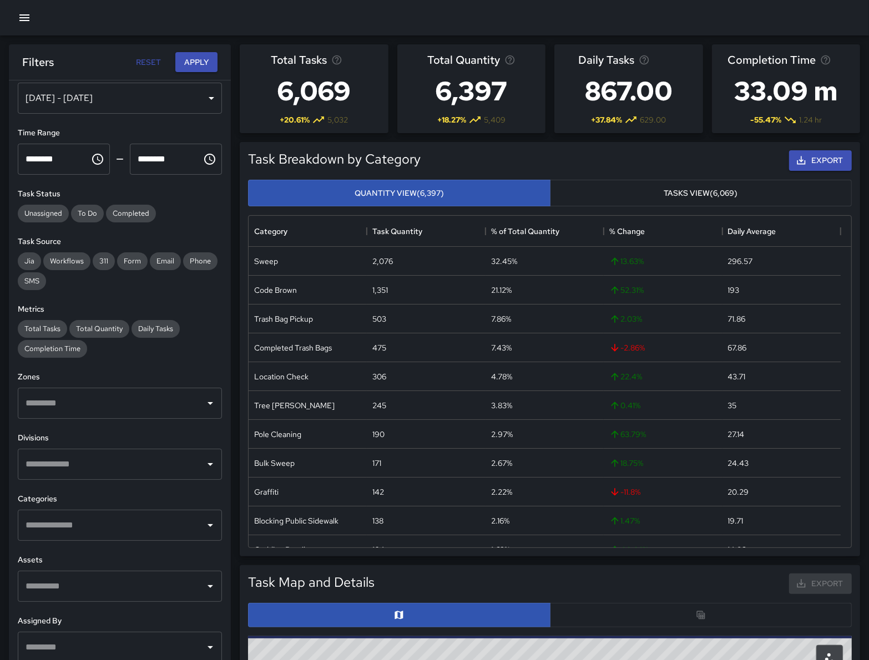
scroll to position [38, 0]
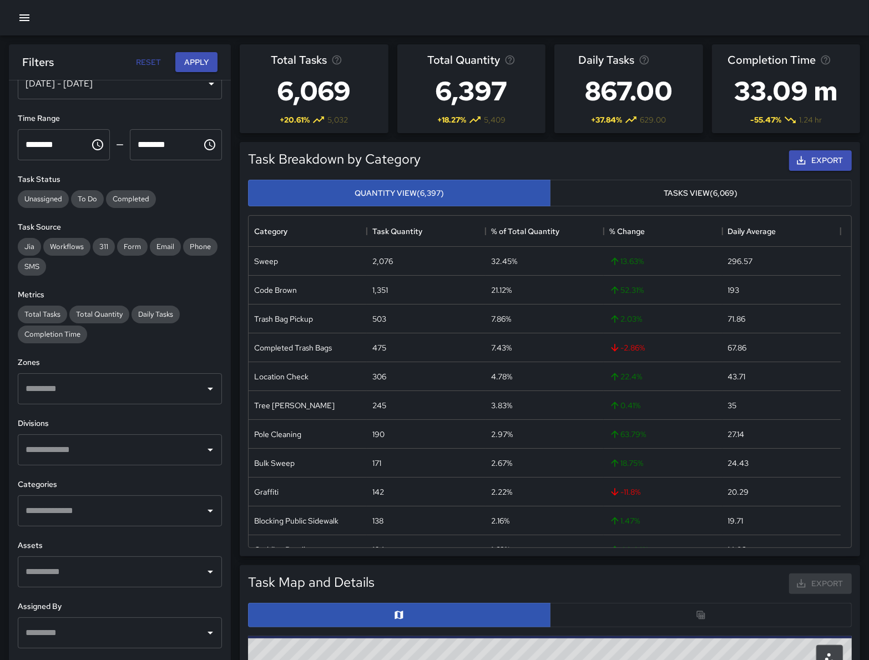
click at [104, 393] on input "text" at bounding box center [112, 388] width 178 height 21
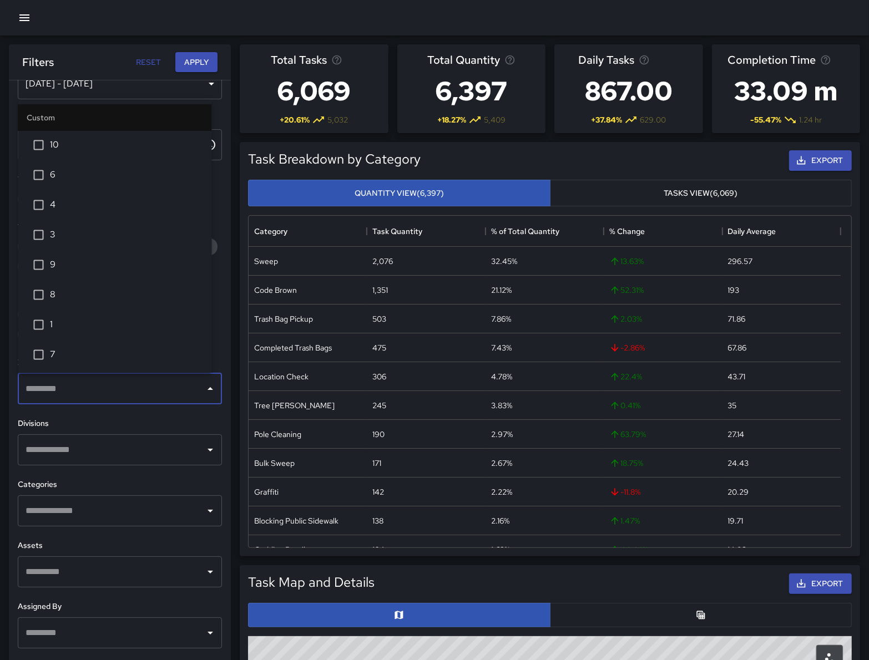
scroll to position [20, 0]
click at [80, 246] on span "3" at bounding box center [126, 246] width 153 height 13
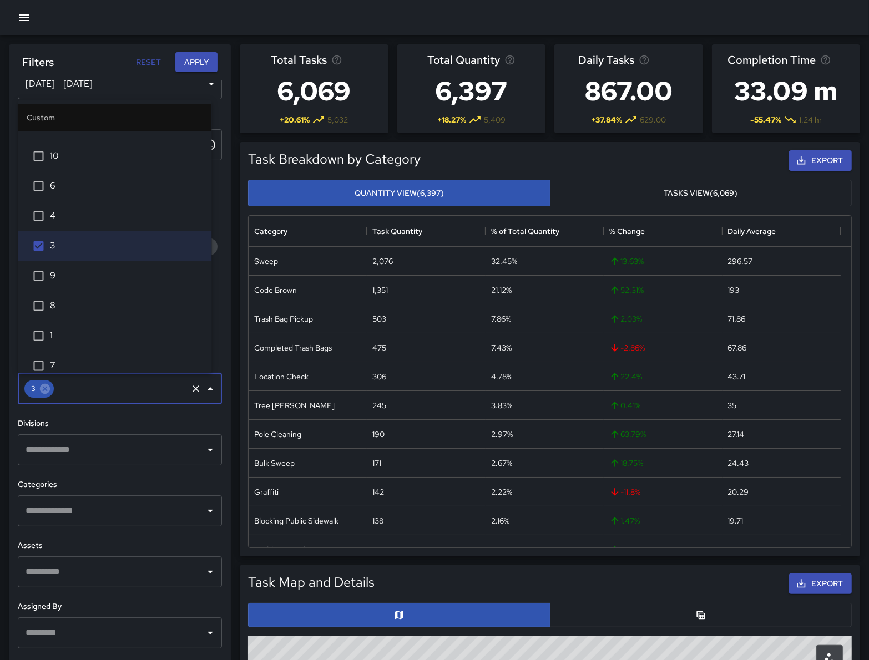
click at [89, 424] on h6 "Divisions" at bounding box center [120, 424] width 204 height 12
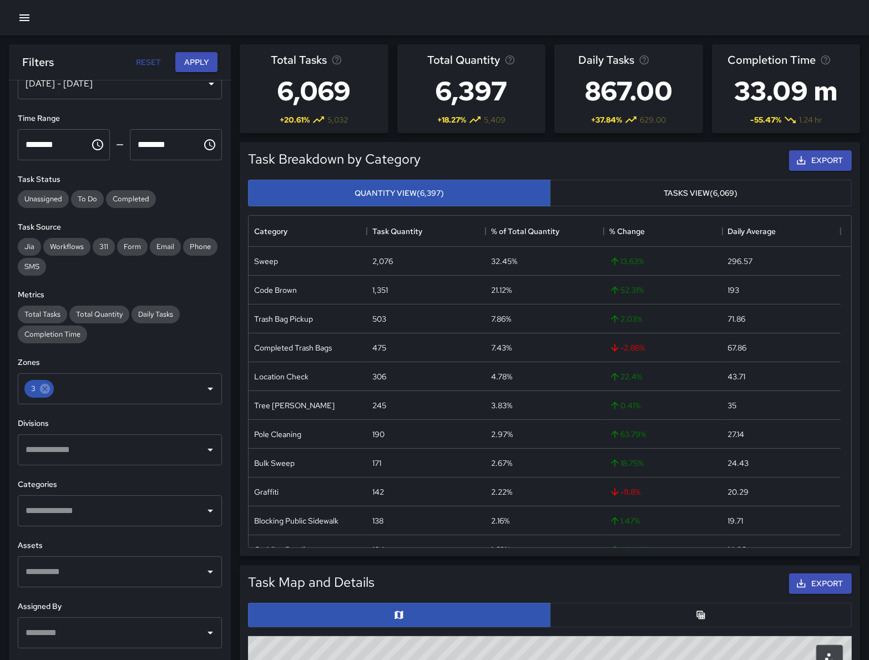
click at [91, 508] on input "text" at bounding box center [112, 510] width 178 height 21
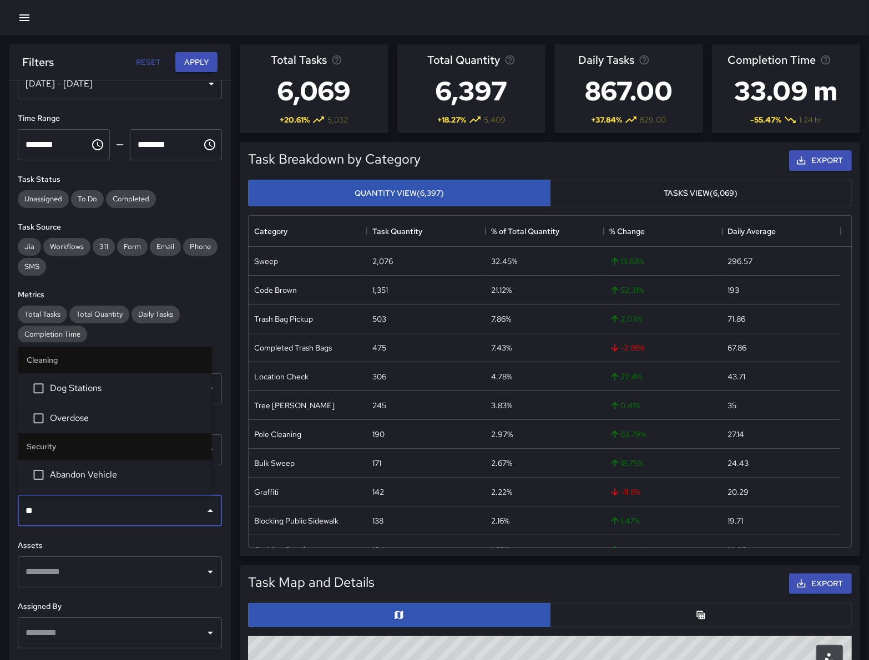
type input "***"
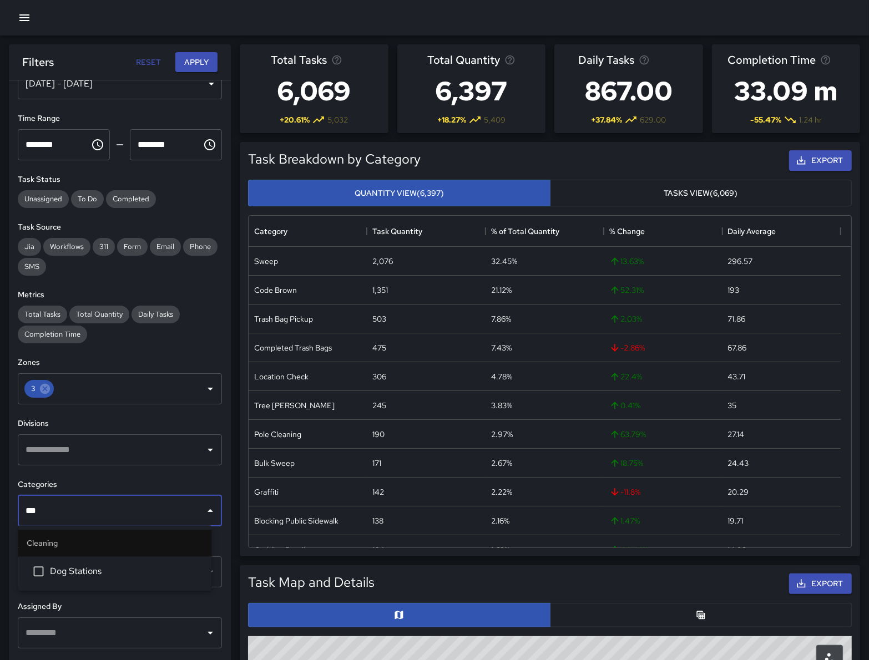
click at [80, 565] on span "Dog Stations" at bounding box center [126, 571] width 153 height 13
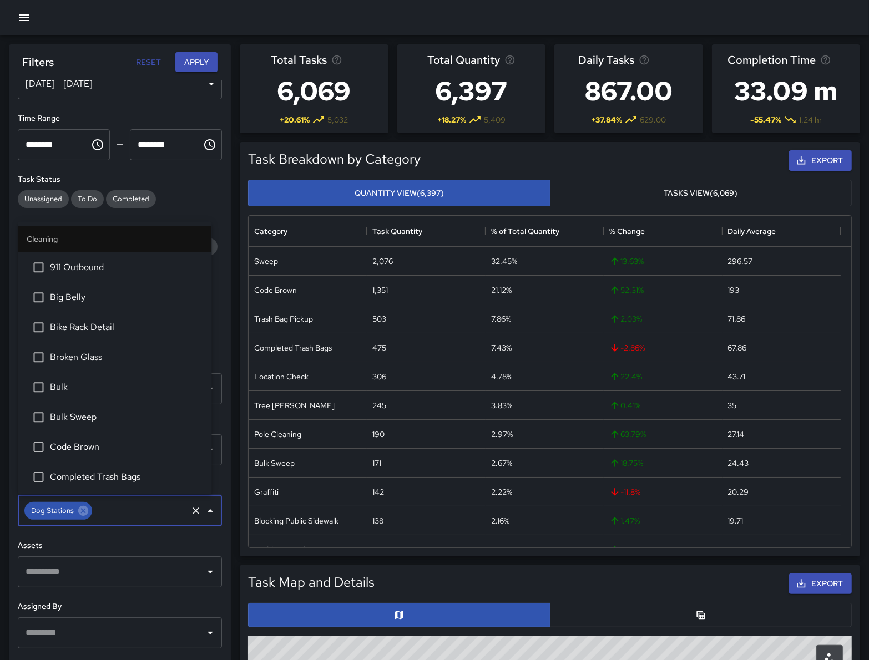
scroll to position [87, 0]
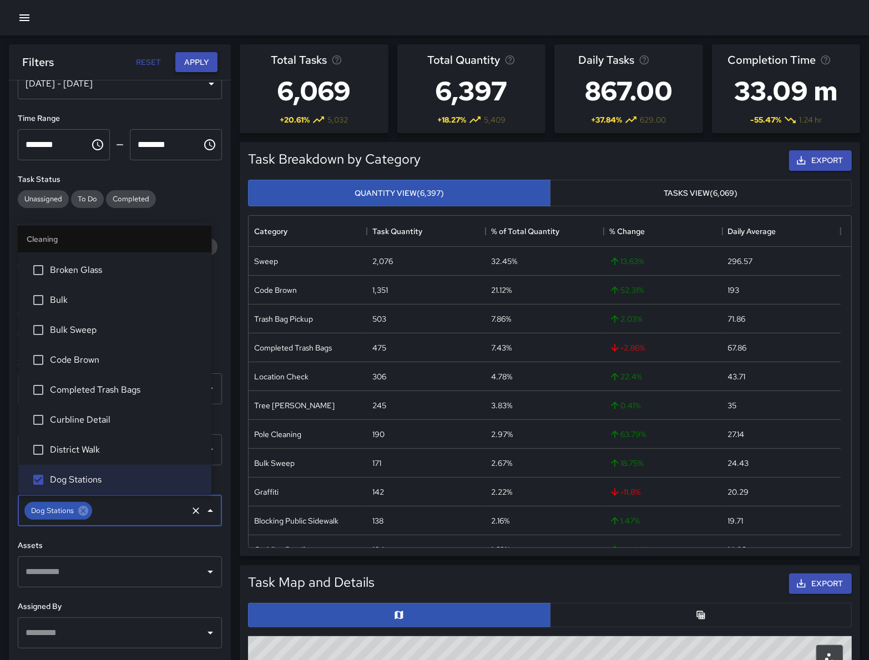
click at [204, 57] on button "Apply" at bounding box center [196, 62] width 42 height 21
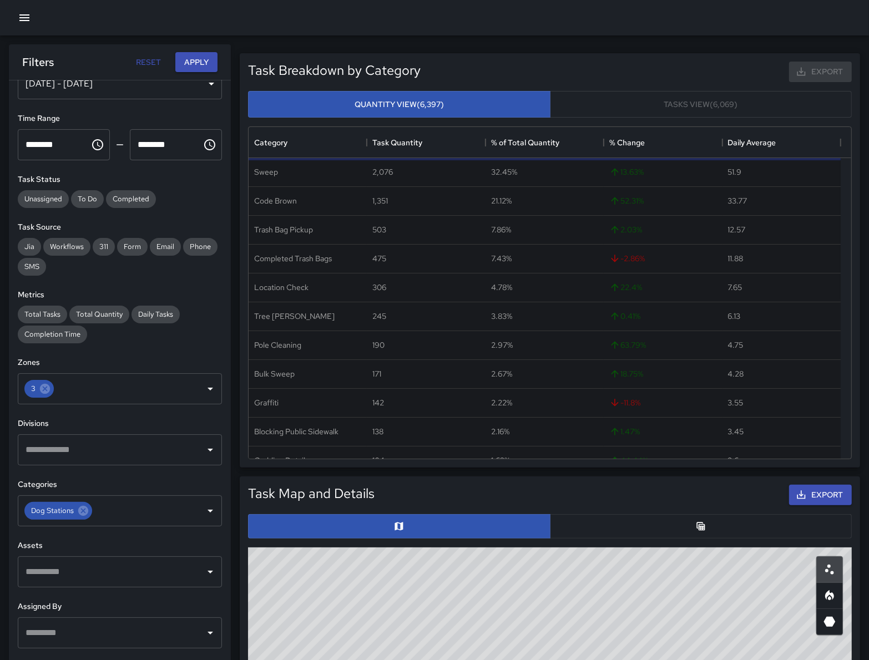
scroll to position [103, 0]
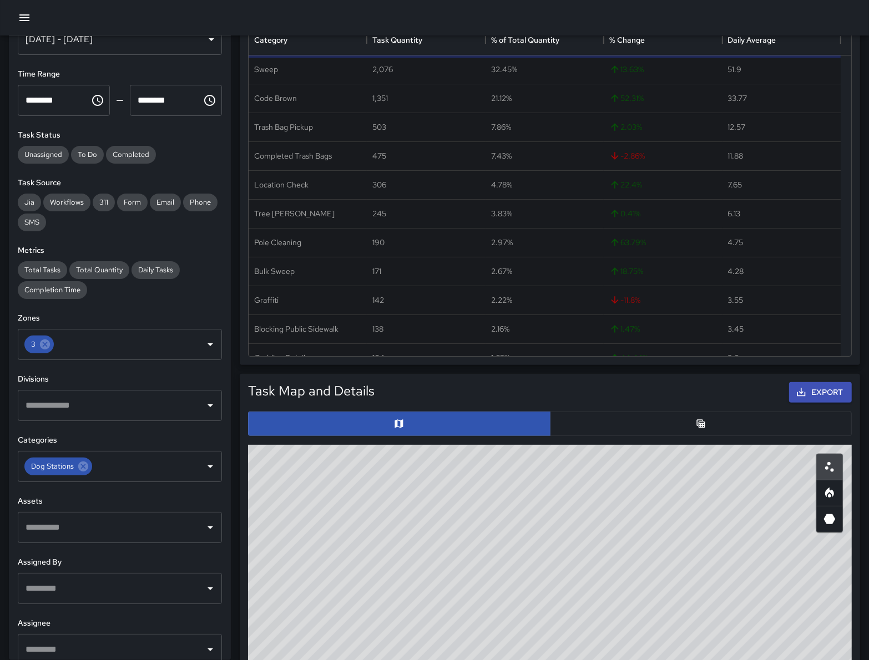
drag, startPoint x: 616, startPoint y: 531, endPoint x: 606, endPoint y: 461, distance: 71.2
click at [606, 461] on div "© Mapbox © OpenStreetMap Improve this map" at bounding box center [550, 667] width 604 height 444
click at [648, 419] on button "button" at bounding box center [701, 424] width 302 height 24
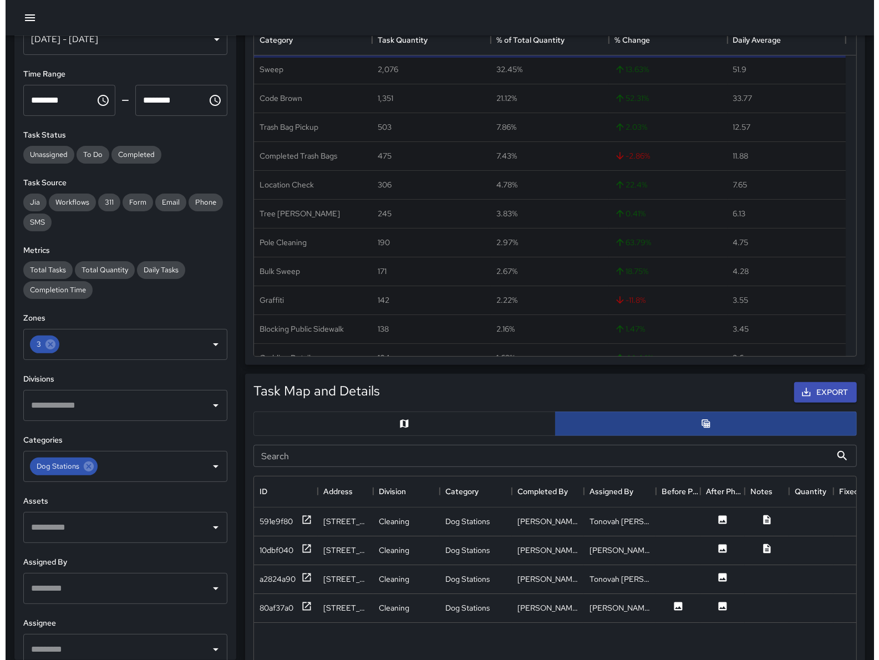
scroll to position [11, 11]
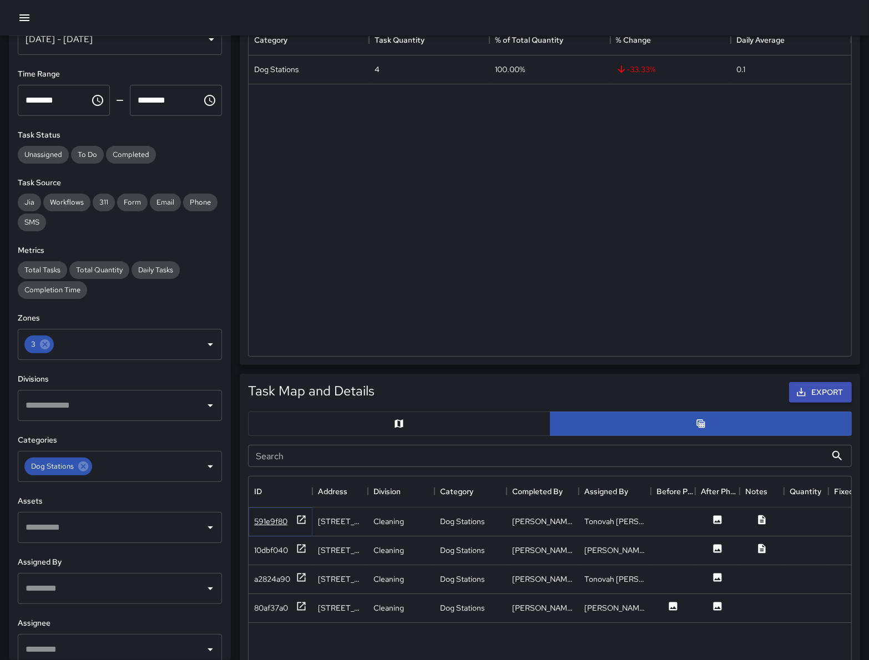
click at [278, 522] on div "591e9f80" at bounding box center [270, 521] width 33 height 11
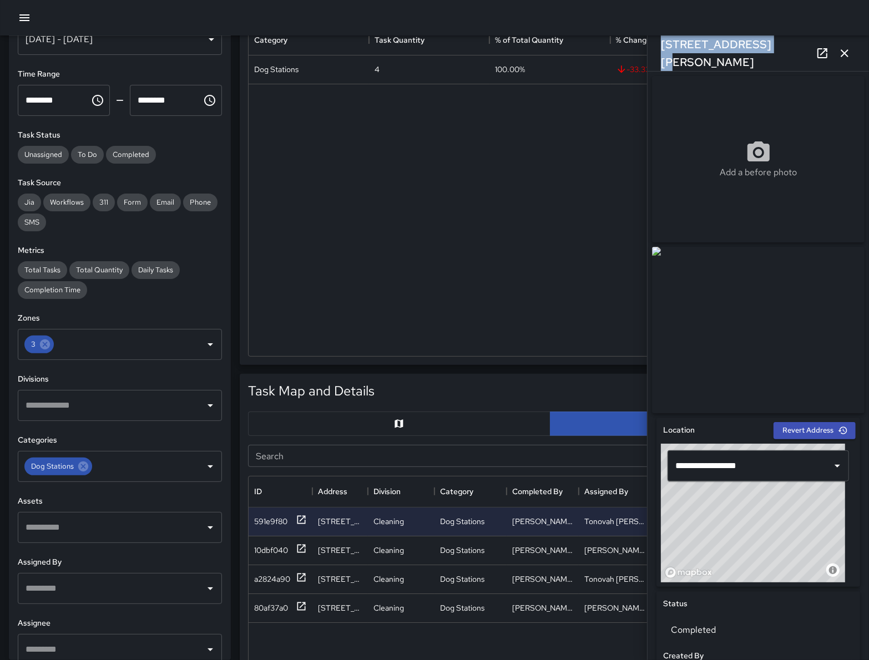
drag, startPoint x: 771, startPoint y: 52, endPoint x: 649, endPoint y: 50, distance: 122.6
click at [649, 50] on div "1331 Howard Street" at bounding box center [757, 54] width 221 height 36
copy h6 "1331 Howard Street"
click at [31, 16] on button "button" at bounding box center [24, 18] width 22 height 22
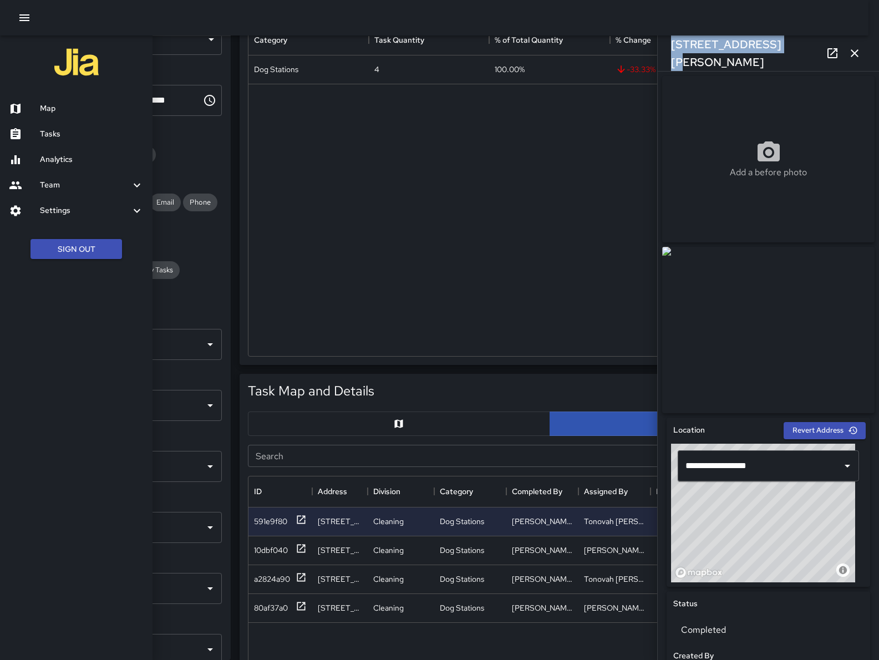
drag, startPoint x: 77, startPoint y: 106, endPoint x: 35, endPoint y: 146, distance: 58.5
click at [78, 107] on h6 "Map" at bounding box center [92, 109] width 104 height 12
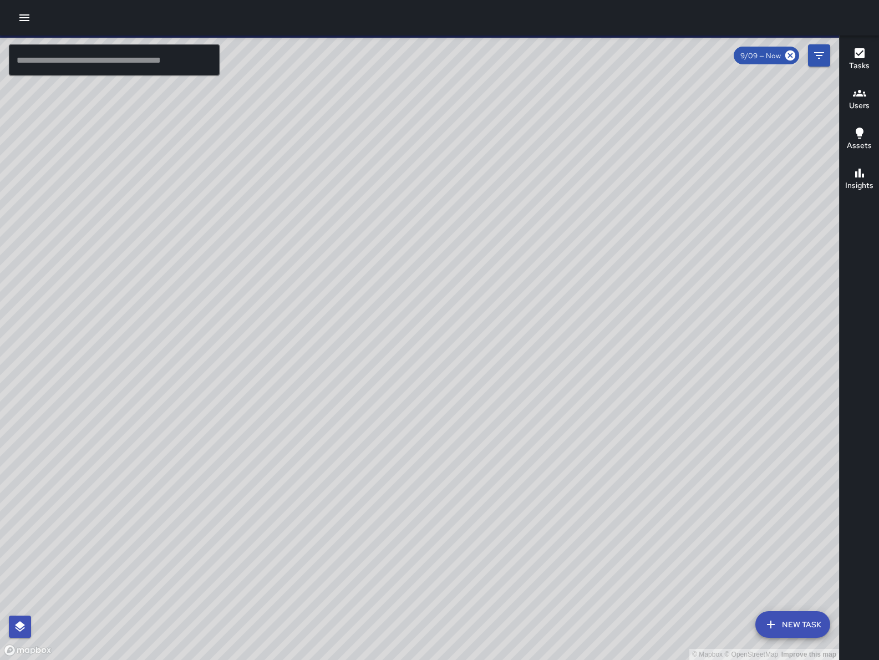
drag, startPoint x: 257, startPoint y: 448, endPoint x: 294, endPoint y: 428, distance: 41.9
click at [312, 404] on div "© Mapbox © OpenStreetMap Improve this map" at bounding box center [419, 348] width 839 height 625
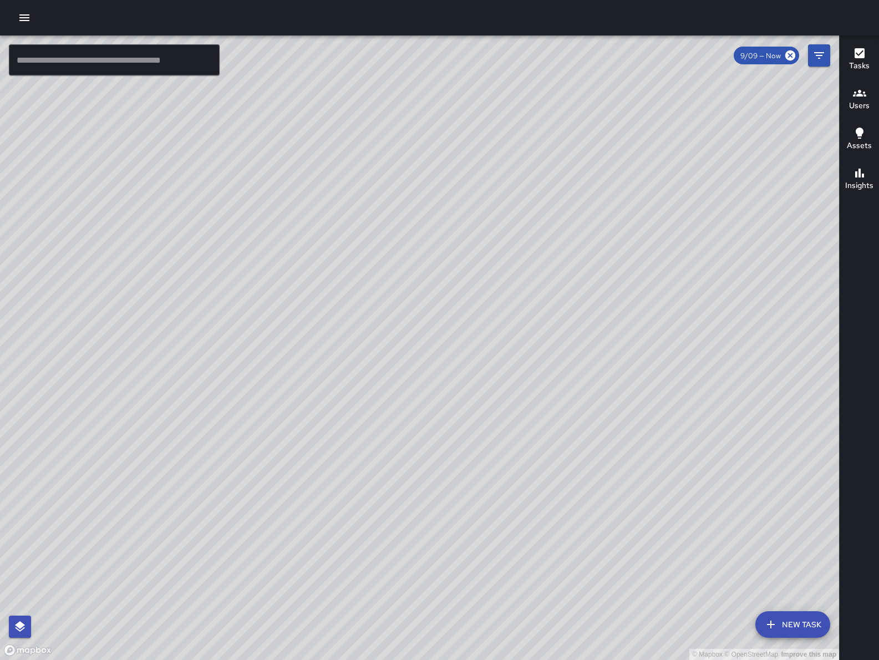
drag, startPoint x: 409, startPoint y: 617, endPoint x: 477, endPoint y: 575, distance: 79.6
click at [411, 607] on div "© Mapbox © OpenStreetMap Improve this map" at bounding box center [419, 348] width 839 height 625
drag, startPoint x: 477, startPoint y: 575, endPoint x: 235, endPoint y: 595, distance: 242.7
click at [235, 595] on div "© Mapbox © OpenStreetMap Improve this map" at bounding box center [419, 348] width 839 height 625
drag, startPoint x: 353, startPoint y: 568, endPoint x: 349, endPoint y: 514, distance: 54.0
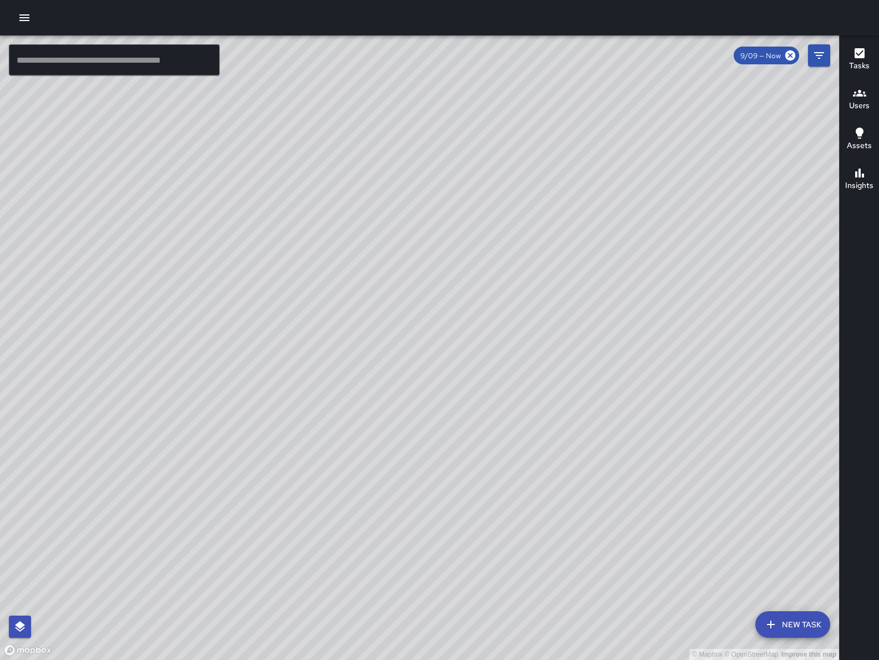
click at [349, 514] on div "© Mapbox © OpenStreetMap Improve this map" at bounding box center [419, 348] width 839 height 625
click at [254, 376] on div "© Mapbox © OpenStreetMap Improve this map" at bounding box center [419, 348] width 839 height 625
click at [225, 355] on div "© Mapbox © OpenStreetMap Improve this map" at bounding box center [419, 348] width 839 height 625
drag, startPoint x: 225, startPoint y: 361, endPoint x: 228, endPoint y: 371, distance: 10.0
click at [227, 371] on div "© Mapbox © OpenStreetMap Improve this map" at bounding box center [419, 348] width 839 height 625
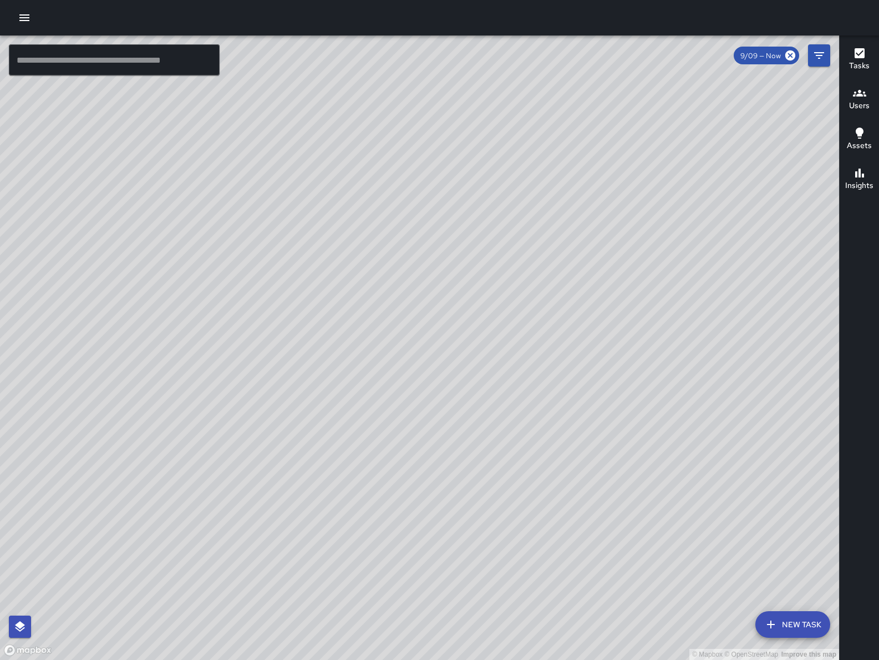
click at [31, 19] on icon "button" at bounding box center [24, 17] width 13 height 13
click at [27, 27] on button "button" at bounding box center [24, 18] width 22 height 22
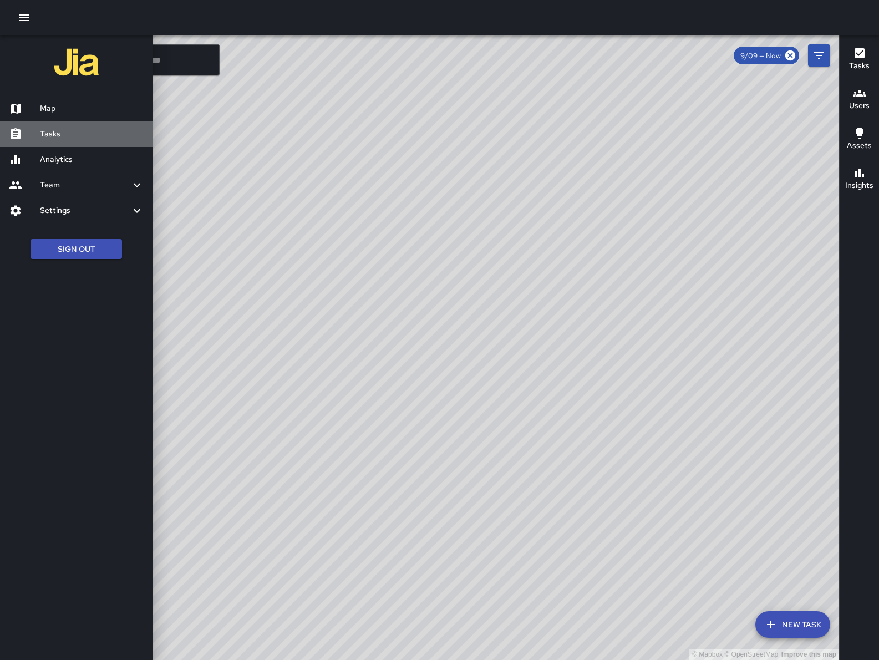
drag, startPoint x: 36, startPoint y: 133, endPoint x: 8, endPoint y: 216, distance: 87.7
click at [37, 133] on div at bounding box center [24, 134] width 31 height 13
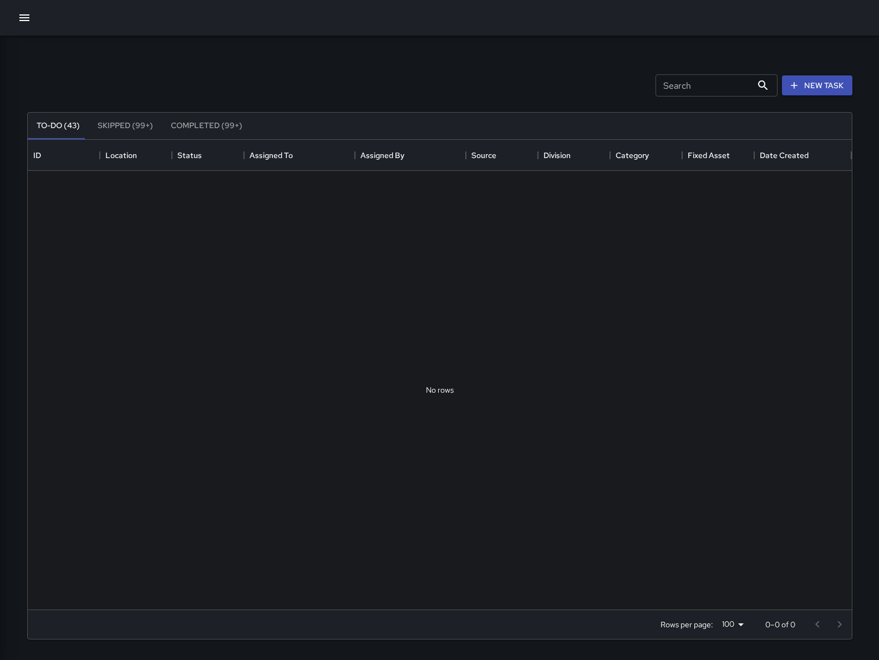
scroll to position [459, 814]
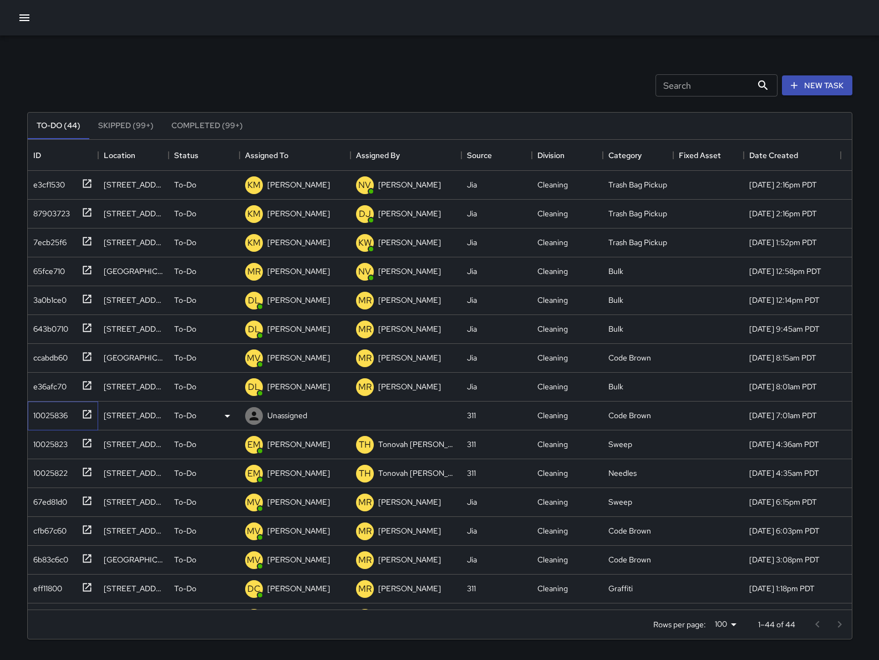
click at [42, 422] on div "10025836" at bounding box center [61, 413] width 64 height 18
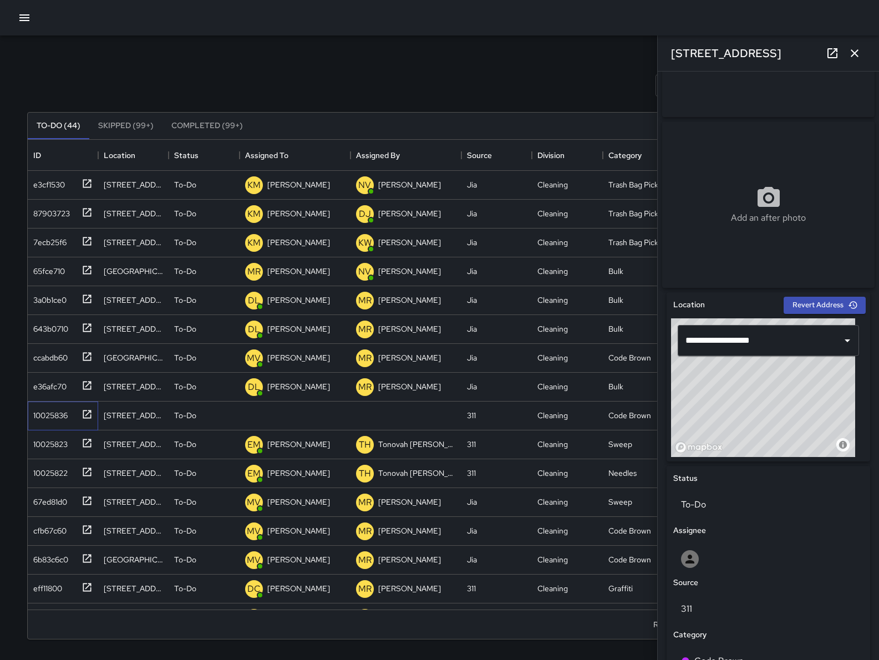
scroll to position [129, 0]
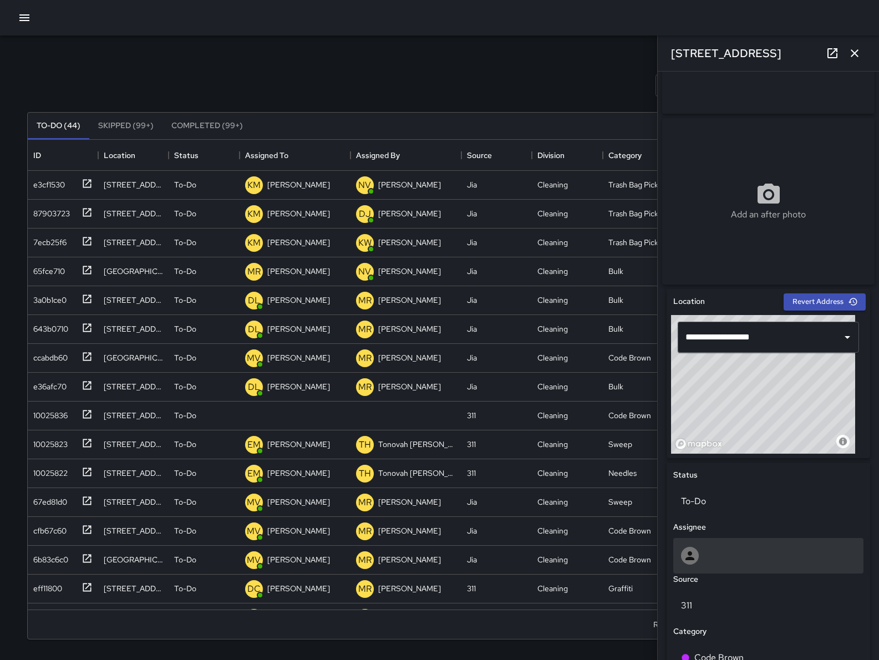
click at [701, 565] on div at bounding box center [768, 556] width 175 height 18
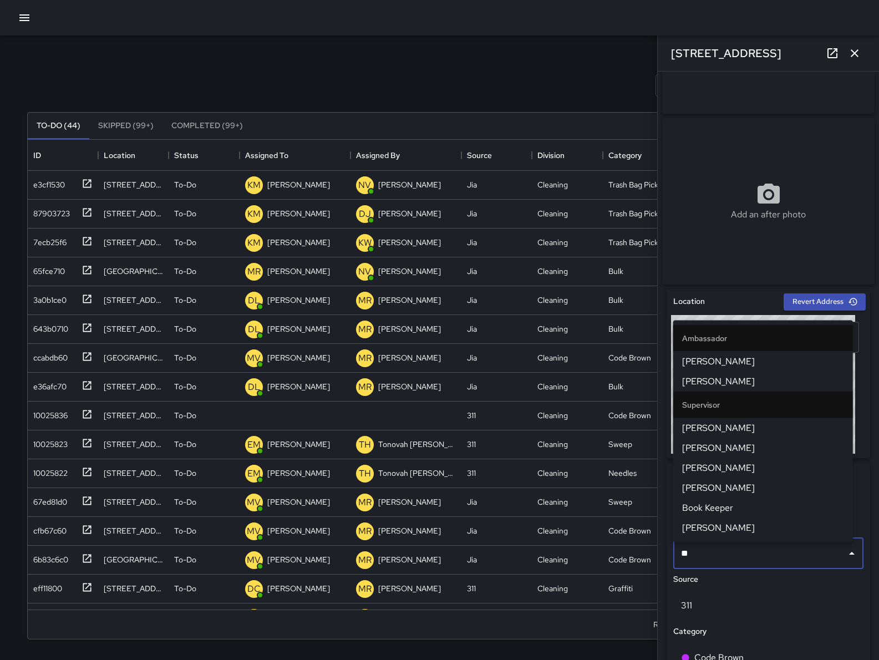
type input "***"
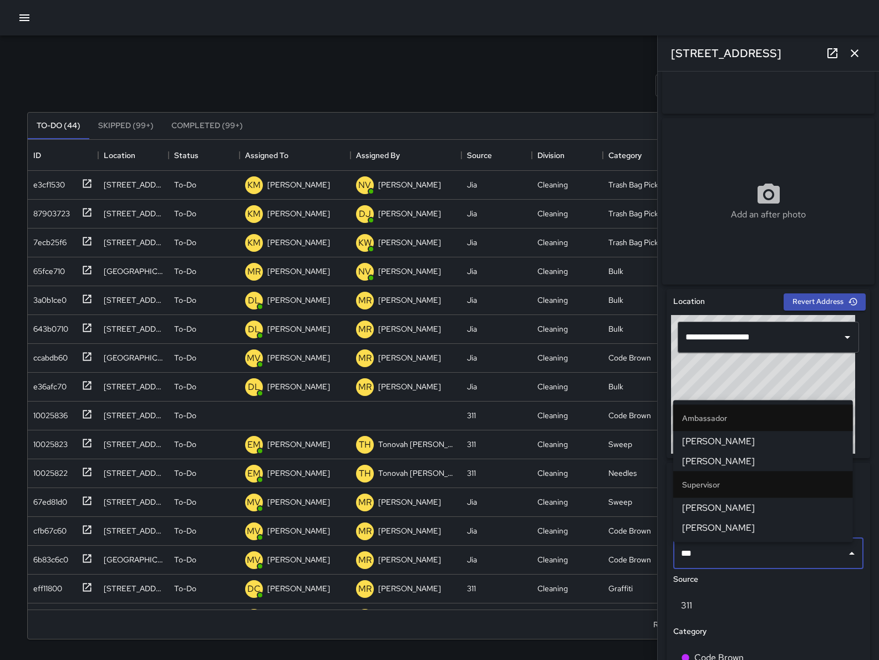
drag, startPoint x: 745, startPoint y: 531, endPoint x: 744, endPoint y: 518, distance: 13.3
click at [745, 530] on span "Ken McCarter" at bounding box center [763, 527] width 162 height 13
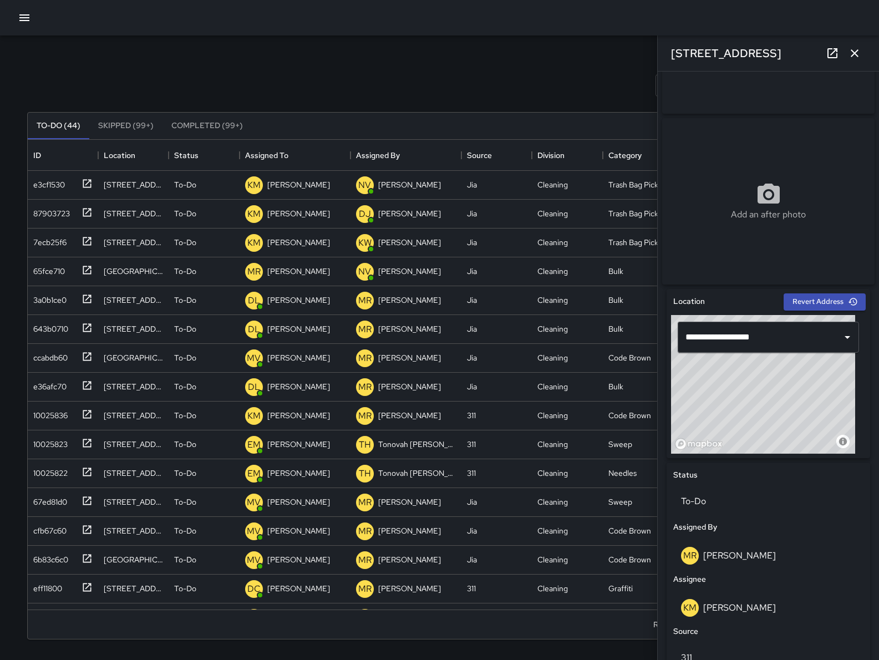
click at [859, 51] on icon "button" at bounding box center [854, 53] width 13 height 13
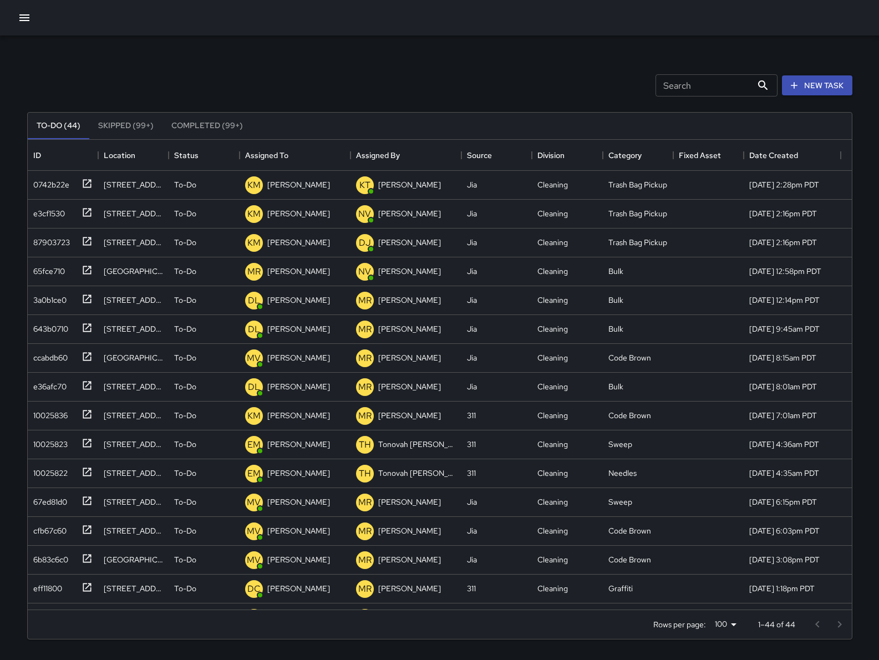
click at [22, 20] on icon "button" at bounding box center [24, 17] width 10 height 7
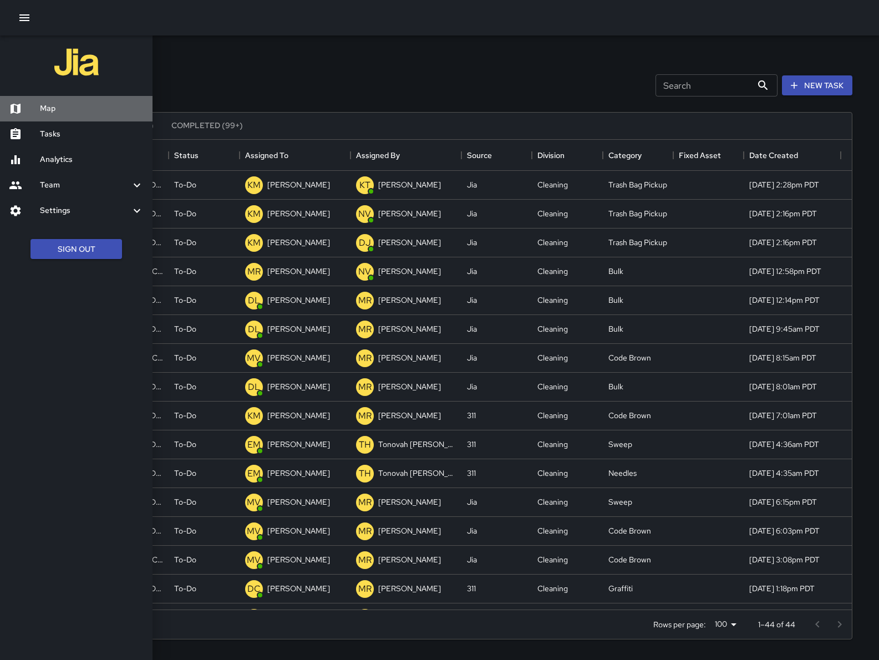
click at [55, 109] on h6 "Map" at bounding box center [92, 109] width 104 height 12
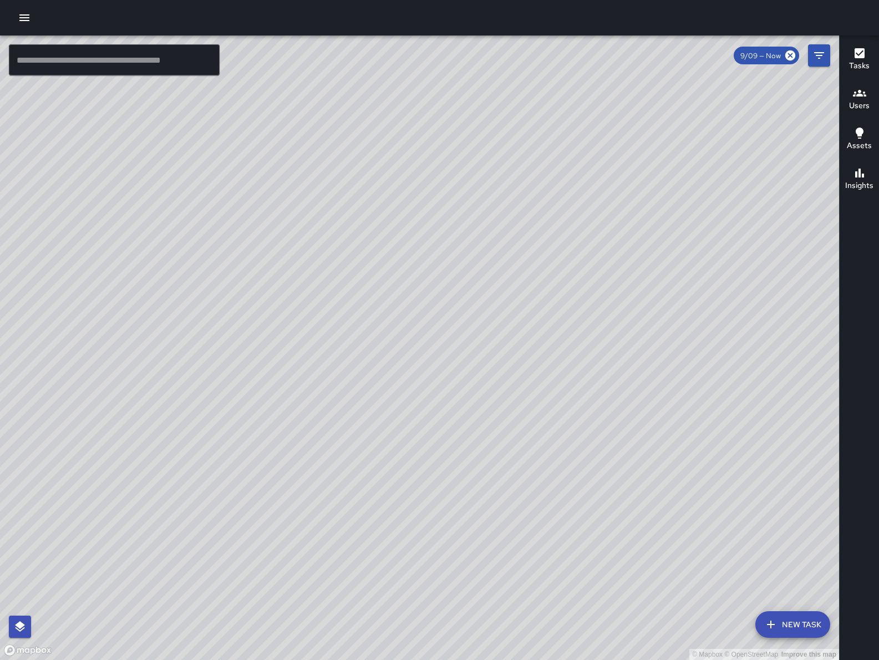
drag, startPoint x: 511, startPoint y: 523, endPoint x: 523, endPoint y: 508, distance: 18.2
click at [524, 507] on div "© Mapbox © OpenStreetMap Improve this map" at bounding box center [419, 348] width 839 height 625
drag, startPoint x: 650, startPoint y: 473, endPoint x: 398, endPoint y: 460, distance: 252.2
click at [397, 462] on div "© Mapbox © OpenStreetMap Improve this map" at bounding box center [419, 348] width 839 height 625
drag, startPoint x: 436, startPoint y: 451, endPoint x: 443, endPoint y: 545, distance: 94.6
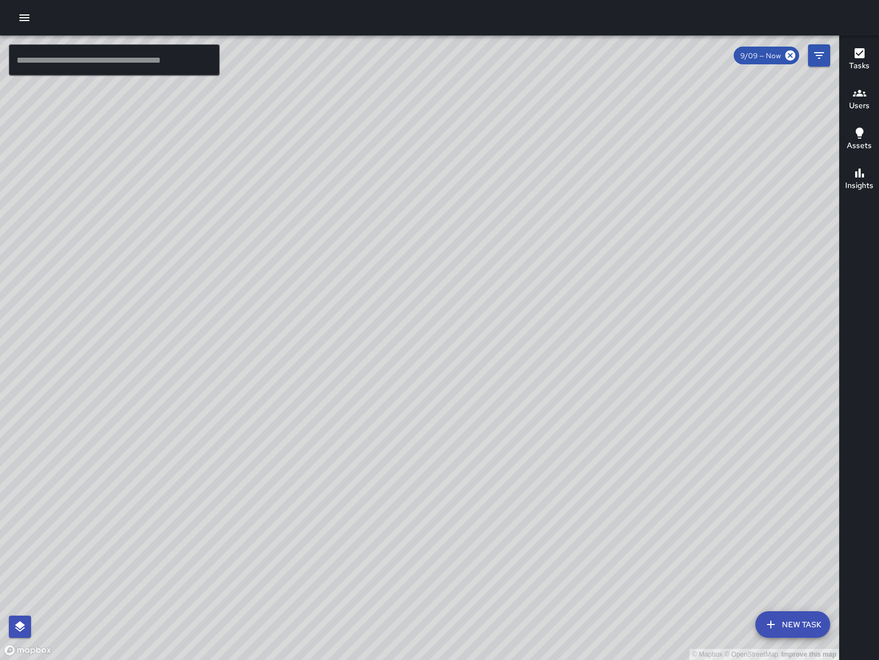
click at [445, 549] on div "© Mapbox © OpenStreetMap Improve this map" at bounding box center [419, 348] width 839 height 625
drag, startPoint x: 442, startPoint y: 538, endPoint x: 411, endPoint y: 513, distance: 40.6
click at [414, 510] on div "© Mapbox © OpenStreetMap Improve this map" at bounding box center [419, 348] width 839 height 625
drag, startPoint x: 383, startPoint y: 514, endPoint x: 380, endPoint y: 505, distance: 9.5
click at [380, 505] on div "© Mapbox © OpenStreetMap Improve this map" at bounding box center [419, 348] width 839 height 625
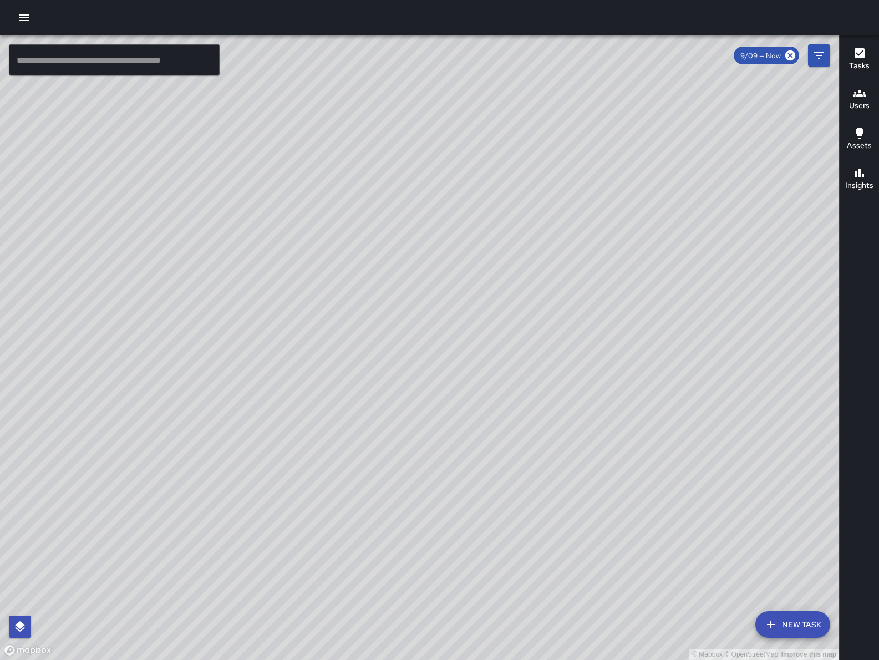
drag, startPoint x: 594, startPoint y: 350, endPoint x: 495, endPoint y: 352, distance: 98.8
click at [495, 352] on div "© Mapbox © OpenStreetMap Improve this map" at bounding box center [419, 348] width 839 height 625
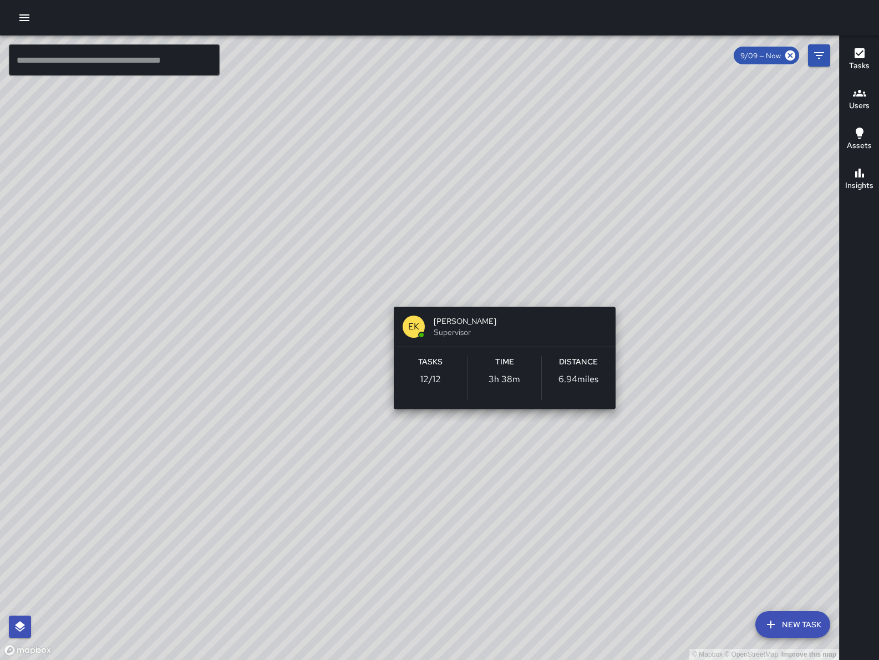
click at [624, 291] on div "© Mapbox © OpenStreetMap Improve this map EK Erin Kametani Supervisor Tasks 12 …" at bounding box center [419, 348] width 839 height 625
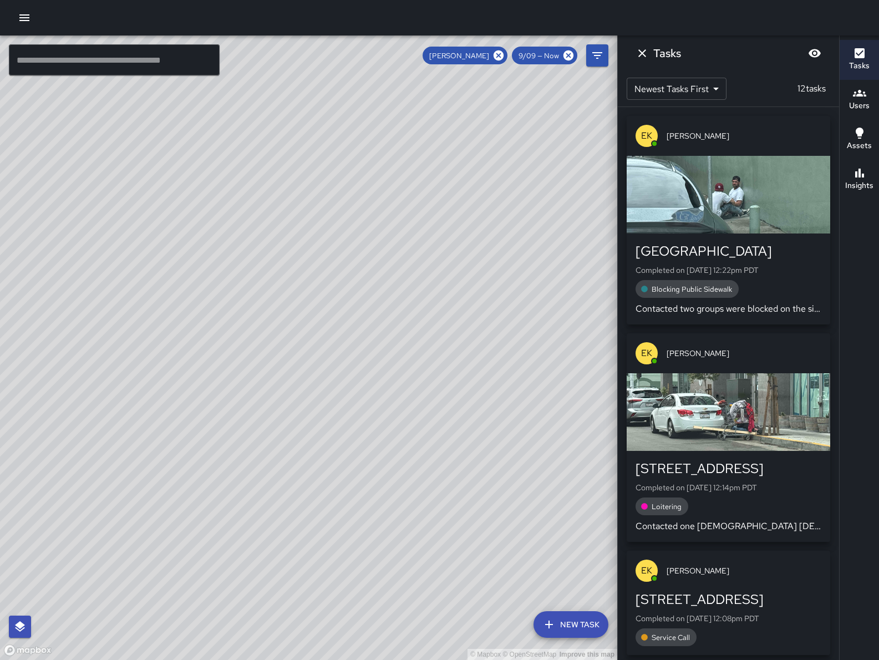
drag, startPoint x: 173, startPoint y: 395, endPoint x: 381, endPoint y: 343, distance: 214.5
click at [381, 343] on div "© Mapbox © OpenStreetMap Improve this map" at bounding box center [308, 348] width 617 height 625
click at [644, 55] on icon "Dismiss" at bounding box center [643, 53] width 8 height 8
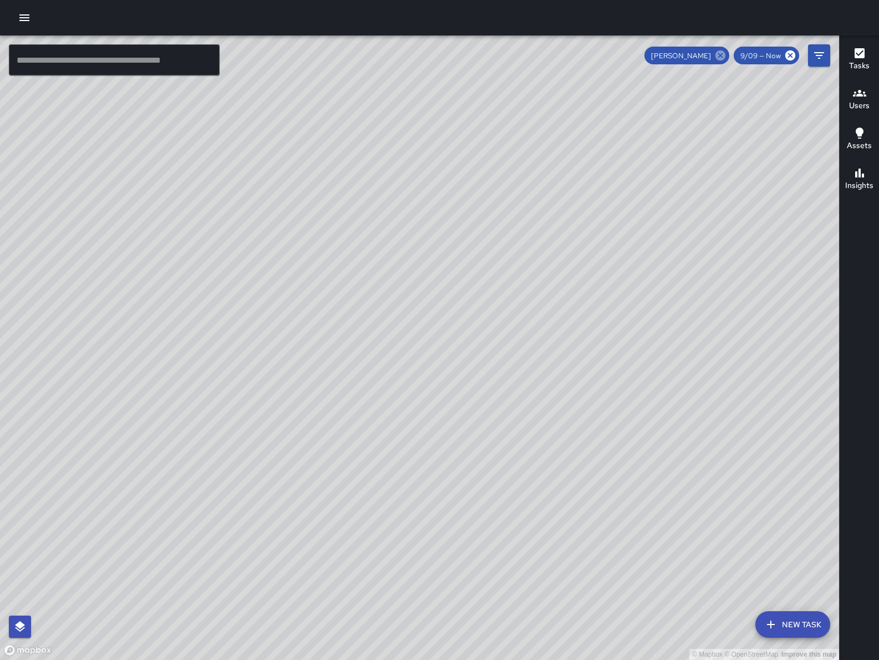
click at [721, 53] on icon at bounding box center [721, 55] width 10 height 10
drag, startPoint x: 733, startPoint y: 322, endPoint x: 363, endPoint y: 320, distance: 370.0
click at [363, 323] on div "© Mapbox © OpenStreetMap Improve this map" at bounding box center [419, 348] width 839 height 625
drag, startPoint x: 549, startPoint y: 311, endPoint x: 533, endPoint y: 354, distance: 46.4
click at [534, 354] on div "© Mapbox © OpenStreetMap Improve this map" at bounding box center [419, 348] width 839 height 625
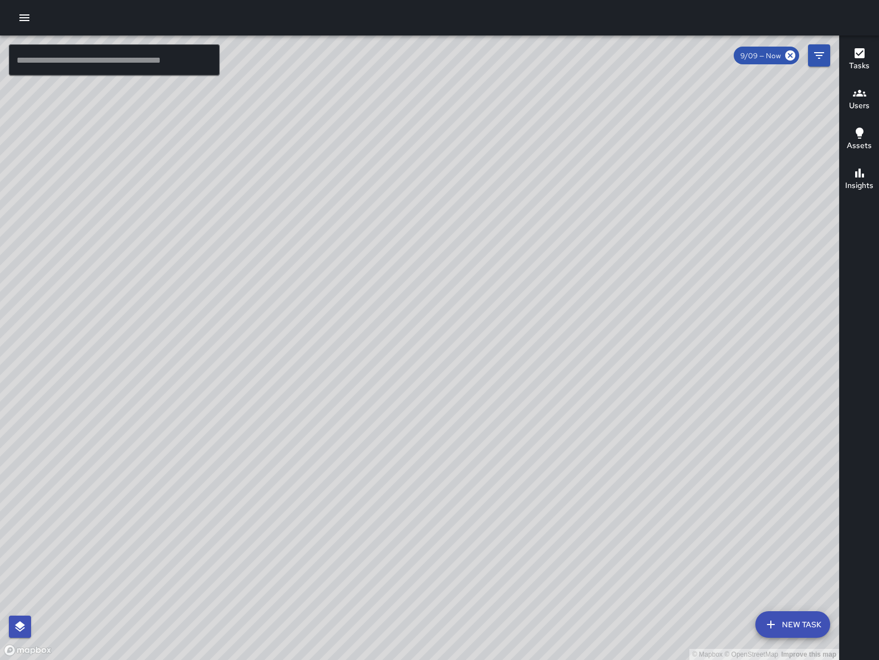
drag, startPoint x: 526, startPoint y: 355, endPoint x: 434, endPoint y: 367, distance: 92.3
click at [435, 367] on div "© Mapbox © OpenStreetMap Improve this map" at bounding box center [419, 348] width 839 height 625
click at [312, 276] on div "© Mapbox © OpenStreetMap Improve this map" at bounding box center [419, 348] width 839 height 625
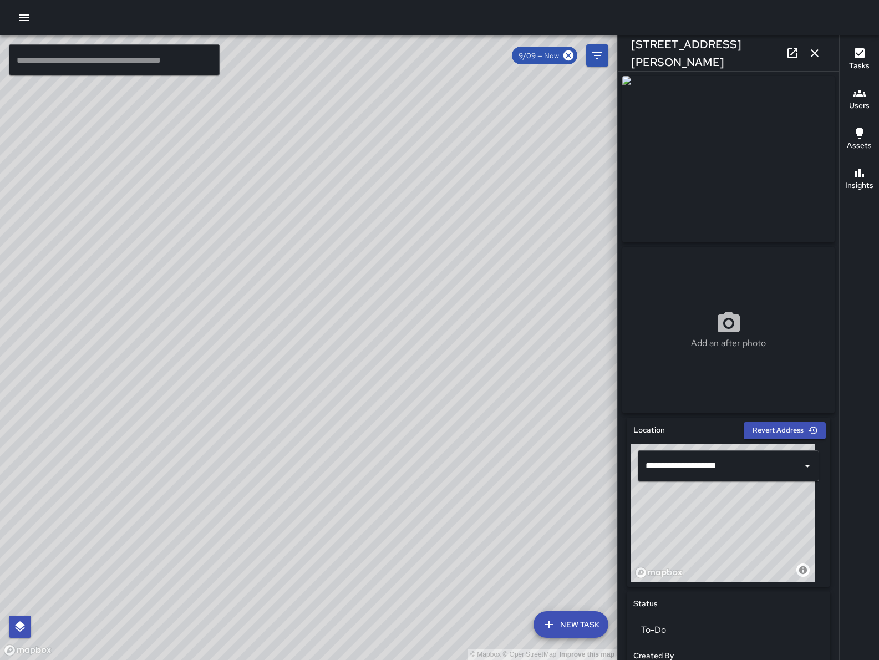
click at [402, 308] on div "© Mapbox © OpenStreetMap Improve this map" at bounding box center [308, 348] width 617 height 625
click at [403, 309] on div "© Mapbox © OpenStreetMap Improve this map" at bounding box center [308, 348] width 617 height 625
click at [408, 321] on div "© Mapbox © OpenStreetMap Improve this map" at bounding box center [308, 348] width 617 height 625
drag, startPoint x: 404, startPoint y: 450, endPoint x: 211, endPoint y: 369, distance: 208.8
click at [224, 325] on div "© Mapbox © OpenStreetMap Improve this map KT Katherine Treminio 77 Langton Stre…" at bounding box center [308, 348] width 617 height 625
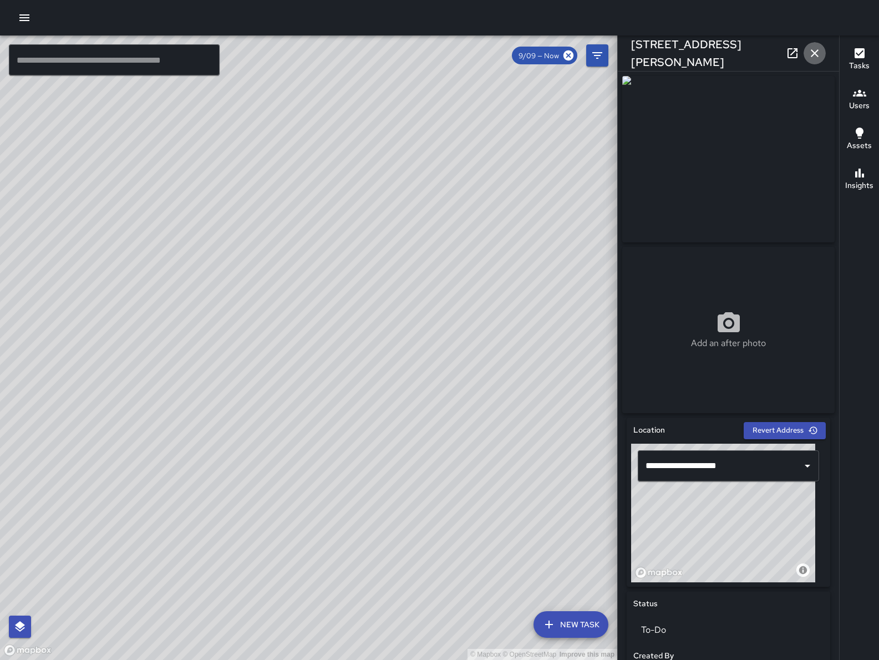
click at [816, 54] on icon "button" at bounding box center [815, 53] width 8 height 8
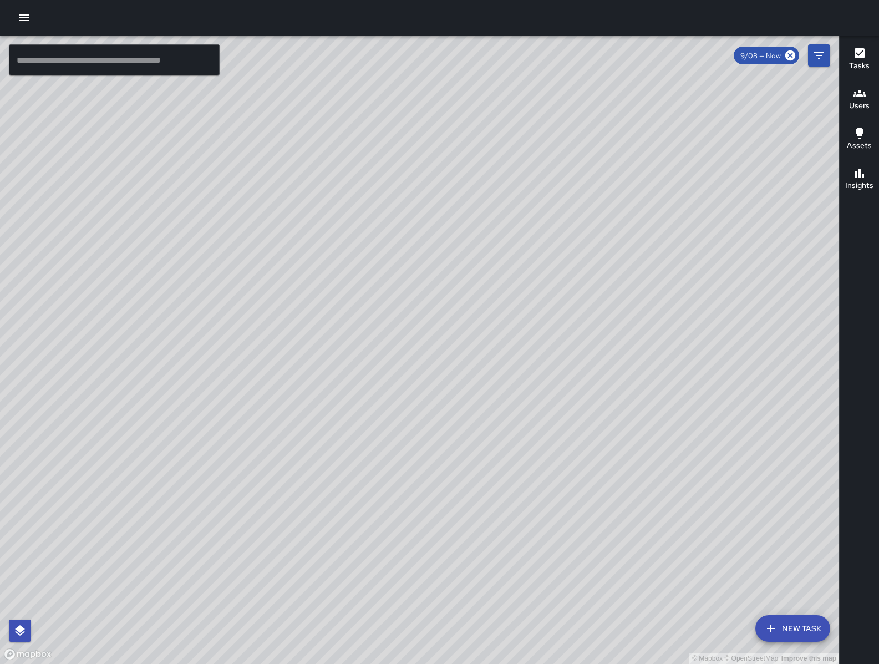
scroll to position [42700, 0]
drag, startPoint x: 396, startPoint y: 371, endPoint x: 387, endPoint y: 300, distance: 72.2
click at [369, 267] on div "© Mapbox © OpenStreetMap Improve this map" at bounding box center [419, 350] width 839 height 629
drag, startPoint x: 500, startPoint y: 447, endPoint x: 463, endPoint y: 349, distance: 105.0
click at [463, 349] on div "© Mapbox © OpenStreetMap Improve this map" at bounding box center [419, 350] width 839 height 629
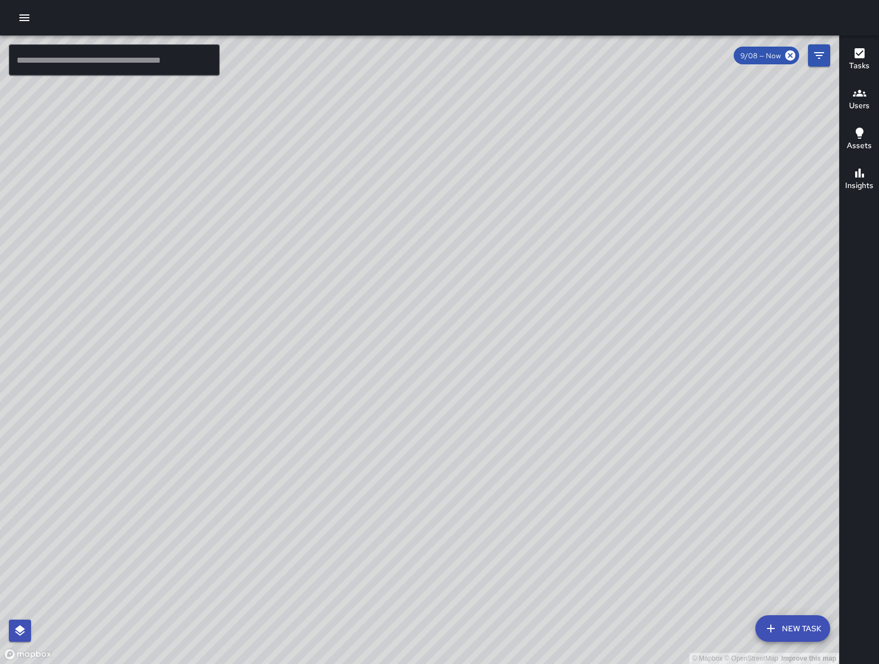
drag, startPoint x: 575, startPoint y: 323, endPoint x: 528, endPoint y: 487, distance: 170.3
click at [528, 487] on div "© Mapbox © OpenStreetMap Improve this map" at bounding box center [419, 350] width 839 height 629
drag, startPoint x: 398, startPoint y: 603, endPoint x: 422, endPoint y: 338, distance: 265.7
click at [395, 599] on div "© Mapbox © OpenStreetMap Improve this map" at bounding box center [419, 350] width 839 height 629
click at [356, 387] on div "© Mapbox © OpenStreetMap Improve this map DB DeAndre Barney 599 Natoma Street C…" at bounding box center [419, 350] width 839 height 629
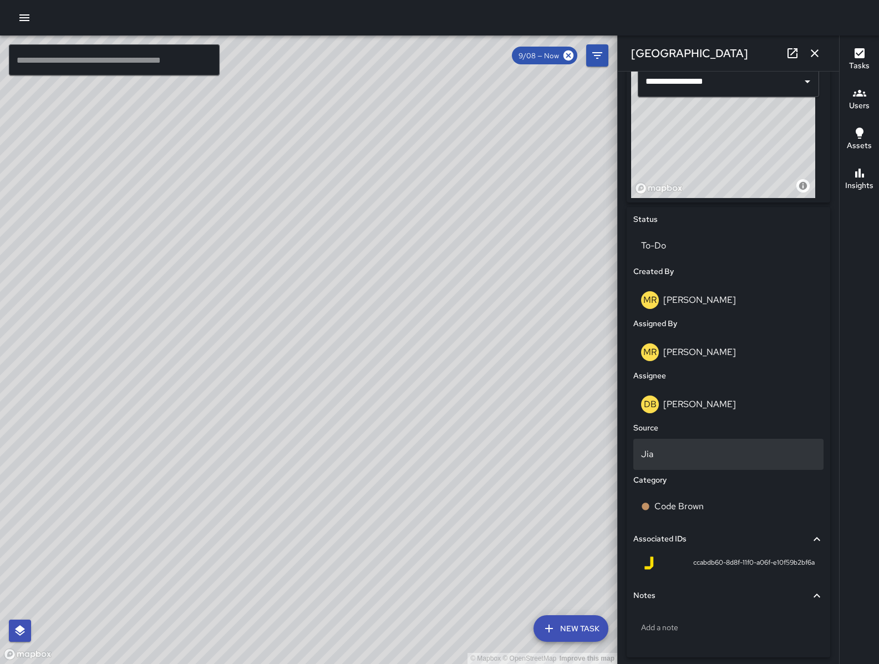
scroll to position [392, 0]
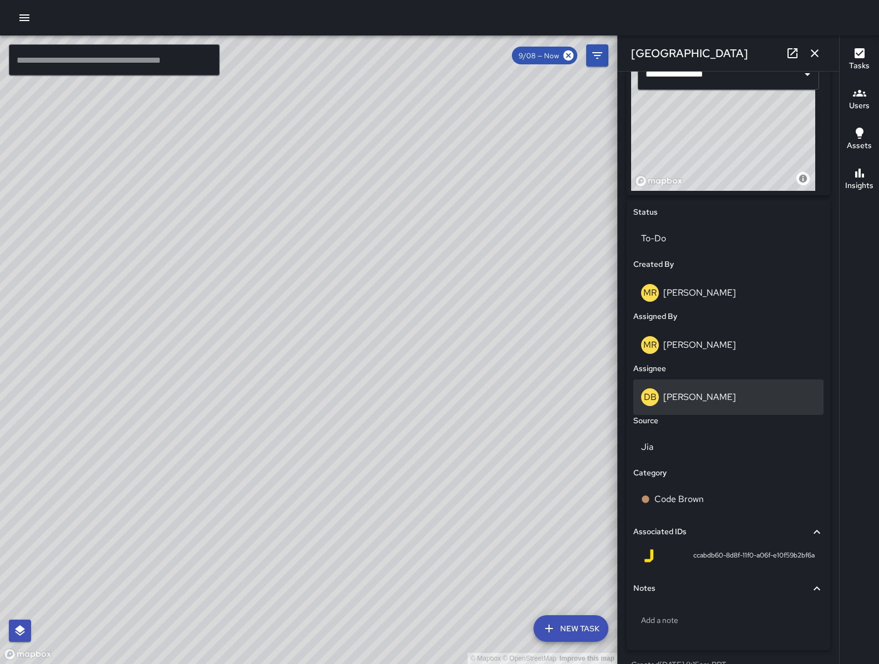
click at [711, 412] on div "DB DeAndre Barney" at bounding box center [729, 397] width 190 height 36
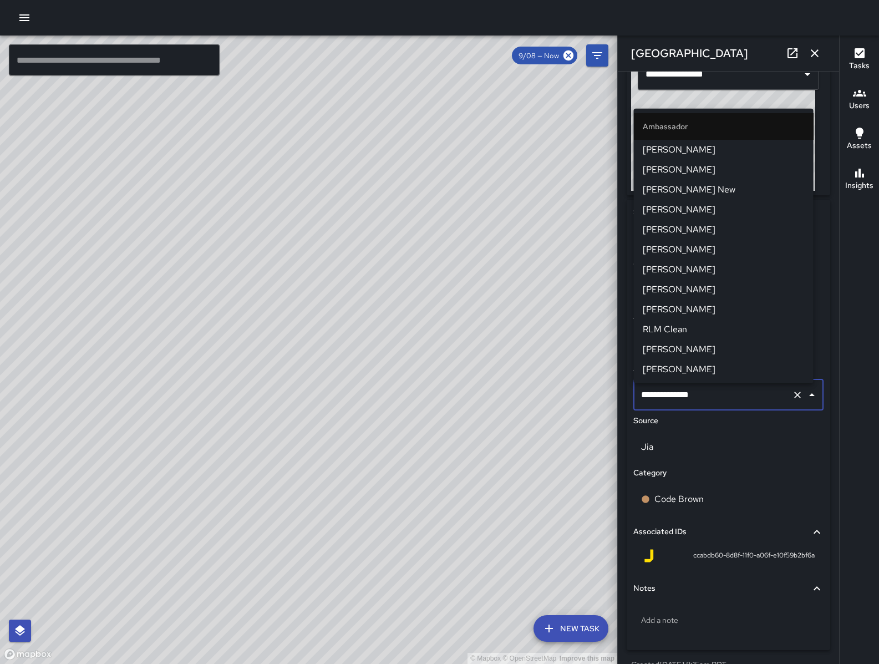
click at [711, 411] on div "**********" at bounding box center [729, 394] width 190 height 31
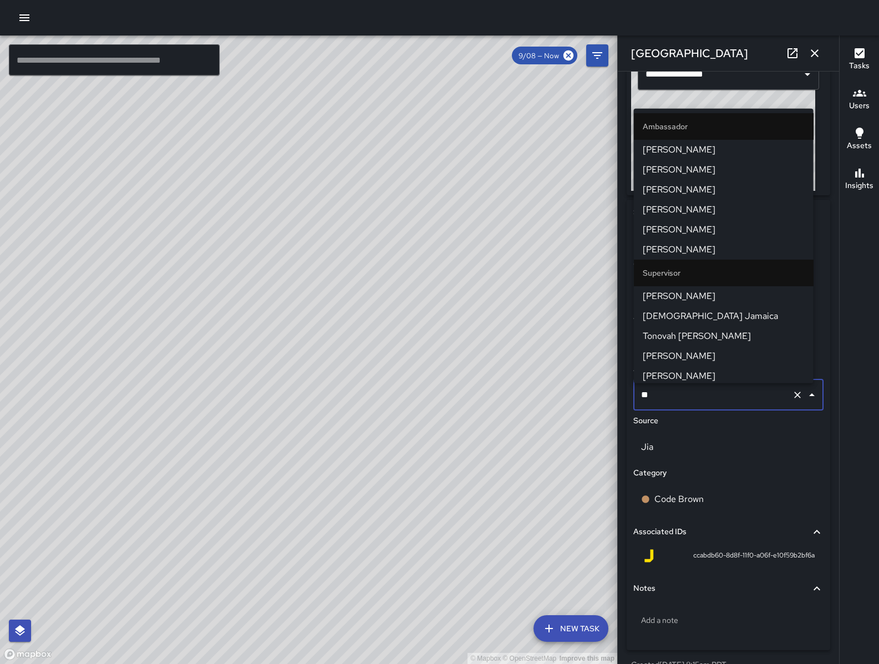
type input "***"
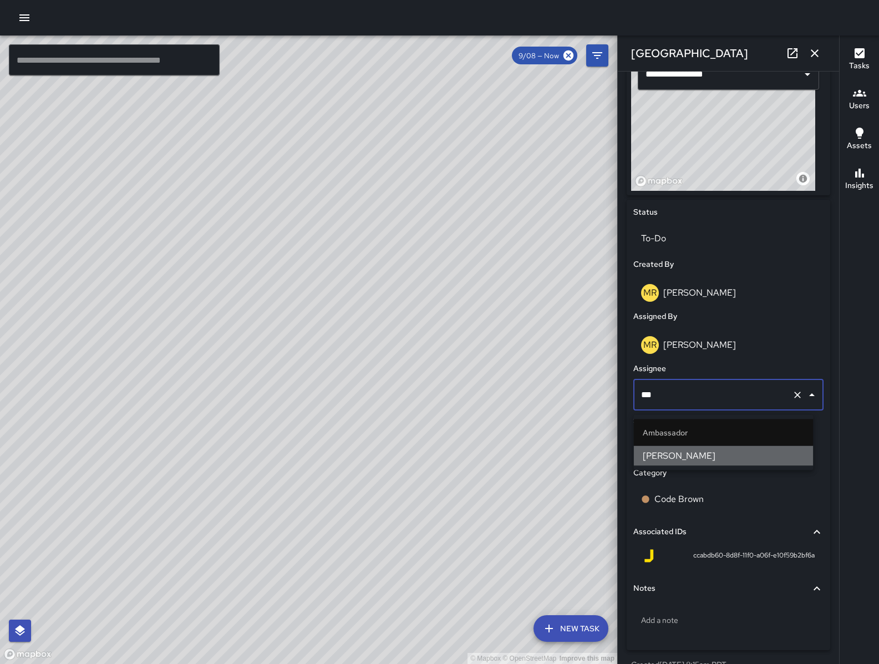
click at [727, 448] on li "Maclis Velasquez" at bounding box center [724, 456] width 180 height 20
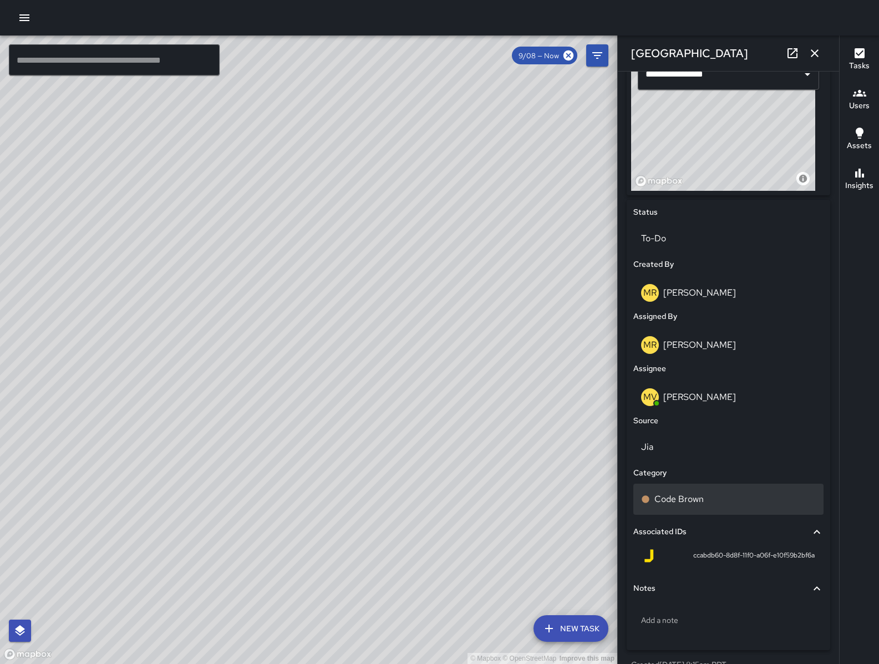
click at [714, 489] on div "Code Brown" at bounding box center [729, 499] width 190 height 31
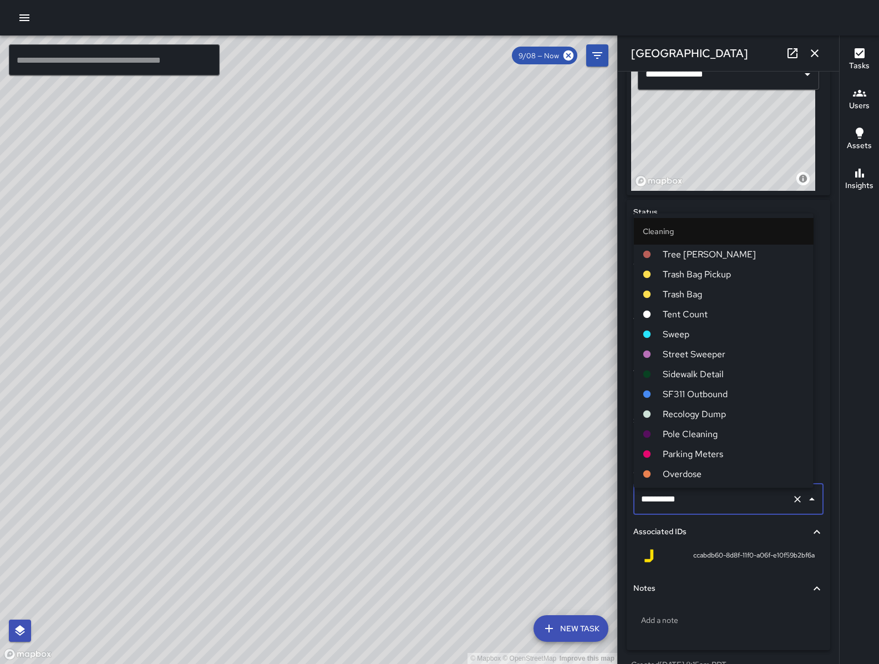
scroll to position [1133, 0]
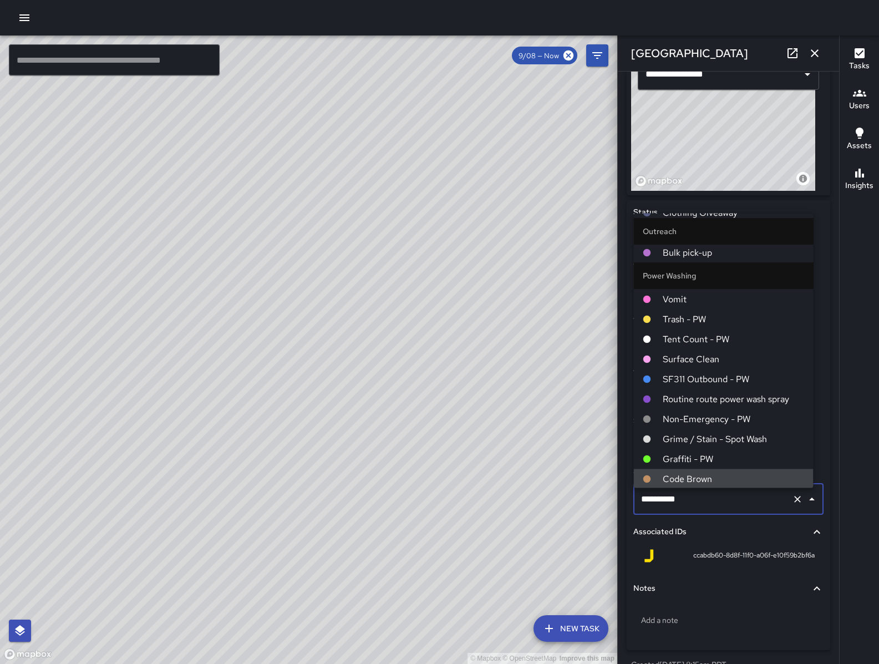
drag, startPoint x: 725, startPoint y: 502, endPoint x: 616, endPoint y: 489, distance: 109.4
click at [617, 490] on div "**********" at bounding box center [728, 332] width 222 height 664
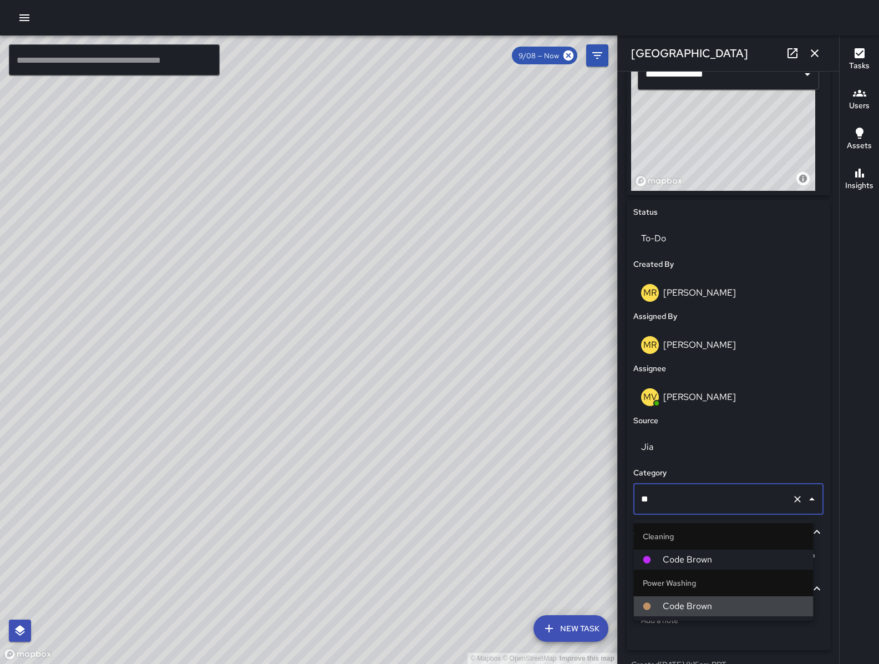
scroll to position [43100, 0]
type input "****"
click at [703, 551] on li "Code Brown" at bounding box center [724, 560] width 180 height 20
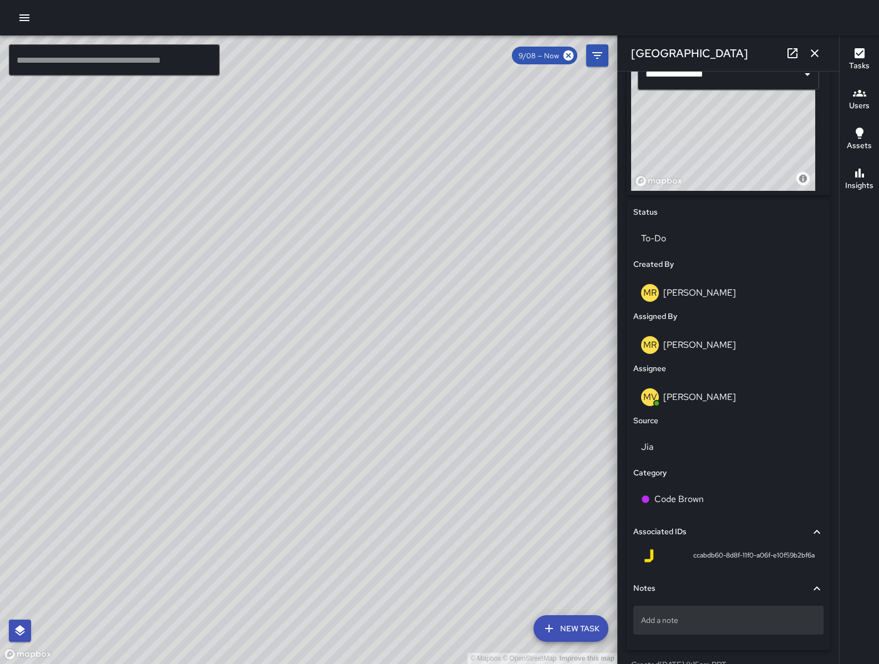
click at [720, 612] on div "Add a note" at bounding box center [729, 620] width 190 height 29
type textarea "*"
click at [588, 397] on div "© Mapbox © OpenStreetMap Improve this map" at bounding box center [308, 350] width 617 height 629
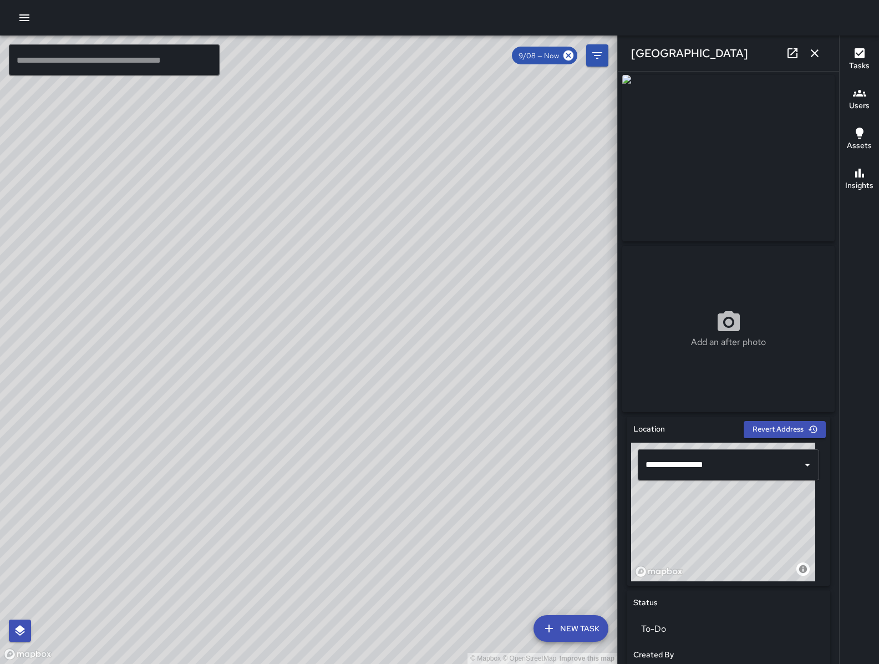
scroll to position [0, 0]
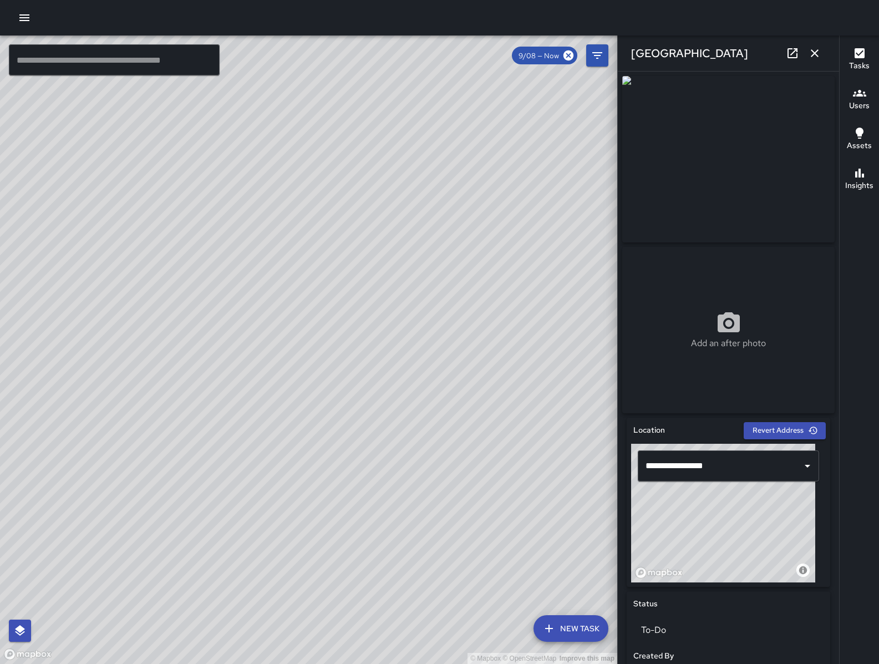
click at [818, 53] on icon "button" at bounding box center [814, 53] width 13 height 13
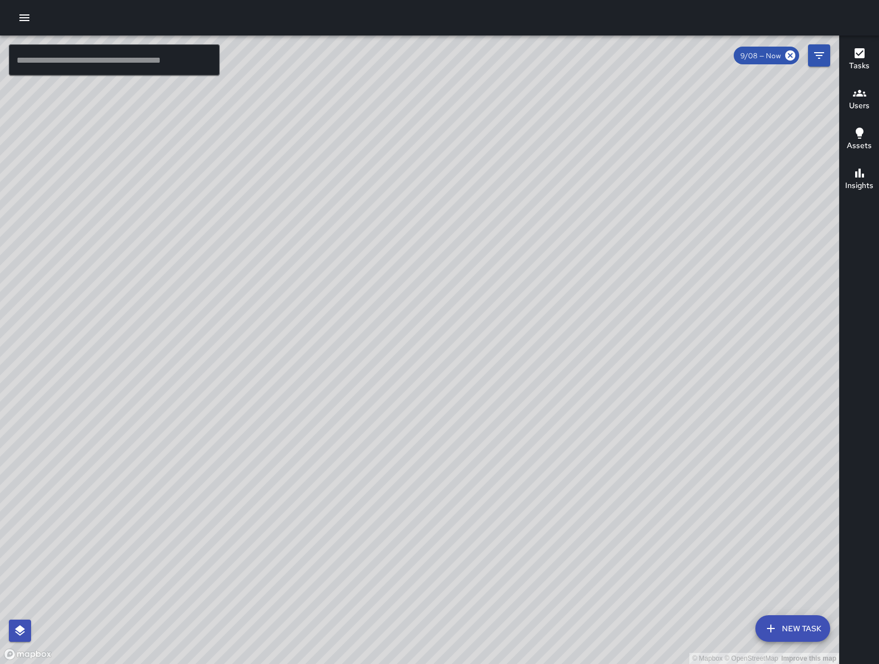
click at [835, 53] on div "© Mapbox © OpenStreetMap Improve this map" at bounding box center [419, 350] width 839 height 629
click at [826, 55] on button "Filters" at bounding box center [819, 55] width 22 height 22
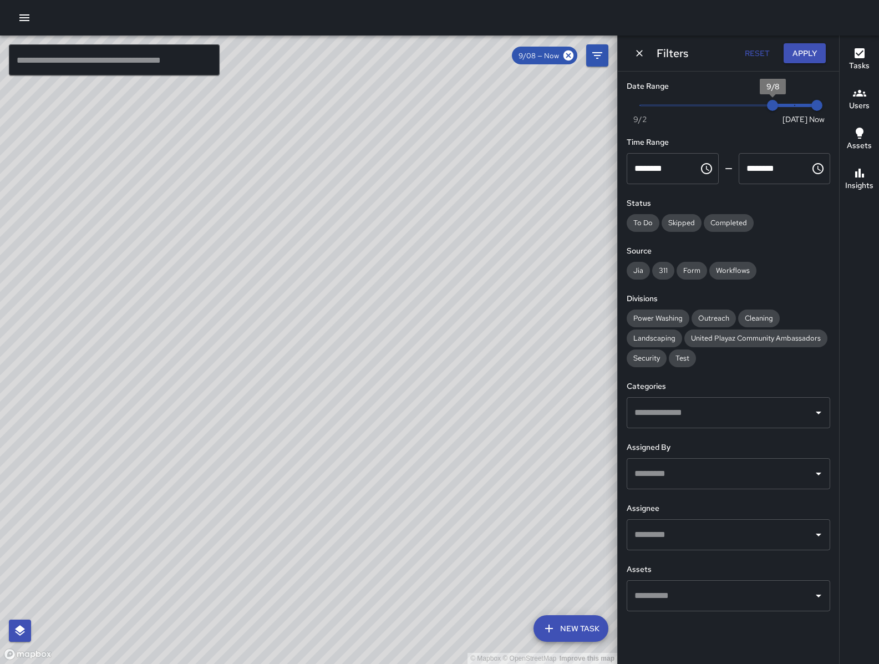
type input "*"
drag, startPoint x: 817, startPoint y: 110, endPoint x: 657, endPoint y: 83, distance: 162.7
click at [879, 112] on html "© Mapbox © OpenStreetMap Improve this map ​ New Task 9/08 — Now Map Layers Task…" at bounding box center [439, 332] width 879 height 664
click at [639, 48] on icon "Dismiss" at bounding box center [639, 53] width 11 height 11
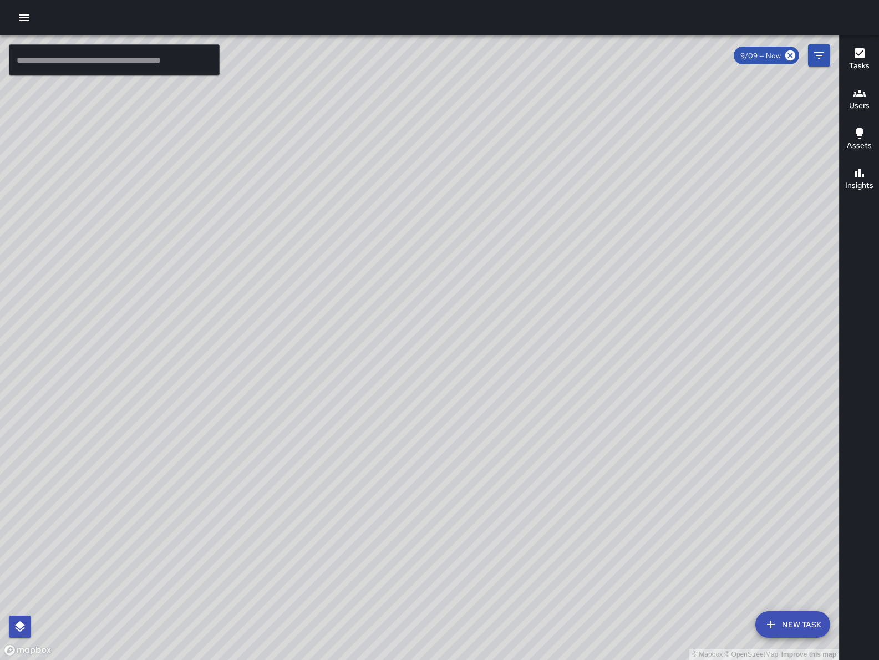
scroll to position [47528, 0]
